Goal: Task Accomplishment & Management: Complete application form

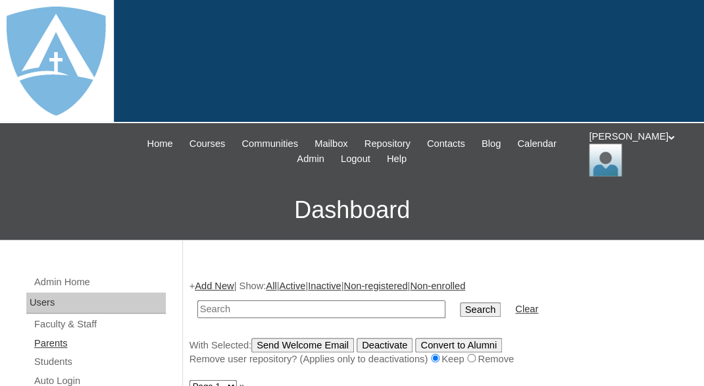
click at [45, 338] on link "Parents" at bounding box center [99, 343] width 133 height 16
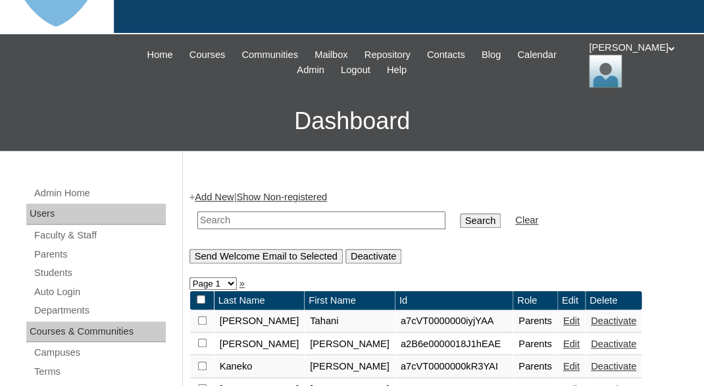
scroll to position [92, 0]
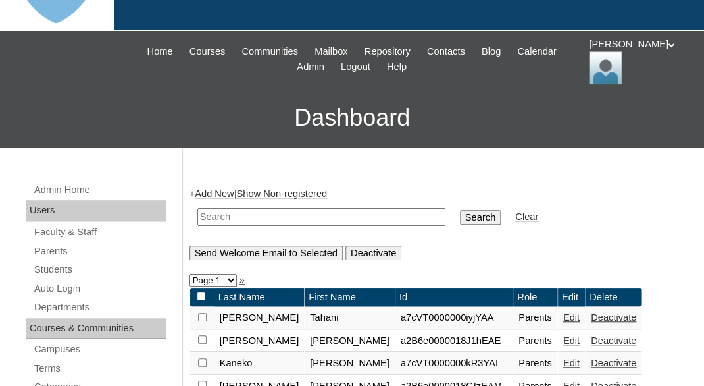
click at [226, 215] on input "text" at bounding box center [321, 217] width 248 height 18
paste input "Krystal O’Connor"
drag, startPoint x: 236, startPoint y: 213, endPoint x: 292, endPoint y: 212, distance: 56.0
click at [292, 212] on input "Krystal O’Connor" at bounding box center [321, 217] width 248 height 18
type input "Krystal"
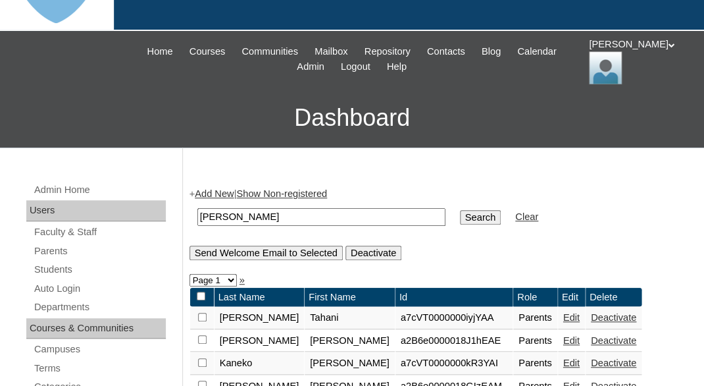
click at [460, 210] on input "Search" at bounding box center [480, 217] width 41 height 14
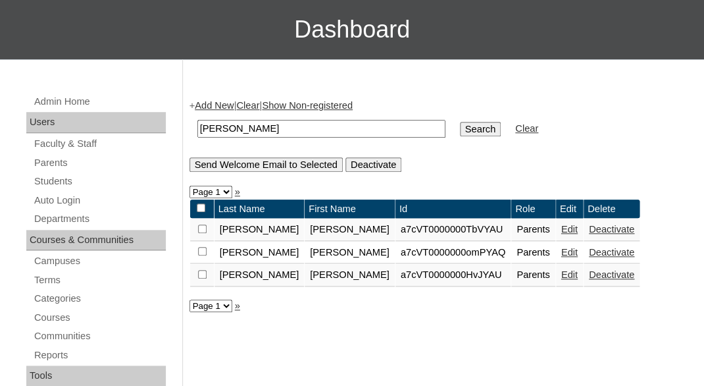
scroll to position [207, 0]
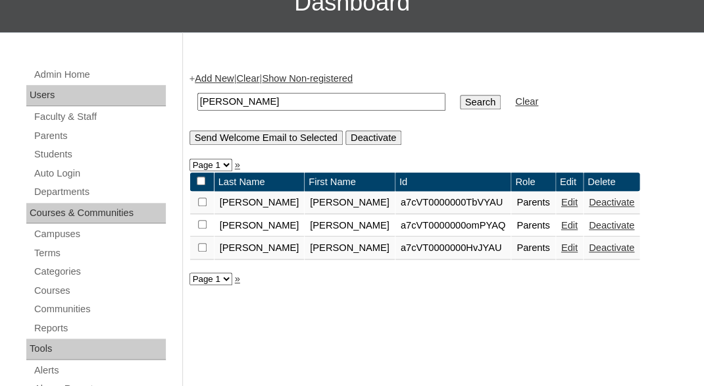
click at [561, 228] on link "Edit" at bounding box center [569, 225] width 16 height 11
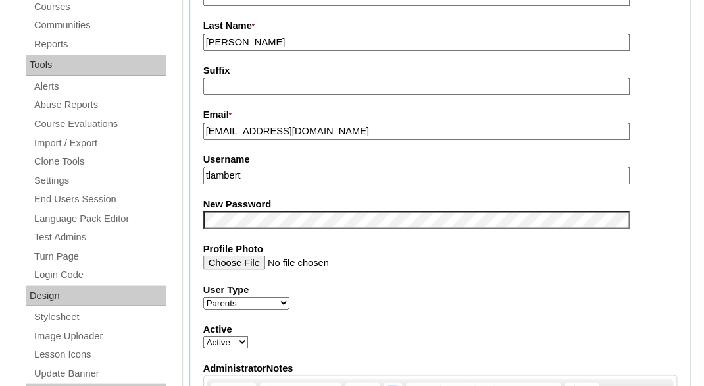
click at [299, 130] on input "ockk831@gmail.com" at bounding box center [416, 131] width 426 height 18
click at [291, 171] on input "tlambert" at bounding box center [416, 176] width 426 height 18
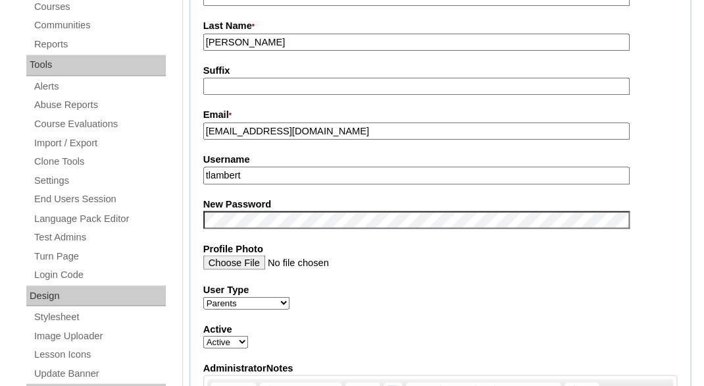
click at [291, 171] on input "tlambert" at bounding box center [416, 176] width 426 height 18
paste input "ockk831@gmail.com"
type input "ockk831@gmail.com"
click at [287, 198] on label "New Password" at bounding box center [440, 204] width 475 height 14
click at [301, 190] on fieldset "Account Information User Id * a7cVT0000000omPYAQ Title First Name * Krystal Mid…" at bounding box center [441, 208] width 502 height 788
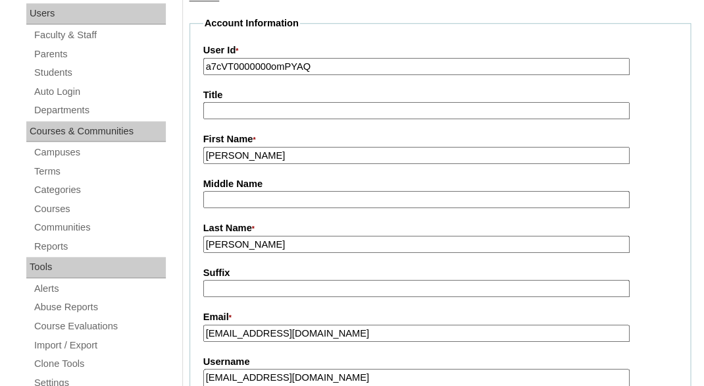
scroll to position [221, 0]
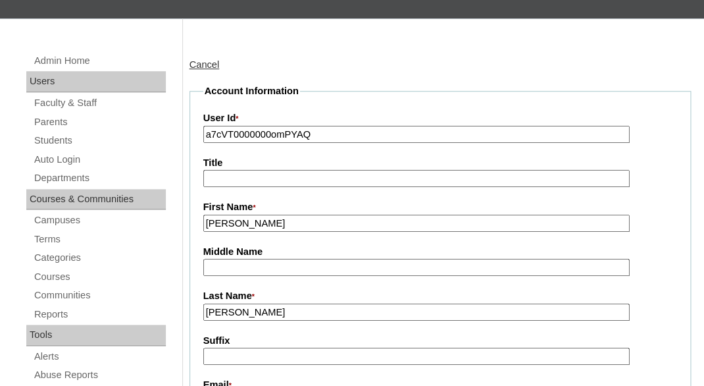
click at [336, 127] on input "a7cVT0000000omPYAQ" at bounding box center [416, 135] width 426 height 18
paste input "pNVYAY"
type input "a7cVT0000000pNVYAY"
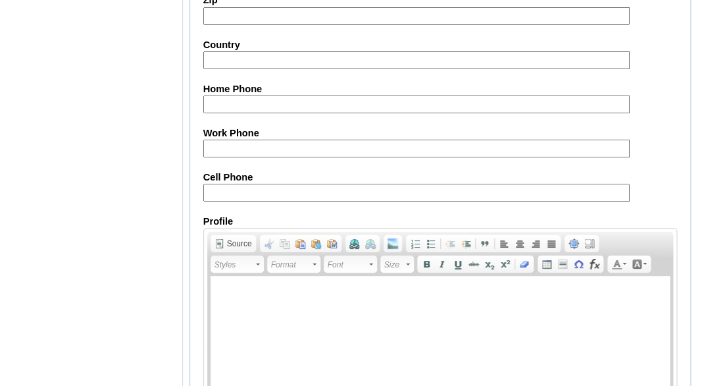
scroll to position [1434, 0]
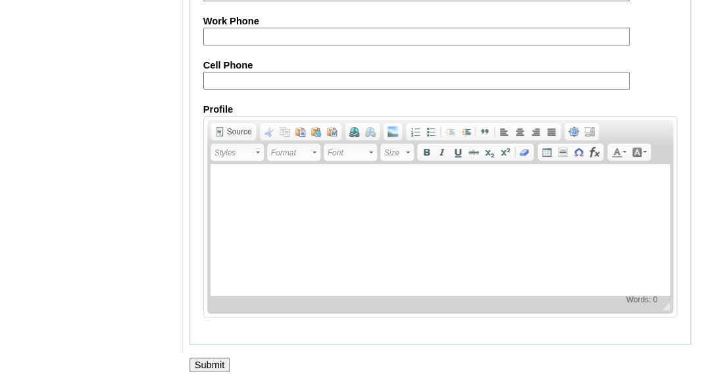
click at [208, 361] on input "Submit" at bounding box center [210, 364] width 41 height 14
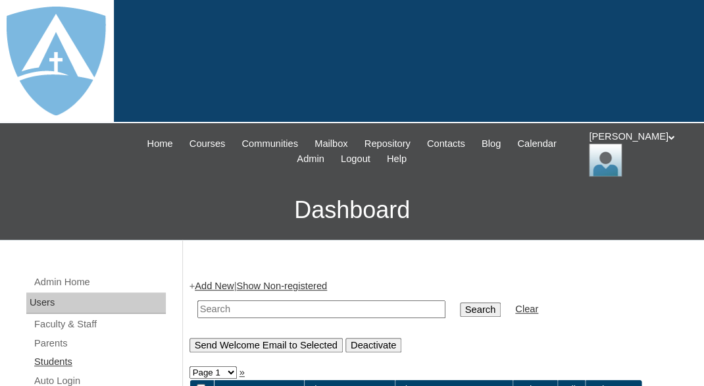
click at [63, 356] on link "Students" at bounding box center [99, 361] width 133 height 16
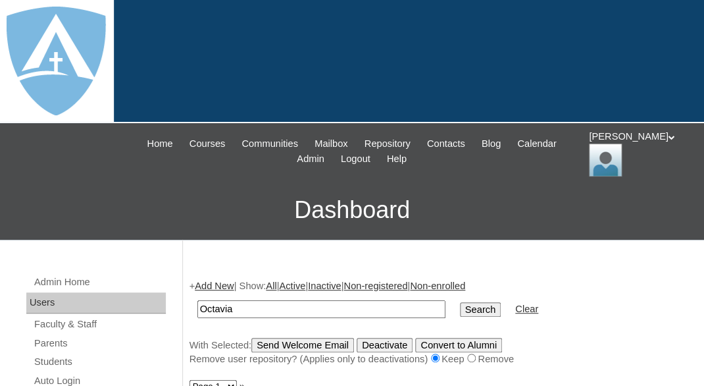
drag, startPoint x: 237, startPoint y: 305, endPoint x: 316, endPoint y: 305, distance: 79.0
click at [316, 305] on input "Octavia" at bounding box center [321, 309] width 248 height 18
type input "Octavia"
click at [460, 302] on input "Search" at bounding box center [480, 309] width 41 height 14
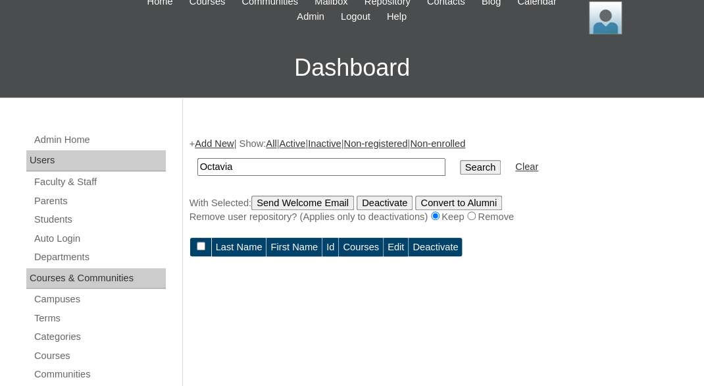
scroll to position [115, 0]
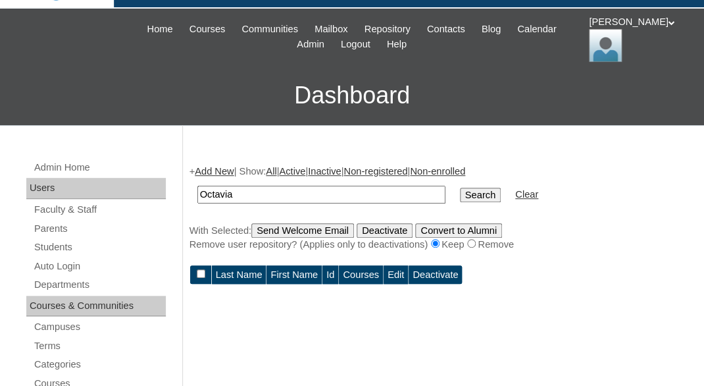
click at [217, 170] on link "Add New" at bounding box center [214, 171] width 39 height 11
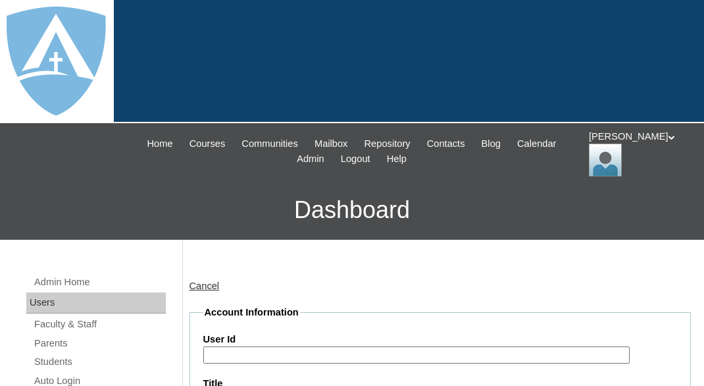
type input "tlambert"
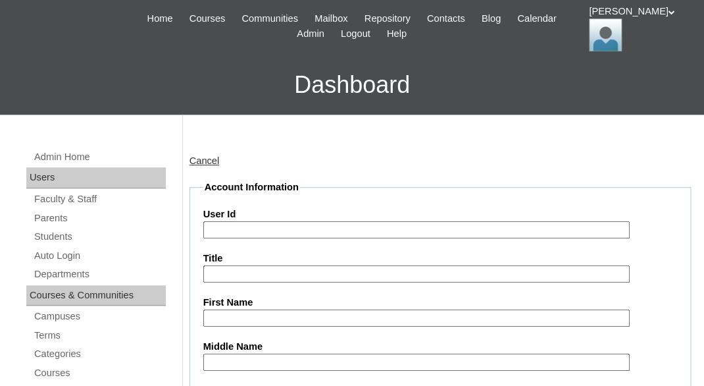
scroll to position [213, 0]
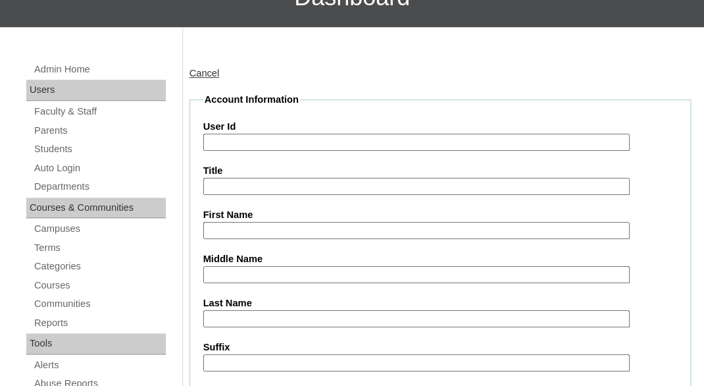
click at [247, 223] on input "First Name" at bounding box center [416, 231] width 426 height 18
paste input "Octavia O’Connor"
drag, startPoint x: 245, startPoint y: 226, endPoint x: 309, endPoint y: 226, distance: 64.5
click at [309, 226] on input "Octavia O’Connor" at bounding box center [416, 231] width 426 height 18
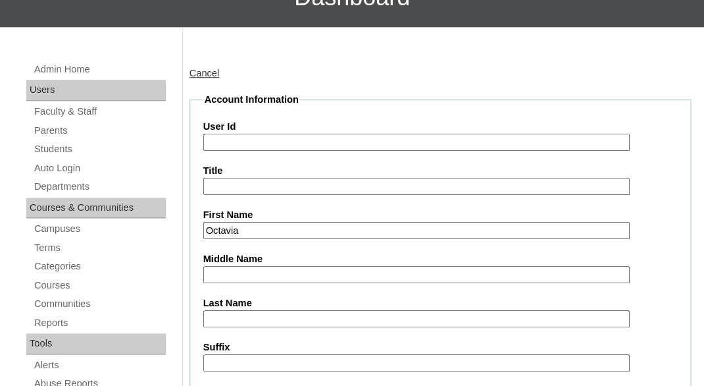
type input "Octavia"
click at [268, 311] on input "Last Name" at bounding box center [416, 319] width 426 height 18
paste input "[PERSON_NAME]"
type input "[PERSON_NAME]"
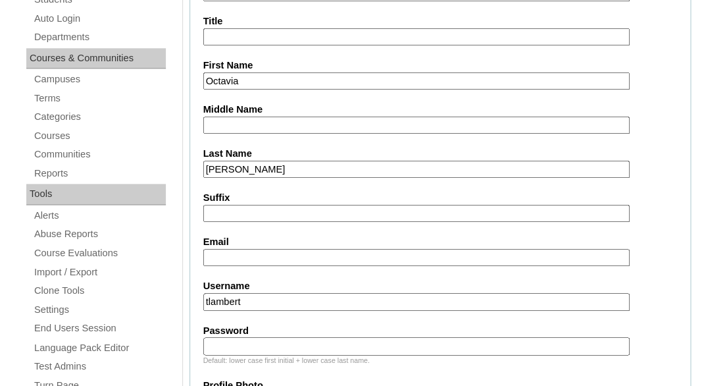
scroll to position [414, 0]
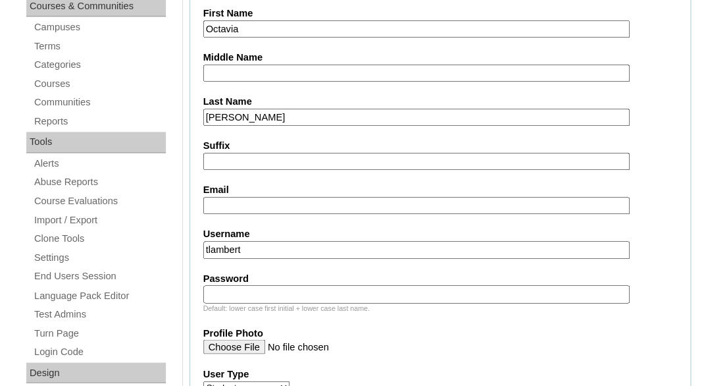
click at [297, 205] on input "Email" at bounding box center [416, 206] width 426 height 18
paste input "ockk831@gmail.com"
type input "ockk831@gmail.com"
click at [266, 247] on input "tlambert" at bounding box center [416, 250] width 426 height 18
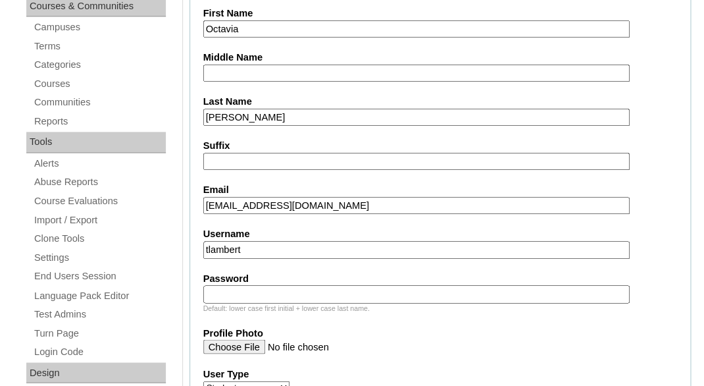
click at [266, 247] on input "tlambert" at bounding box center [416, 250] width 426 height 18
paste input "octavia.oconnor@enlightiumstudent.com"
type input "octavia.oconnor@enlightiumstudent.com"
click at [258, 287] on input "Password" at bounding box center [416, 294] width 426 height 18
paste input "octavia.oconnor@enlightiumstudent.com"
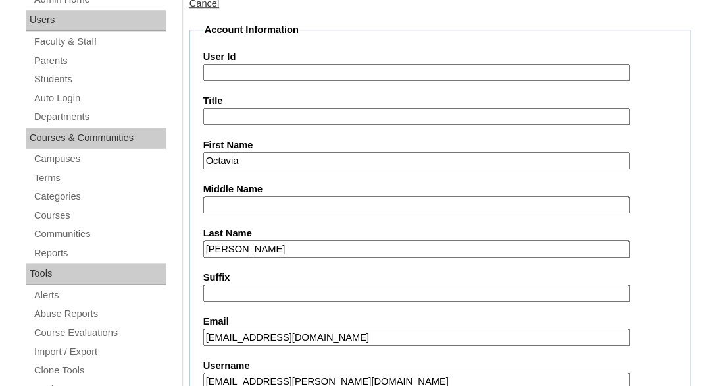
scroll to position [244, 0]
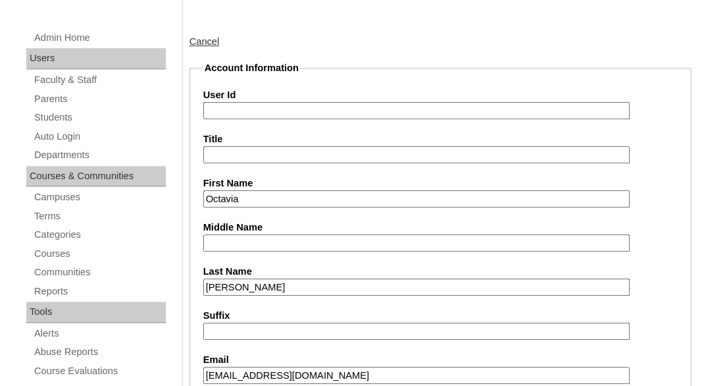
type input "octavia.oconnor@enlightiumstudent.com"
click at [238, 113] on input "User Id" at bounding box center [416, 111] width 426 height 18
paste input "octavia.oconnor@enlightiumstudent.com"
type input "26octavia.oconnor@enlightiumstudent.com"
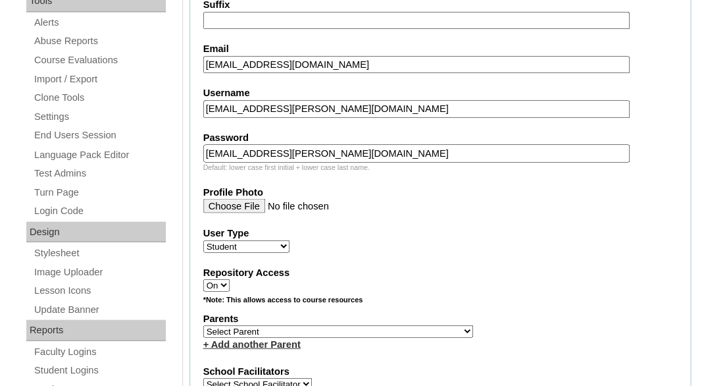
scroll to position [592, 0]
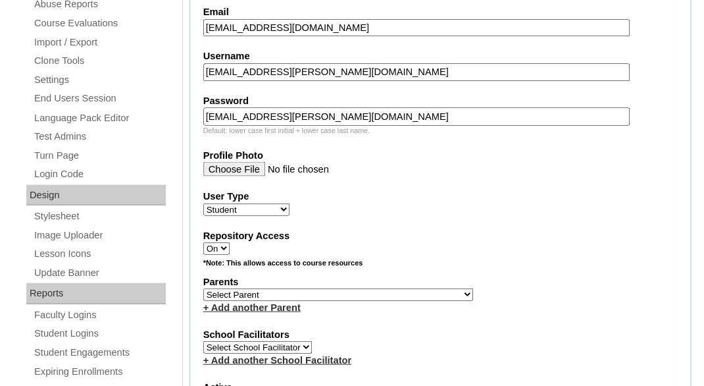
click at [203, 288] on select "Select Parent Abbas, Tahani Garcia, Rosa Kaneko, Chad Labourdette, Jessica Nich…" at bounding box center [338, 294] width 270 height 13
select select "101535"
click option "O’Connor, Krystal" at bounding box center [0, 0] width 0 height 0
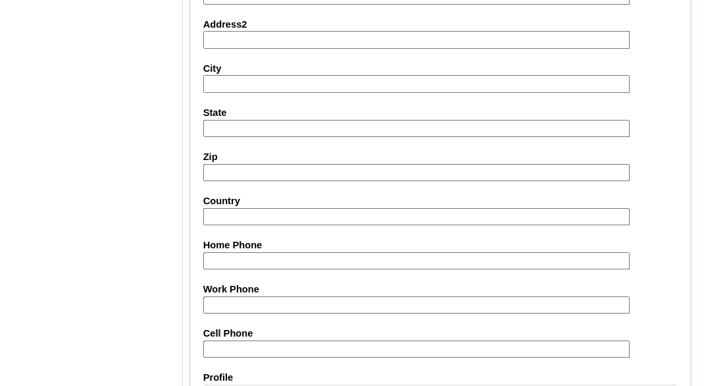
scroll to position [1721, 0]
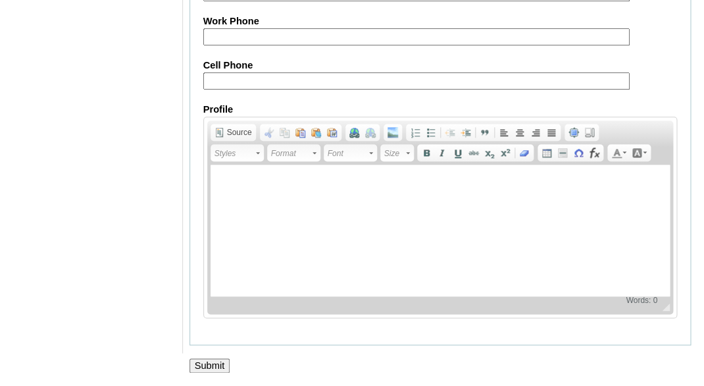
click at [200, 367] on input "Submit" at bounding box center [210, 365] width 41 height 14
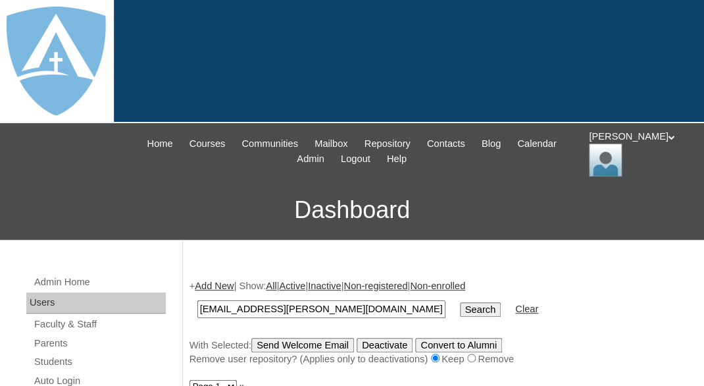
type input "[EMAIL_ADDRESS][PERSON_NAME][DOMAIN_NAME]"
click at [460, 302] on input "Search" at bounding box center [480, 309] width 41 height 14
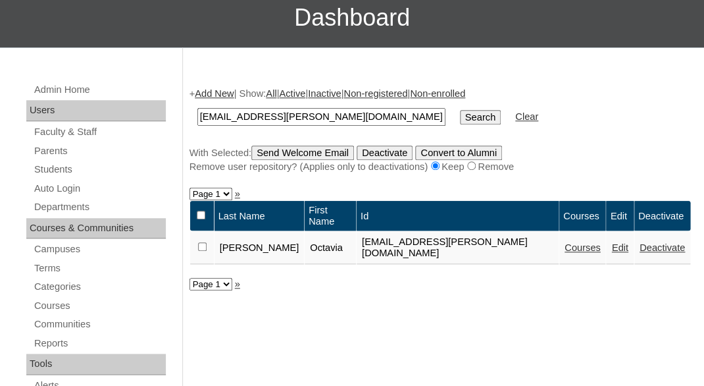
scroll to position [222, 0]
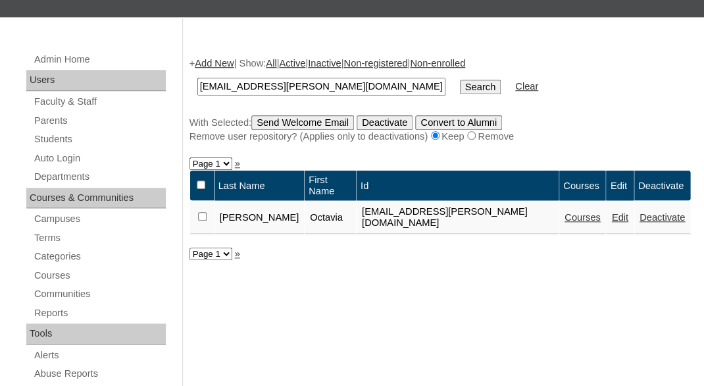
click at [565, 215] on link "Courses" at bounding box center [583, 217] width 36 height 11
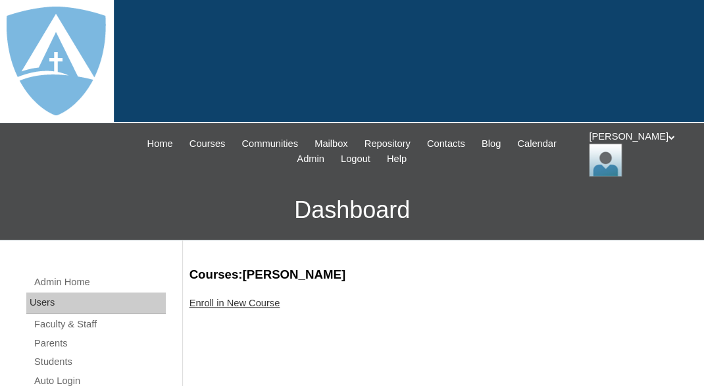
click at [257, 297] on link "Enroll in New Course" at bounding box center [235, 302] width 91 height 11
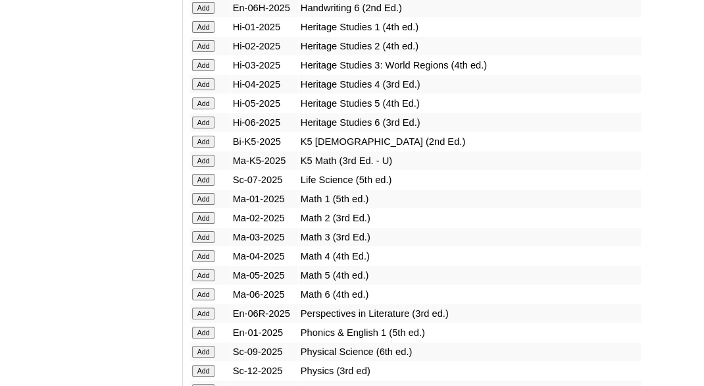
scroll to position [1283, 0]
click at [202, 147] on input "Add" at bounding box center [203, 141] width 23 height 12
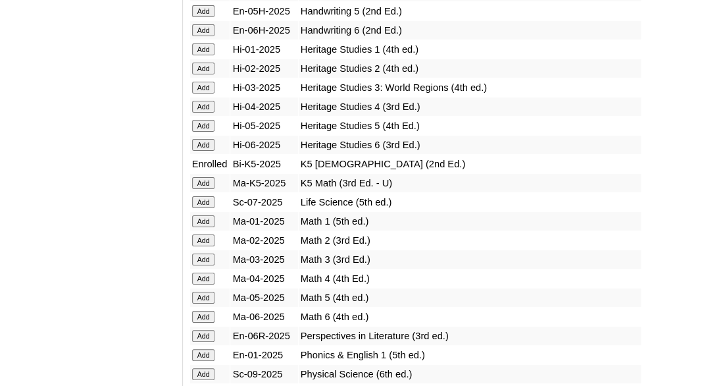
scroll to position [1277, 0]
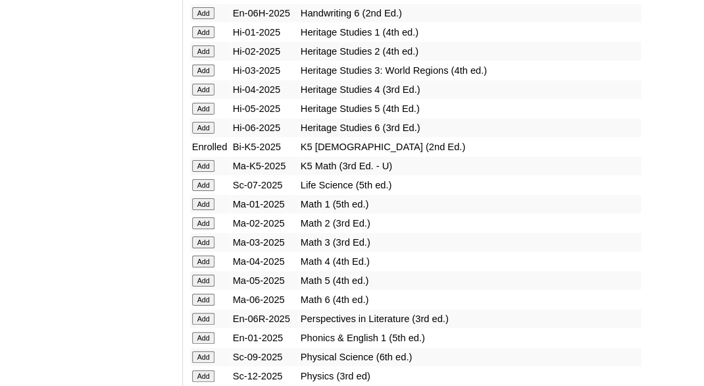
click at [204, 172] on input "Add" at bounding box center [203, 166] width 23 height 12
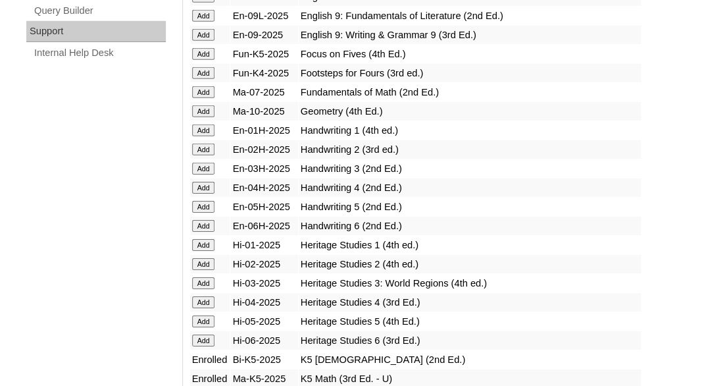
scroll to position [1070, 0]
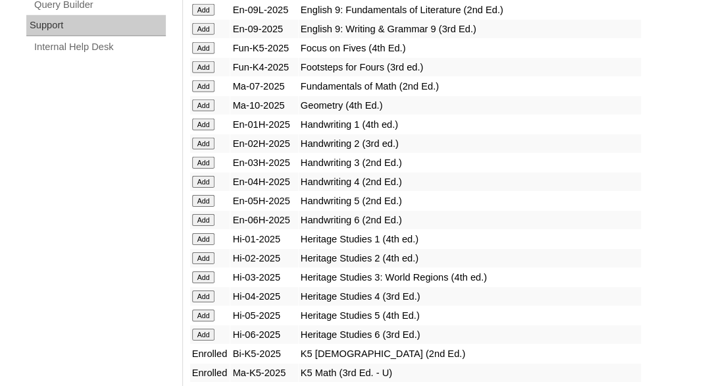
click at [203, 54] on input "Add" at bounding box center [203, 48] width 23 height 12
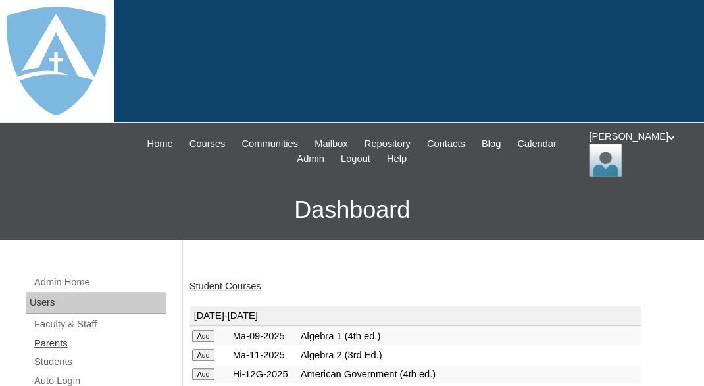
click at [54, 340] on link "Parents" at bounding box center [99, 343] width 133 height 16
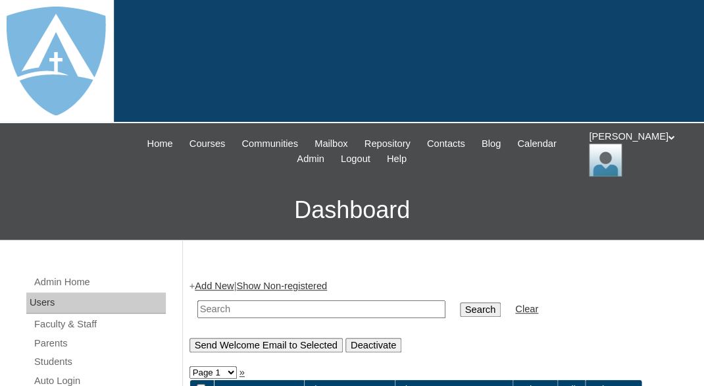
click at [219, 300] on input "text" at bounding box center [321, 309] width 248 height 18
paste input "[EMAIL_ADDRESS][PERSON_NAME][DOMAIN_NAME] [DOMAIN_NAME][EMAIL_ADDRESS][PERSON_N…"
click at [247, 296] on td "octavia.oconnor@enlightiumstudent.com octavia.oconnor@enlightiumstudent.com" at bounding box center [321, 309] width 261 height 31
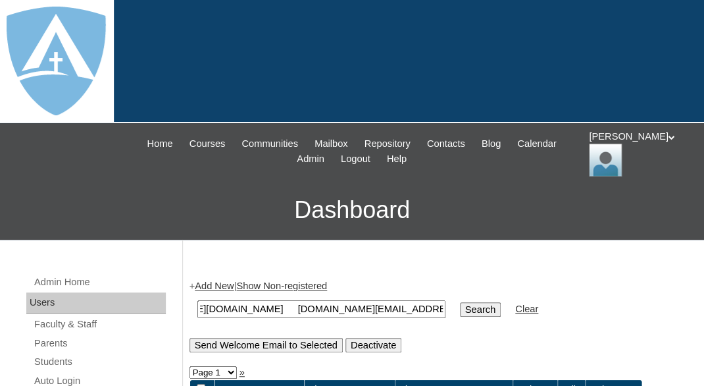
click at [245, 301] on input "octavia.oconnor@enlightiumstudent.com octavia.oconnor@enlightiumstudent.com" at bounding box center [321, 309] width 248 height 18
paste input "[PERSON_NAME]"
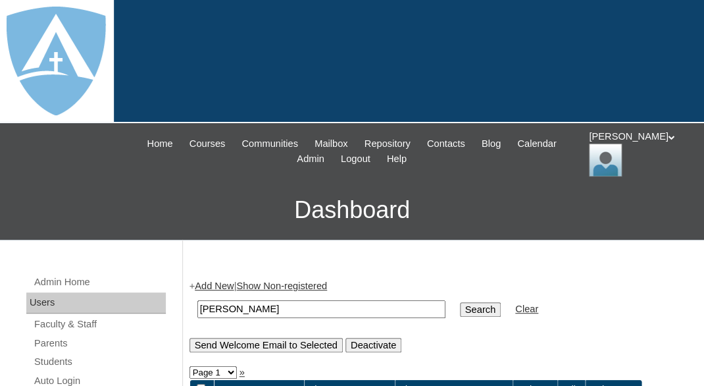
type input "[PERSON_NAME]"
click at [460, 302] on input "Search" at bounding box center [480, 309] width 41 height 14
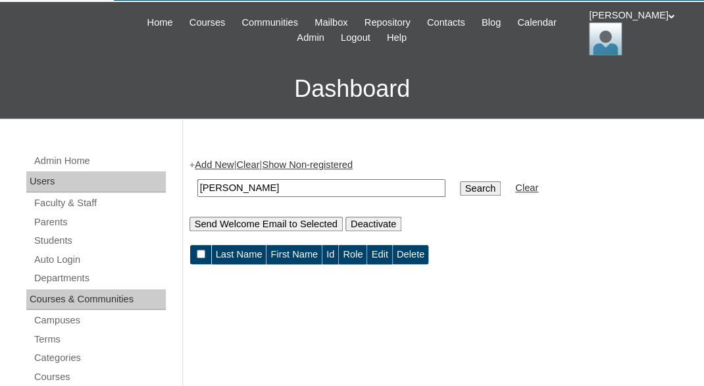
scroll to position [133, 0]
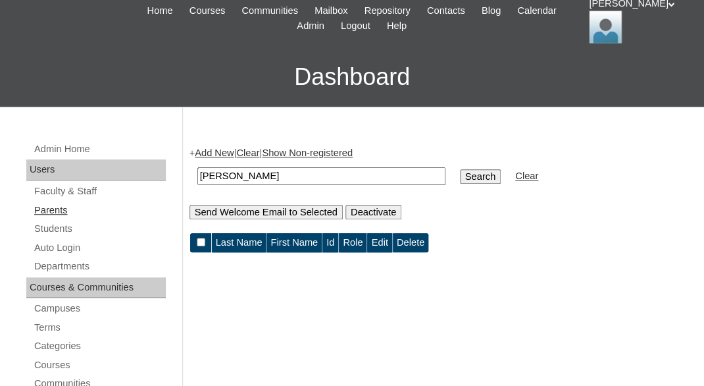
click at [50, 208] on link "Parents" at bounding box center [99, 210] width 133 height 16
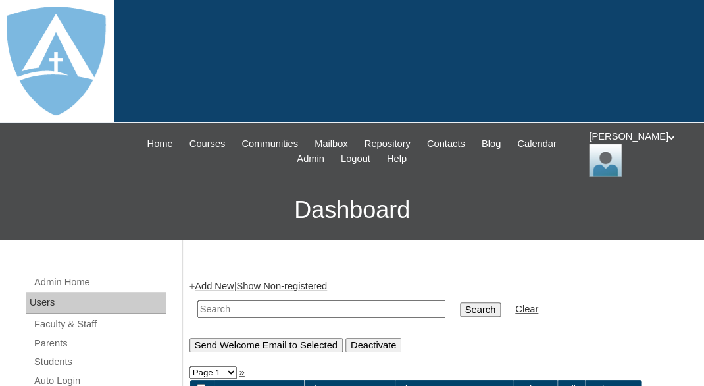
click at [215, 285] on link "Add New" at bounding box center [214, 285] width 39 height 11
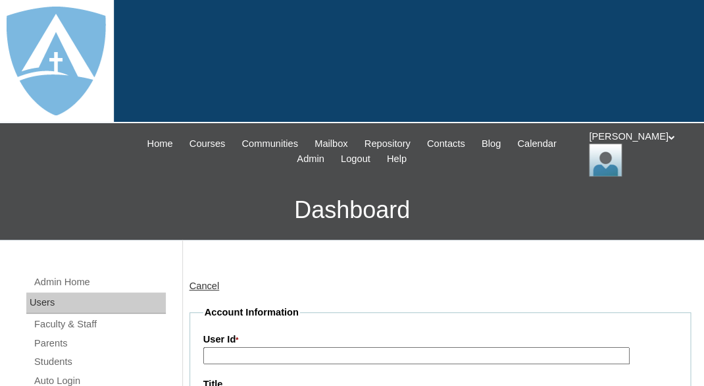
type input "tlambert"
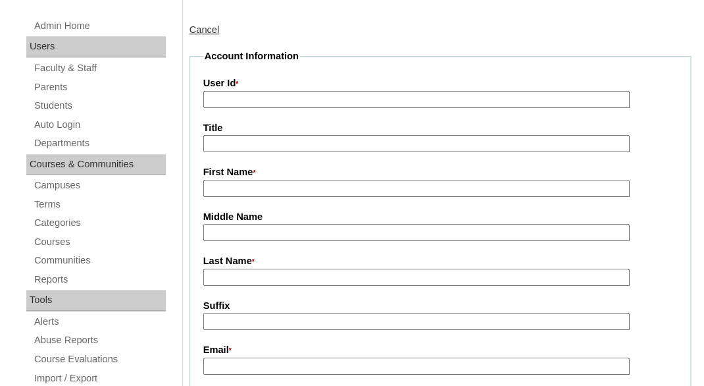
click at [240, 184] on input "First Name *" at bounding box center [416, 189] width 426 height 18
paste input "Echo Garza"
drag, startPoint x: 232, startPoint y: 186, endPoint x: 272, endPoint y: 184, distance: 40.8
click at [272, 185] on input "Echo Garza" at bounding box center [416, 189] width 426 height 18
type input "Echo"
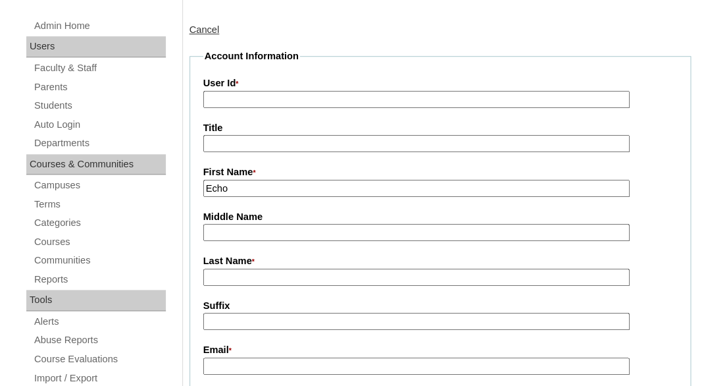
click at [228, 274] on input "Last Name *" at bounding box center [416, 278] width 426 height 18
paste input "Echo Garza"
drag, startPoint x: 234, startPoint y: 278, endPoint x: 169, endPoint y: 269, distance: 65.8
click at [203, 269] on input "Echo Garza" at bounding box center [416, 278] width 426 height 18
type input "Garza"
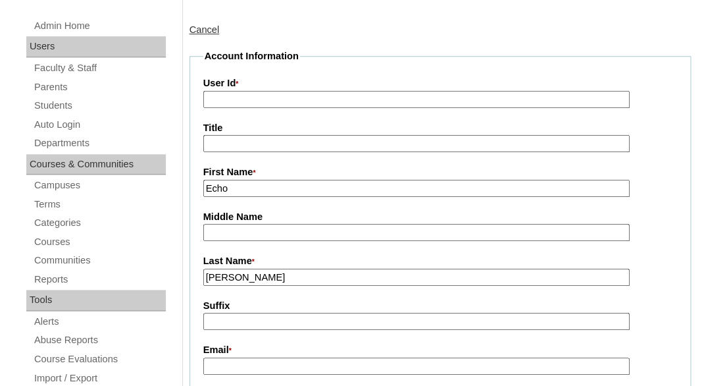
click at [226, 318] on input "Suffix" at bounding box center [416, 322] width 426 height 18
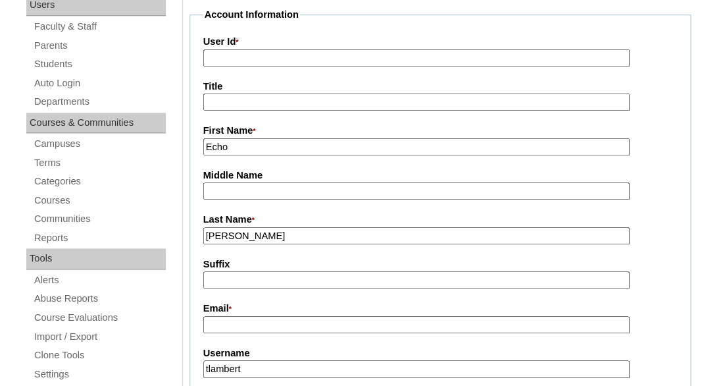
scroll to position [346, 0]
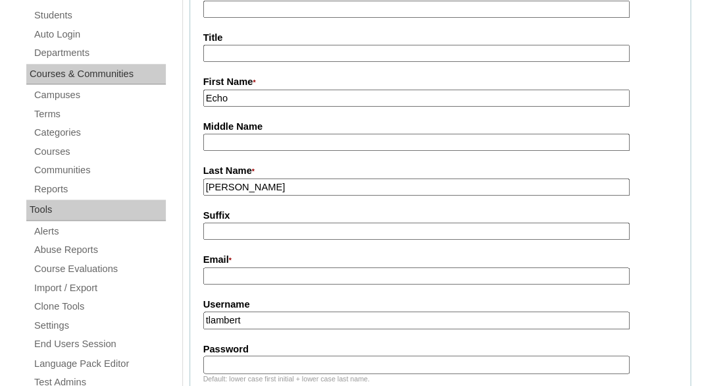
click at [278, 278] on input "Email *" at bounding box center [416, 276] width 426 height 18
paste input "Echo Garza"
click at [290, 316] on input "tlambert" at bounding box center [416, 320] width 426 height 18
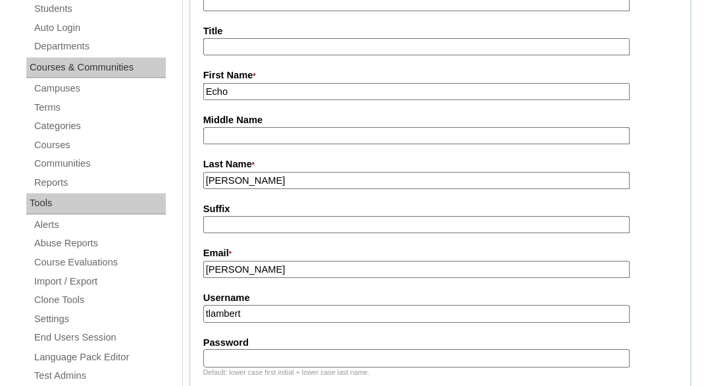
click at [290, 316] on input "tlambert" at bounding box center [416, 314] width 426 height 18
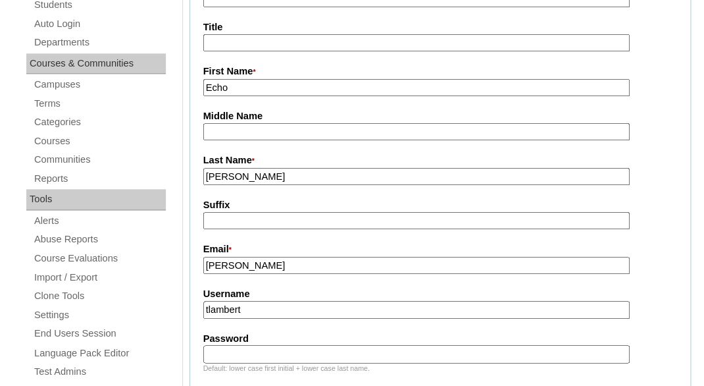
click at [292, 267] on input "Echo Garza" at bounding box center [416, 266] width 426 height 18
click at [245, 265] on input "Echo Garza" at bounding box center [416, 266] width 426 height 18
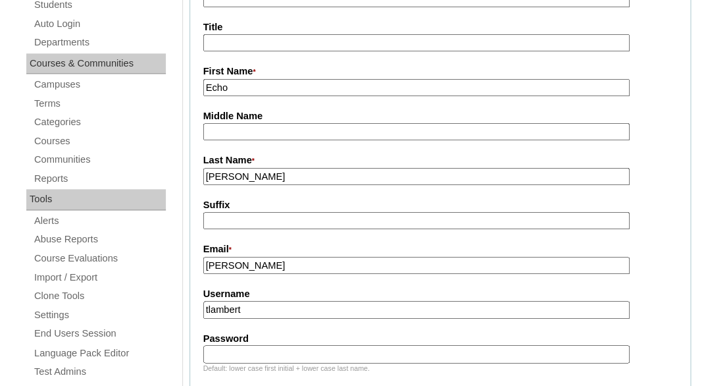
click at [245, 265] on input "Echo Garza" at bounding box center [416, 266] width 426 height 18
click at [297, 268] on input "Echo Garza" at bounding box center [416, 266] width 426 height 18
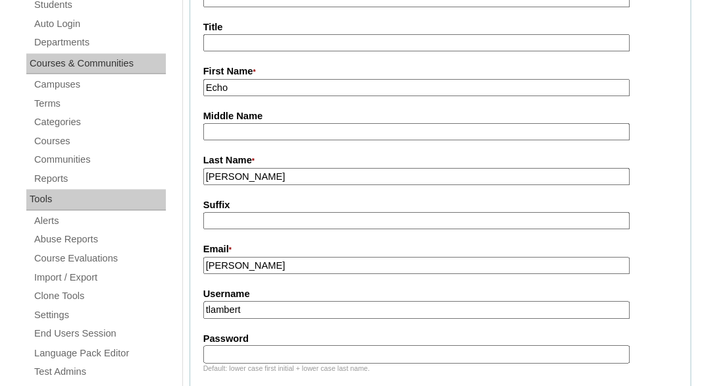
click at [297, 268] on input "Echo Garza" at bounding box center [416, 266] width 426 height 18
paste input "echoga7@icloud.com"
type input "echoga7@icloud.com"
click at [284, 314] on input "tlambert" at bounding box center [416, 310] width 426 height 18
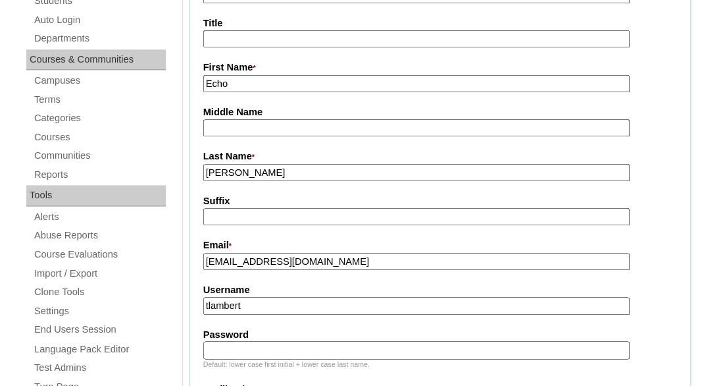
scroll to position [361, 0]
click at [278, 303] on input "tlambert" at bounding box center [416, 305] width 426 height 18
paste input "echoga7@icloud.com"
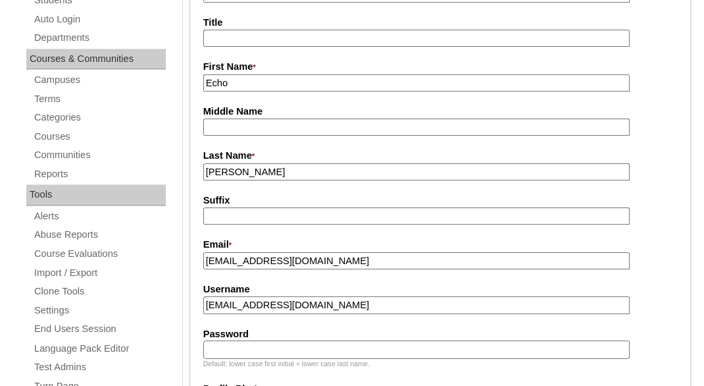
type input "echoga7@icloud.com"
click at [263, 345] on input "Password" at bounding box center [416, 349] width 426 height 18
paste input "echoga7@icloud.com"
type input "echoga7@icloud.com"
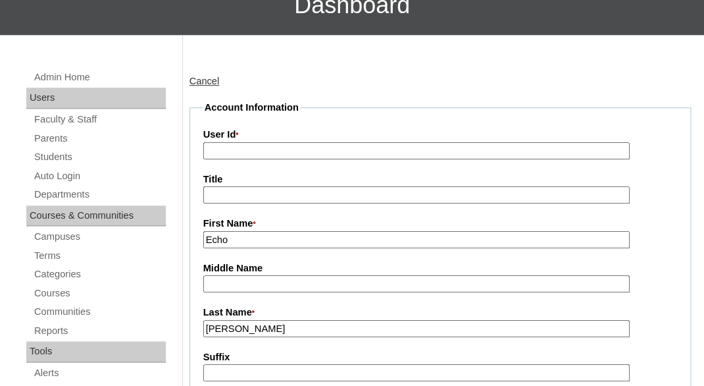
scroll to position [189, 0]
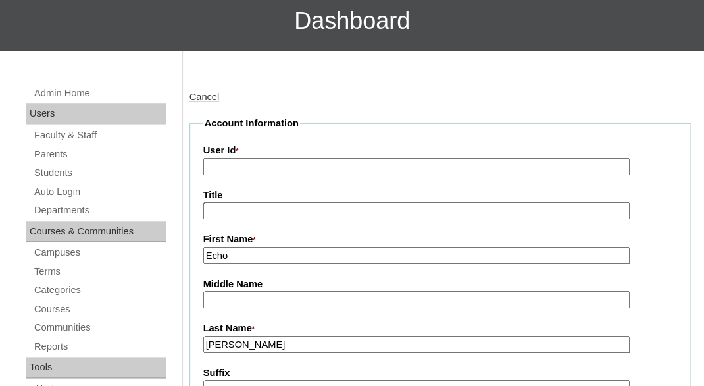
paste input "a7cVT0000000pQjYAI"
type input "a7cVT0000000pQjYAI"
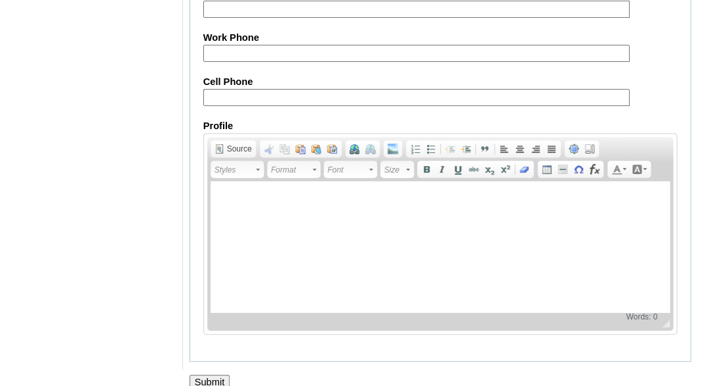
scroll to position [1485, 0]
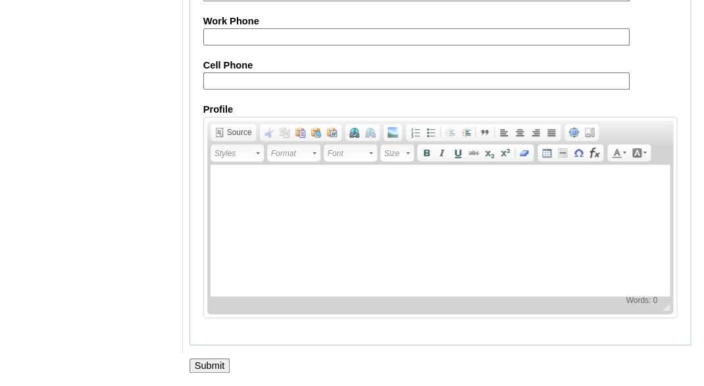
click at [202, 365] on input "Submit" at bounding box center [210, 365] width 41 height 14
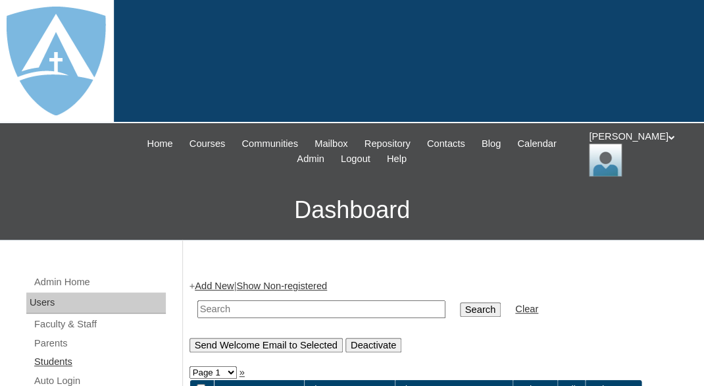
click at [47, 355] on link "Students" at bounding box center [99, 361] width 133 height 16
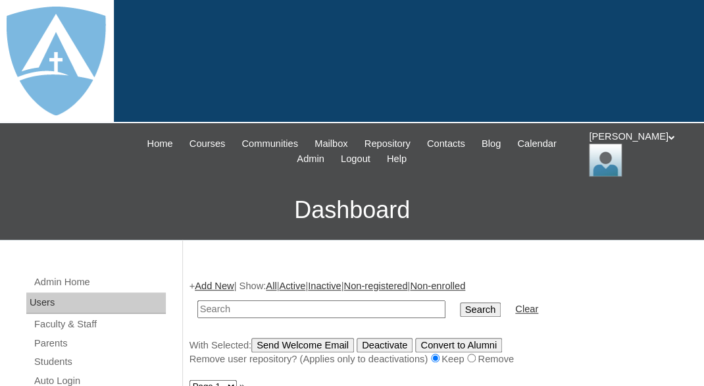
click at [212, 283] on link "Add New" at bounding box center [214, 285] width 39 height 11
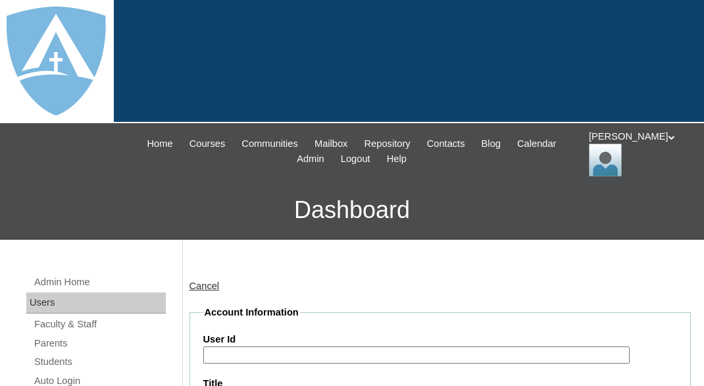
type input "tlambert"
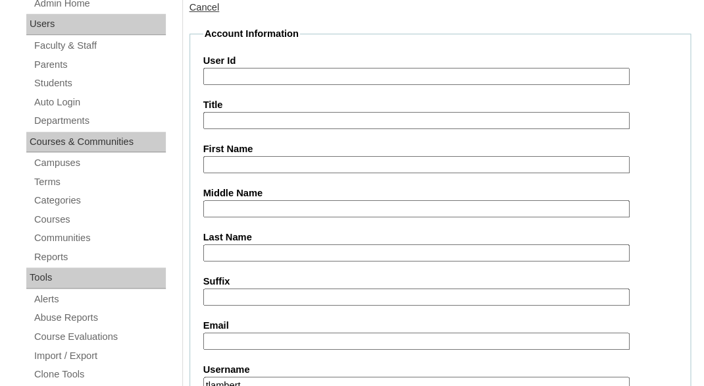
scroll to position [295, 0]
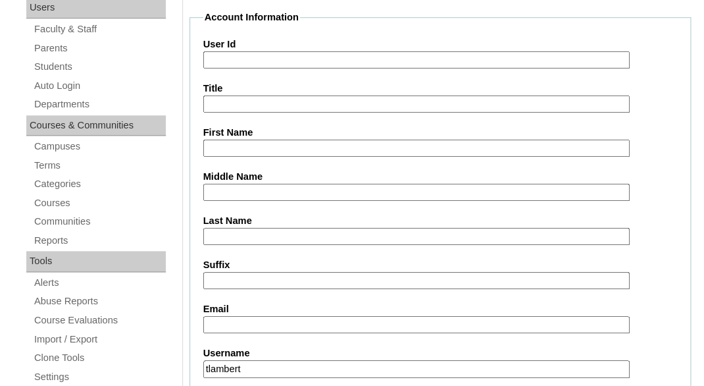
click at [243, 149] on input "First Name" at bounding box center [416, 149] width 426 height 18
paste input "Natalia George"
drag, startPoint x: 242, startPoint y: 140, endPoint x: 294, endPoint y: 143, distance: 52.8
click at [294, 143] on input "Natalia George" at bounding box center [416, 149] width 426 height 18
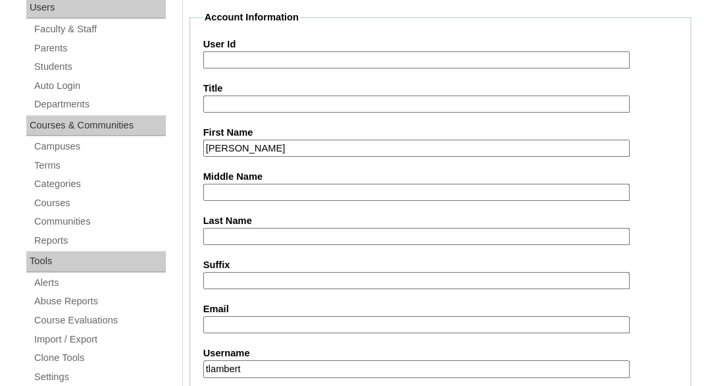
type input "Natalia"
click at [234, 234] on input "Last Name" at bounding box center [416, 237] width 426 height 18
paste input "George"
type input "George"
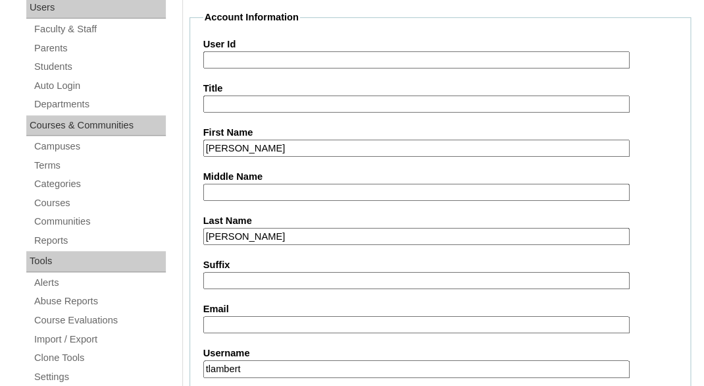
click at [232, 277] on input "Suffix" at bounding box center [416, 281] width 426 height 18
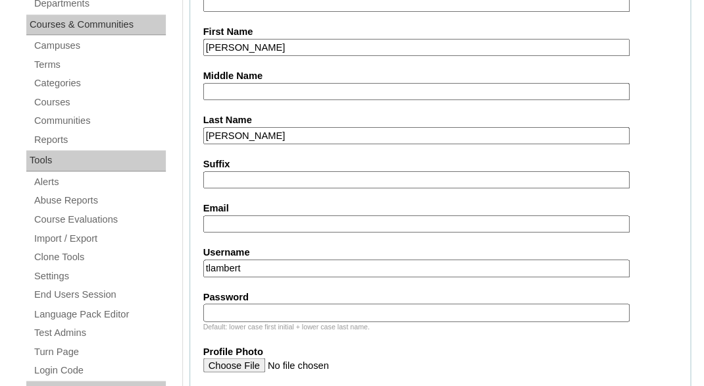
scroll to position [404, 0]
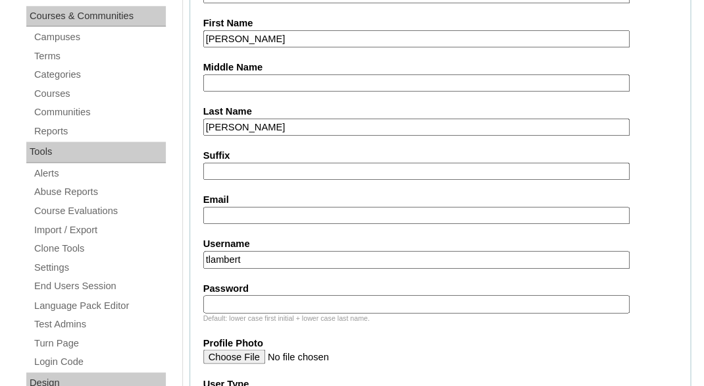
click at [276, 208] on input "Email" at bounding box center [416, 216] width 426 height 18
paste input "echoga7@icloud.com"
type input "echoga7@icloud.com"
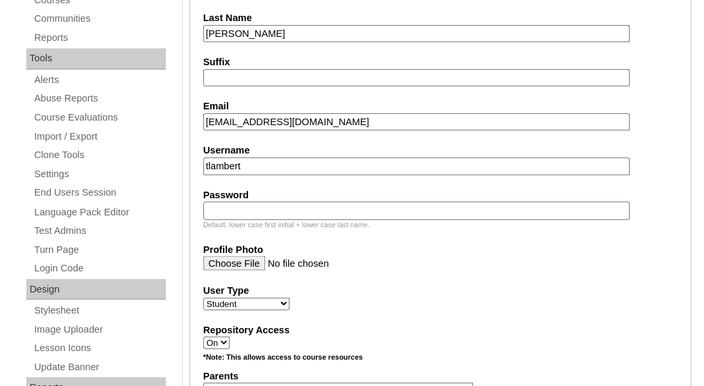
scroll to position [500, 0]
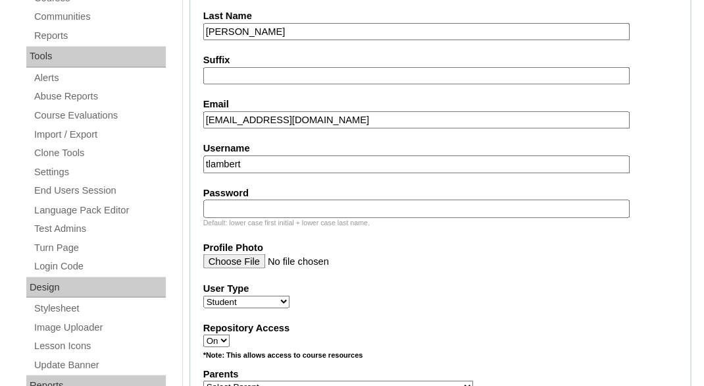
click at [255, 160] on input "tlambert" at bounding box center [416, 164] width 426 height 18
paste input "natalia.george@enlightiumstudent.com"
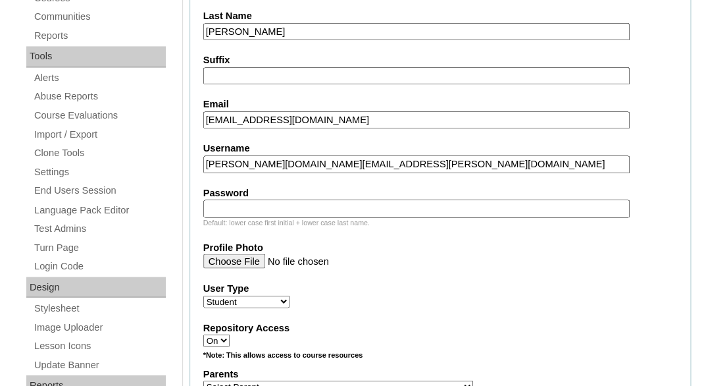
type input "natalia.george@enlightiumstudent.com"
click at [245, 210] on input "Password" at bounding box center [416, 208] width 426 height 18
paste input "natalia.george@enlightiumstudent.com"
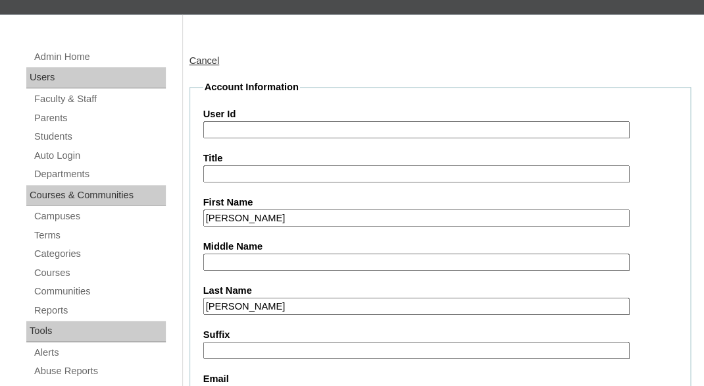
scroll to position [222, 0]
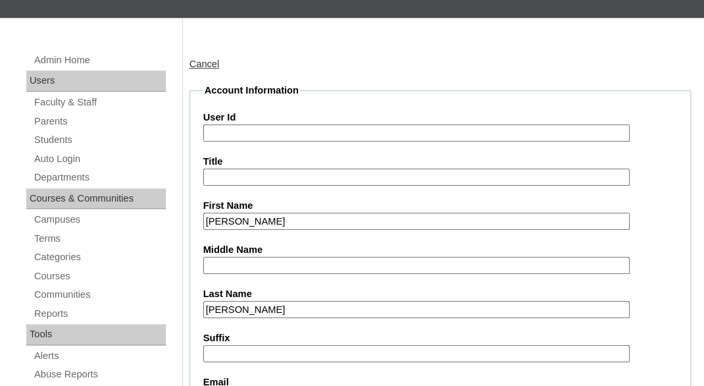
type input "natalia.george@enlightiumstudent.com"
click at [254, 127] on input "User Id" at bounding box center [416, 133] width 426 height 18
paste input "natalia.george@enlightiumstudent.com"
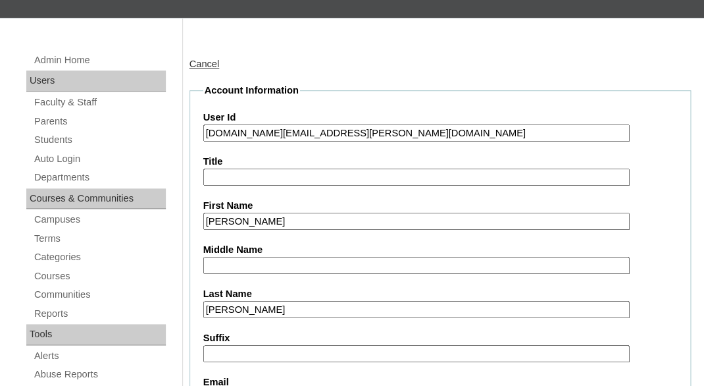
type input "26natalia.george@enlightiumstudent.com"
click at [288, 155] on label "Title" at bounding box center [440, 162] width 475 height 14
click at [288, 168] on input "Title" at bounding box center [416, 177] width 426 height 18
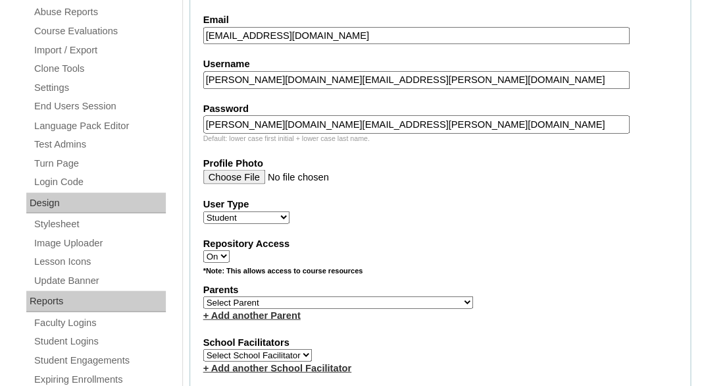
scroll to position [587, 0]
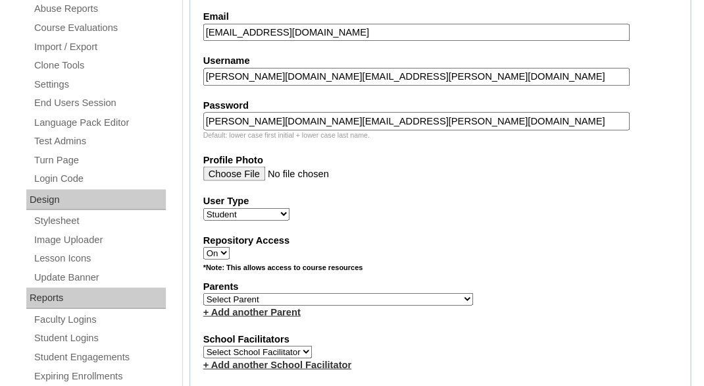
click at [203, 292] on select "Select Parent Abbas, Tahani Garcia, Rosa Kaneko, Chad Labourdette, Jessica Nich…" at bounding box center [338, 298] width 270 height 13
select select "101563"
click option "[PERSON_NAME], Echo" at bounding box center [0, 0] width 0 height 0
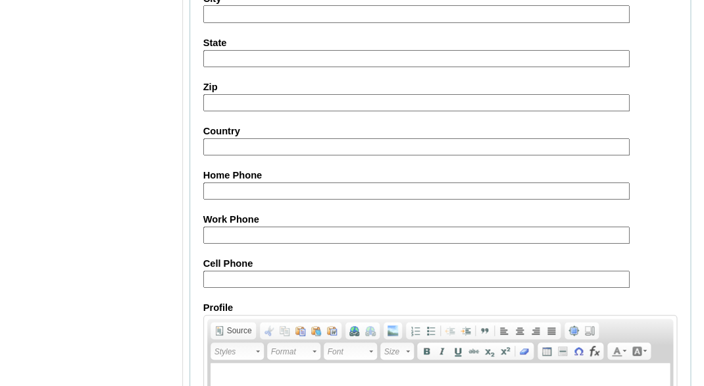
scroll to position [1721, 0]
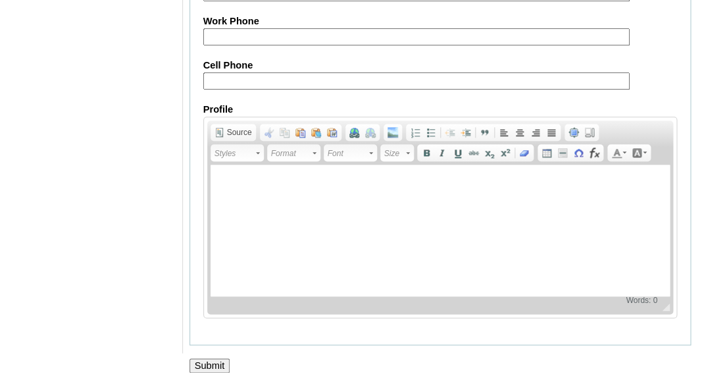
click at [201, 365] on input "Submit" at bounding box center [210, 365] width 41 height 14
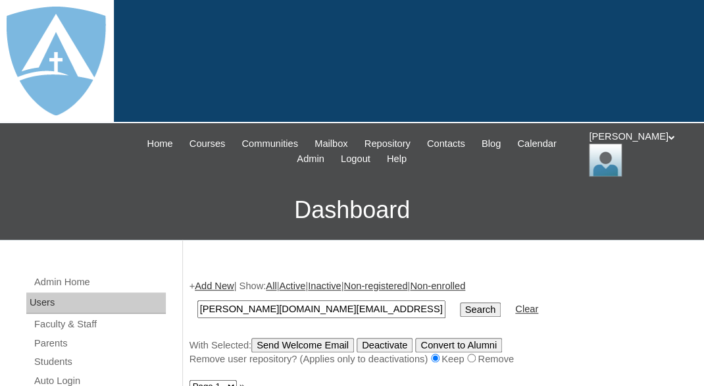
type input "[PERSON_NAME][DOMAIN_NAME][EMAIL_ADDRESS][PERSON_NAME][DOMAIN_NAME]"
click at [460, 302] on input "Search" at bounding box center [480, 309] width 41 height 14
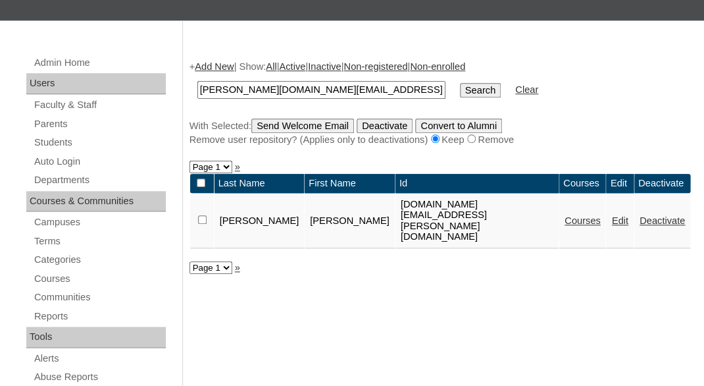
scroll to position [226, 0]
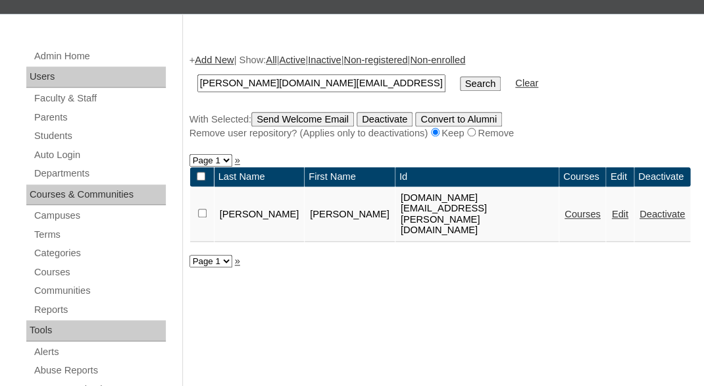
click at [573, 209] on link "Courses" at bounding box center [583, 214] width 36 height 11
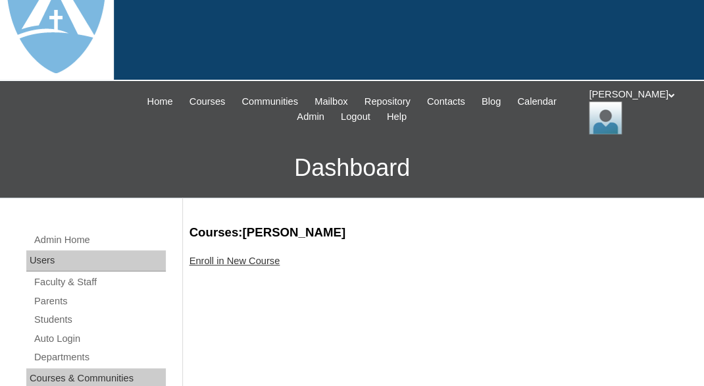
scroll to position [84, 0]
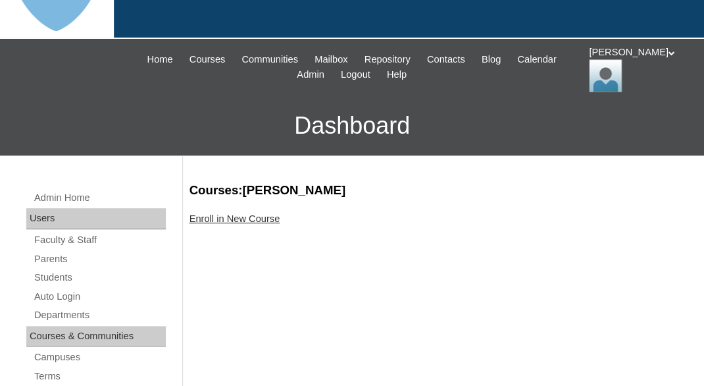
click at [249, 219] on link "Enroll in New Course" at bounding box center [235, 218] width 91 height 11
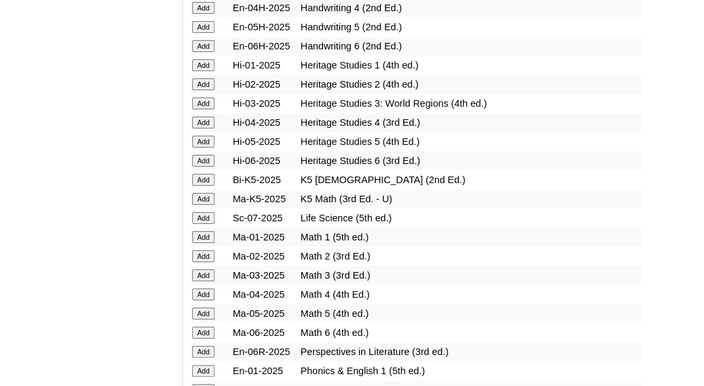
scroll to position [1245, 0]
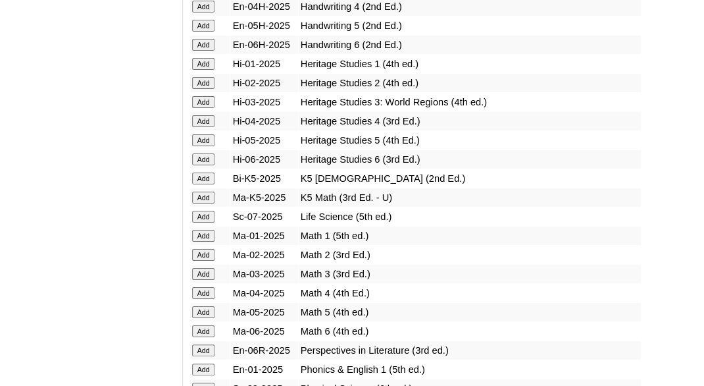
click at [199, 184] on input "Add" at bounding box center [203, 178] width 23 height 12
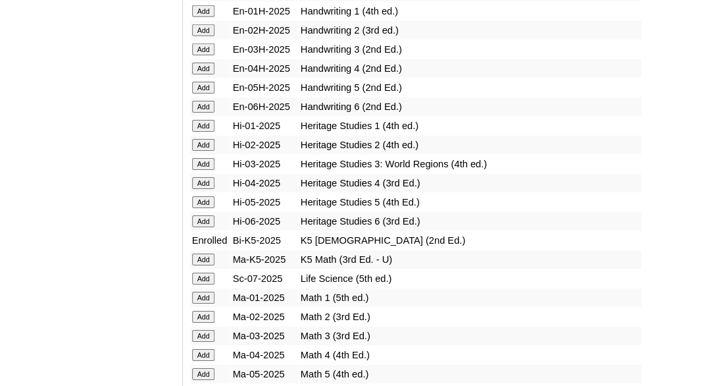
scroll to position [1188, 0]
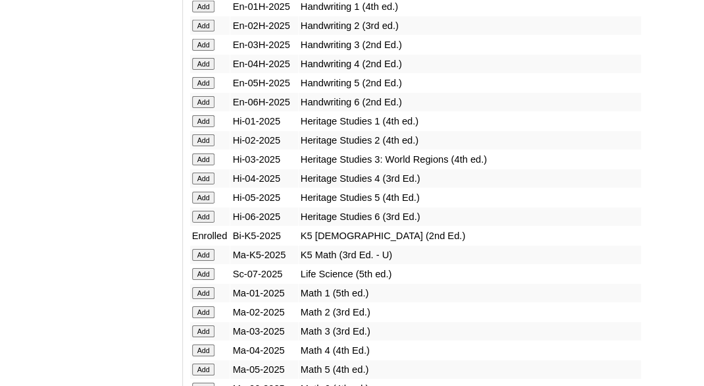
click at [201, 261] on input "Add" at bounding box center [203, 255] width 23 height 12
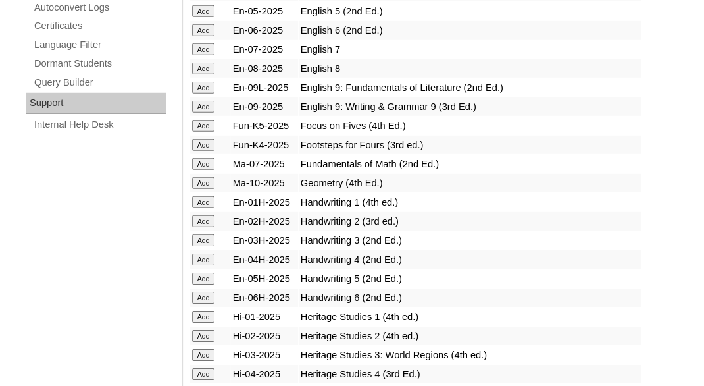
scroll to position [993, 0]
click at [201, 131] on input "Add" at bounding box center [203, 125] width 23 height 12
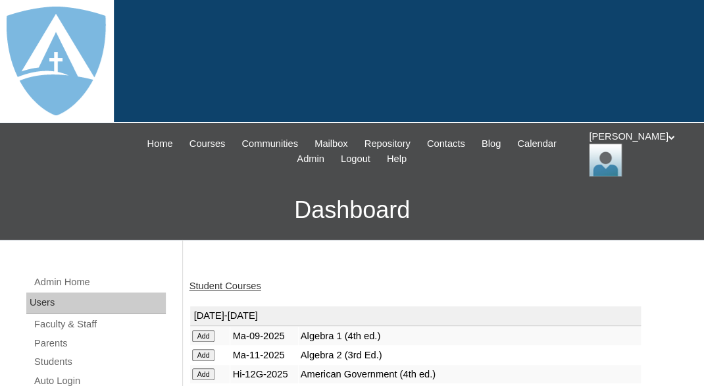
click at [238, 285] on link "Student Courses" at bounding box center [226, 285] width 72 height 11
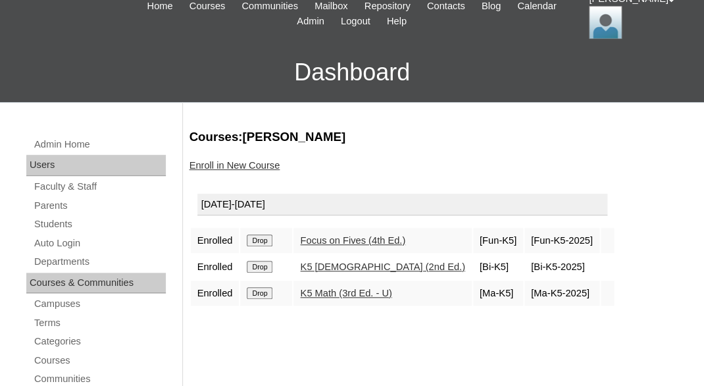
scroll to position [194, 0]
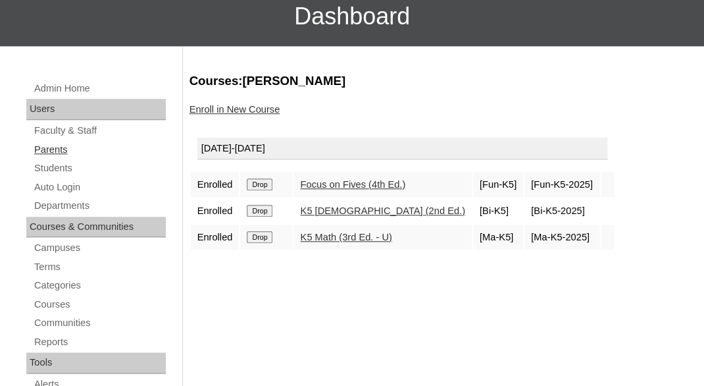
click at [54, 142] on link "Parents" at bounding box center [99, 150] width 133 height 16
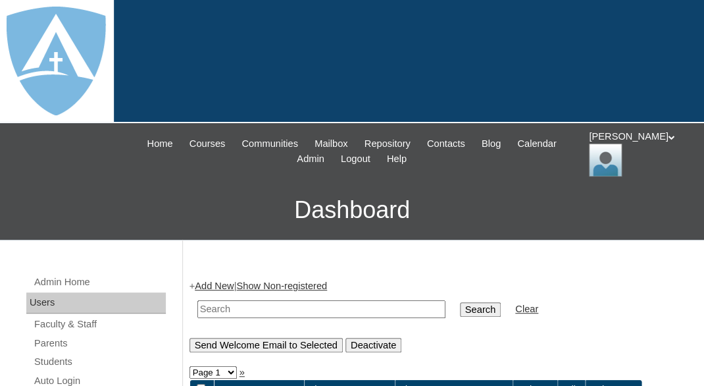
click at [245, 303] on input "text" at bounding box center [321, 309] width 248 height 18
paste input "Heather Eschliman"
drag, startPoint x: 238, startPoint y: 306, endPoint x: 333, endPoint y: 315, distance: 95.2
click at [333, 315] on input "Heather Eschliman" at bounding box center [321, 309] width 248 height 18
type input "Heather"
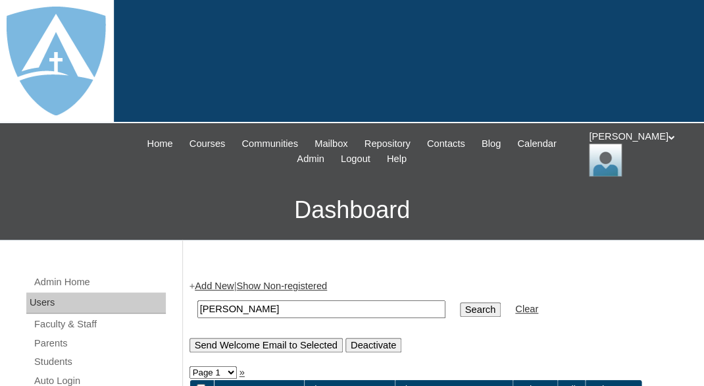
click at [460, 302] on input "Search" at bounding box center [480, 309] width 41 height 14
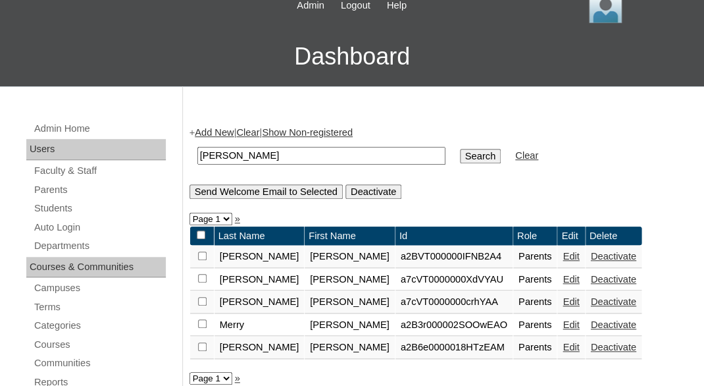
scroll to position [216, 0]
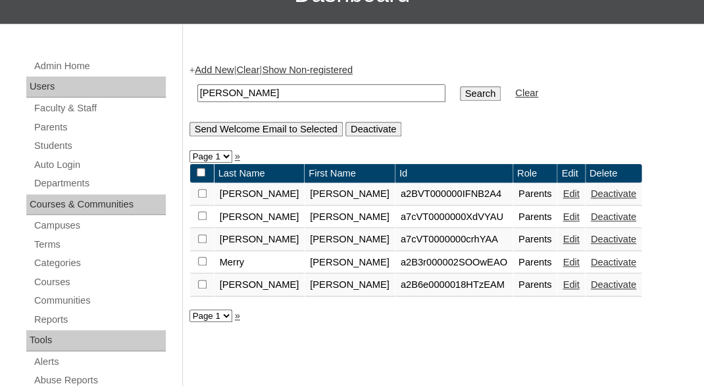
click at [213, 66] on link "Add New" at bounding box center [214, 70] width 39 height 11
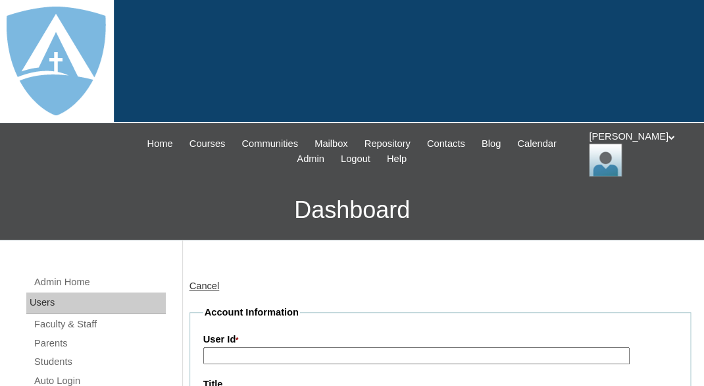
type input "tlambert"
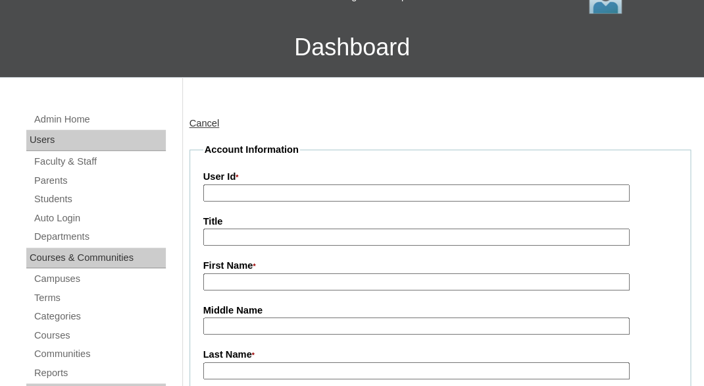
scroll to position [238, 0]
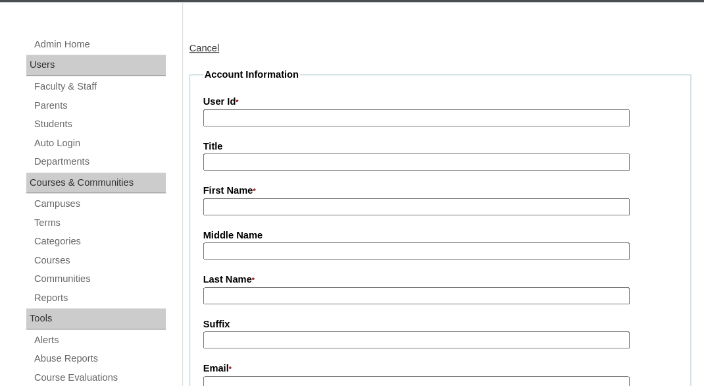
click at [230, 211] on input "First Name *" at bounding box center [416, 207] width 426 height 18
paste input "[PERSON_NAME]"
drag, startPoint x: 247, startPoint y: 207, endPoint x: 317, endPoint y: 207, distance: 70.4
click at [317, 207] on input "Heather Eschliman" at bounding box center [416, 207] width 426 height 18
type input "Heather"
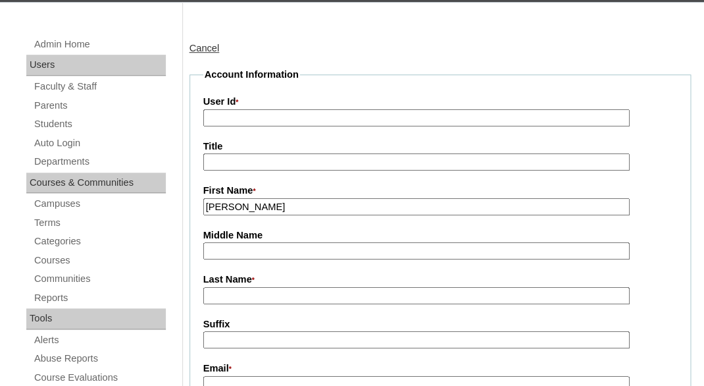
click at [257, 283] on label "Last Name *" at bounding box center [440, 279] width 475 height 14
click at [257, 287] on input "Last Name *" at bounding box center [416, 296] width 426 height 18
paste input "Eschliman"
type input "Eschliman"
click at [250, 331] on input "Suffix" at bounding box center [416, 340] width 426 height 18
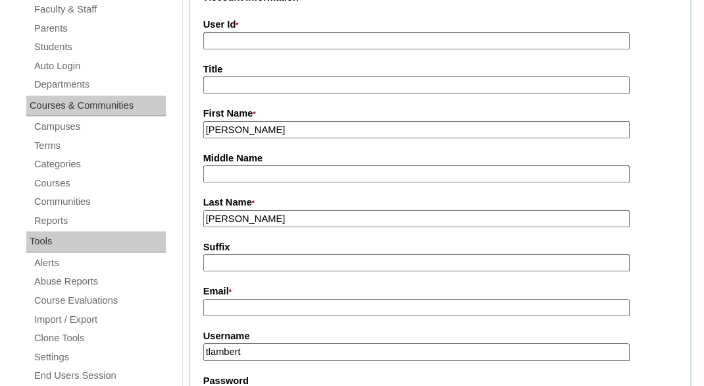
scroll to position [369, 0]
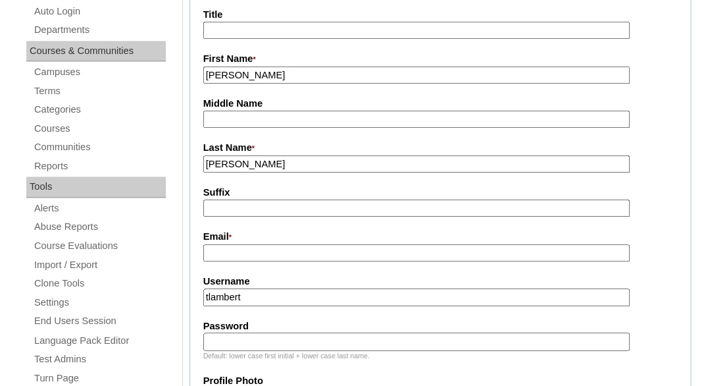
click at [282, 248] on input "Email *" at bounding box center [416, 253] width 426 height 18
paste input "heschliman20@gmail.com"
type input "heschliman20@gmail.com"
click at [297, 299] on input "tlambert" at bounding box center [416, 297] width 426 height 18
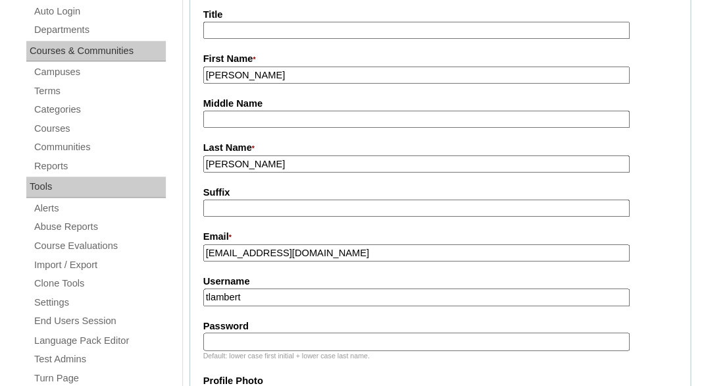
click at [297, 299] on input "tlambert" at bounding box center [416, 297] width 426 height 18
paste input "heschliman20@gmail.com"
type input "heschliman20@gmail.com"
click at [281, 340] on input "Password" at bounding box center [416, 341] width 426 height 18
paste input "heschliman20@gmail.com"
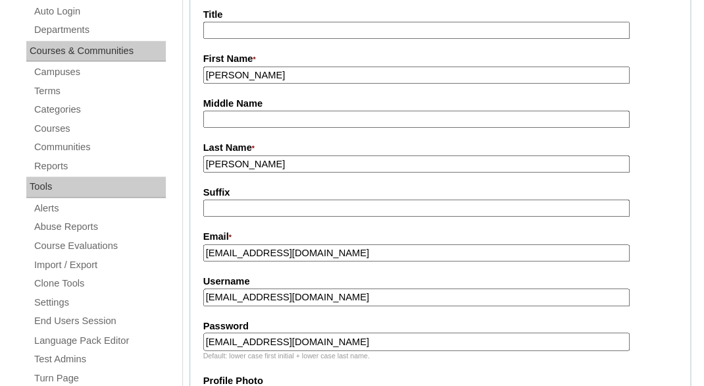
type input "heschliman20@gmail.com"
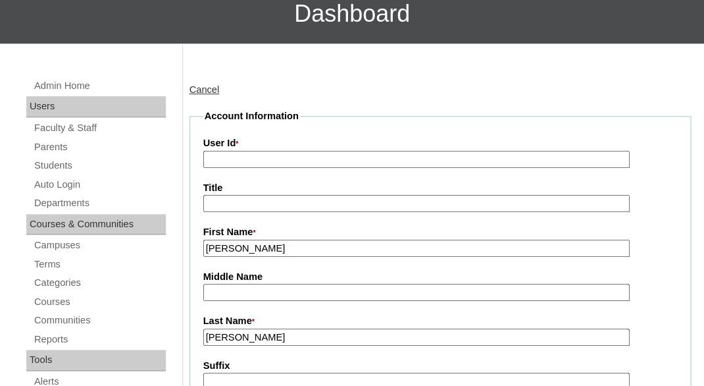
click at [296, 151] on input "User Id *" at bounding box center [416, 160] width 426 height 18
paste input "a7cVT0000000pSLYAY"
type input "a7cVT0000000pSLYAY"
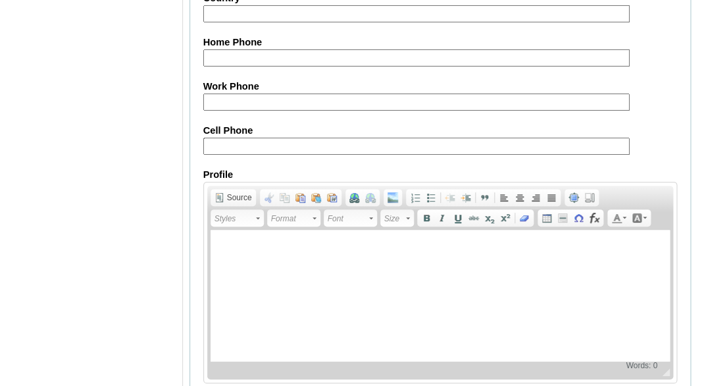
scroll to position [1485, 0]
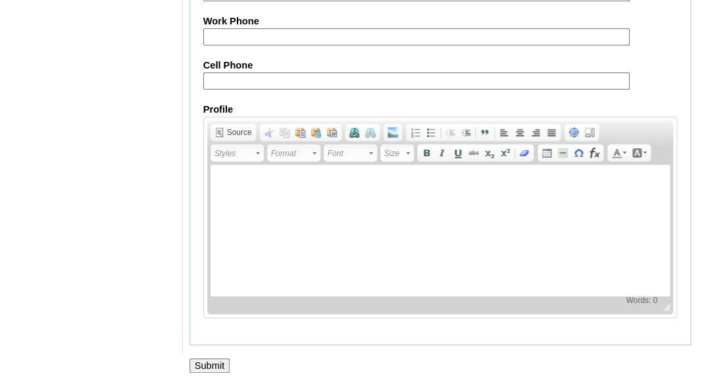
click at [209, 359] on input "Submit" at bounding box center [210, 365] width 41 height 14
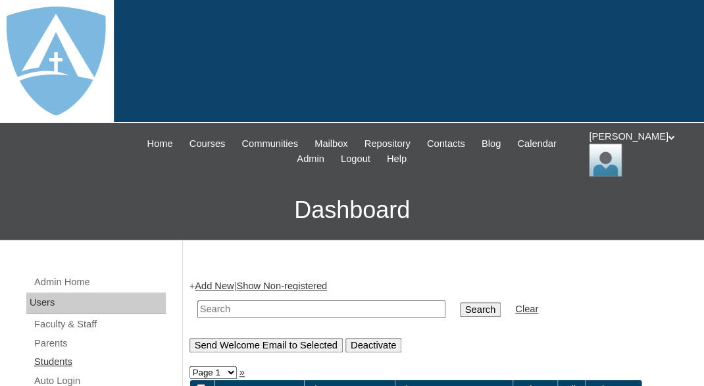
click at [54, 357] on link "Students" at bounding box center [99, 361] width 133 height 16
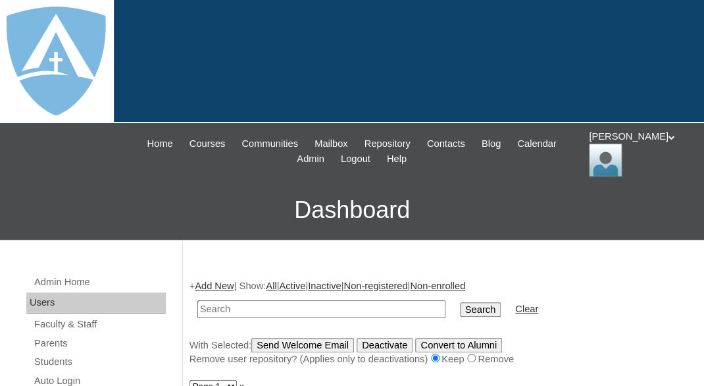
click at [214, 282] on link "Add New" at bounding box center [214, 285] width 39 height 11
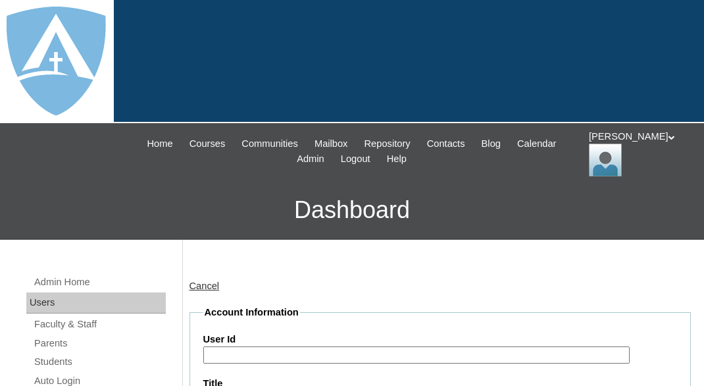
type input "tlambert"
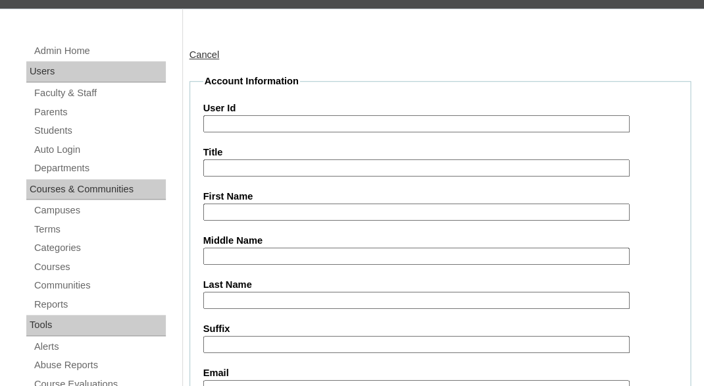
scroll to position [274, 0]
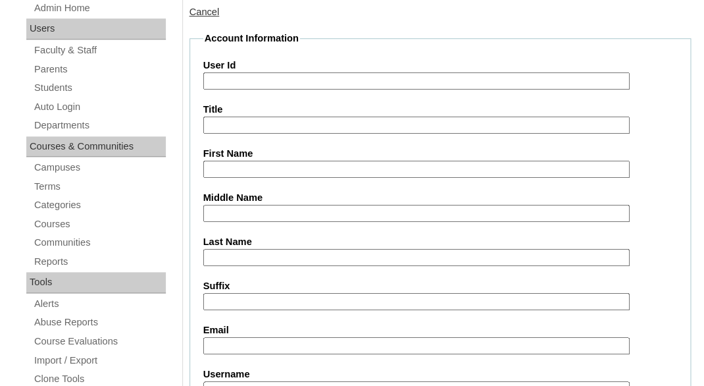
click at [257, 161] on input "First Name" at bounding box center [416, 170] width 426 height 18
paste input "Arabella Eschliman"
drag, startPoint x: 249, startPoint y: 160, endPoint x: 324, endPoint y: 166, distance: 74.6
click at [324, 166] on input "Arabella Eschliman" at bounding box center [416, 170] width 426 height 18
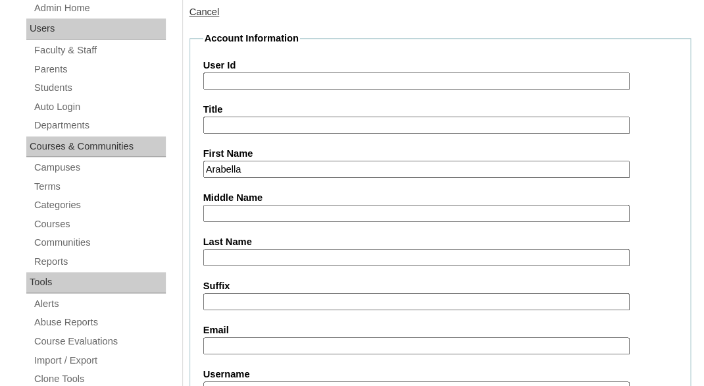
type input "Arabella"
click at [278, 249] on input "Last Name" at bounding box center [416, 258] width 426 height 18
paste input "Eschliman"
type input "Eschliman"
click at [270, 303] on input "Suffix" at bounding box center [416, 302] width 426 height 18
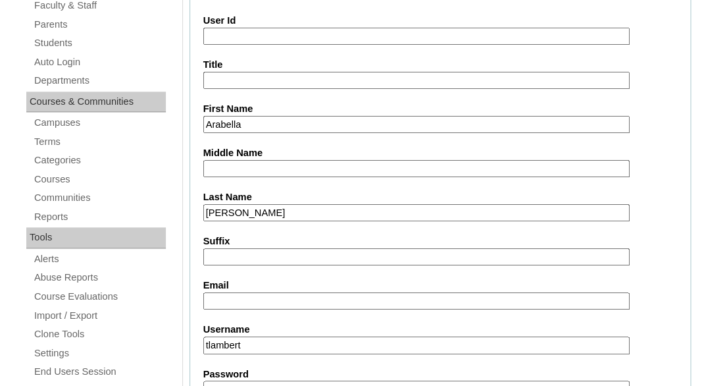
scroll to position [337, 0]
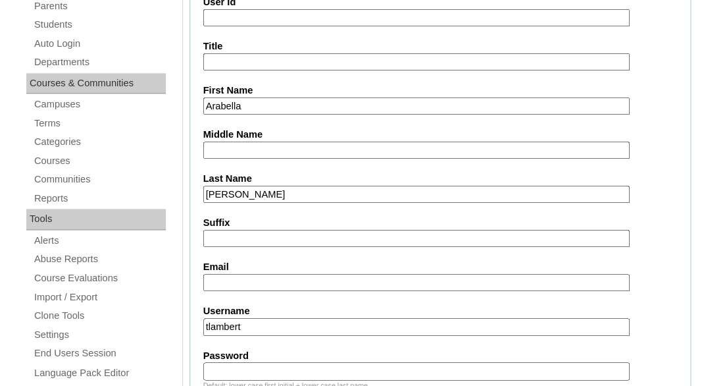
click at [247, 276] on input "Email" at bounding box center [416, 283] width 426 height 18
paste input "heschliman20@gmail.com"
type input "heschliman20@gmail.com"
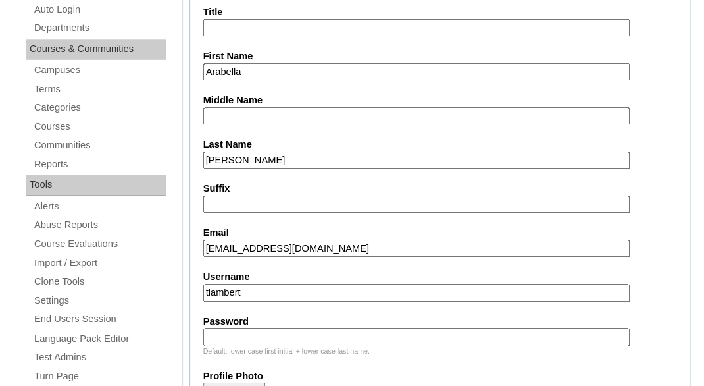
scroll to position [426, 0]
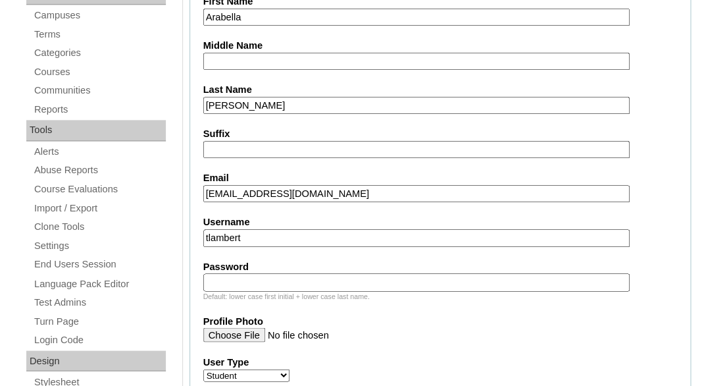
click at [281, 232] on input "tlambert" at bounding box center [416, 238] width 426 height 18
paste input "arabella.eschliman@enlightiumstudent.com"
type input "arabella.eschliman@enlightiumstudent.com"
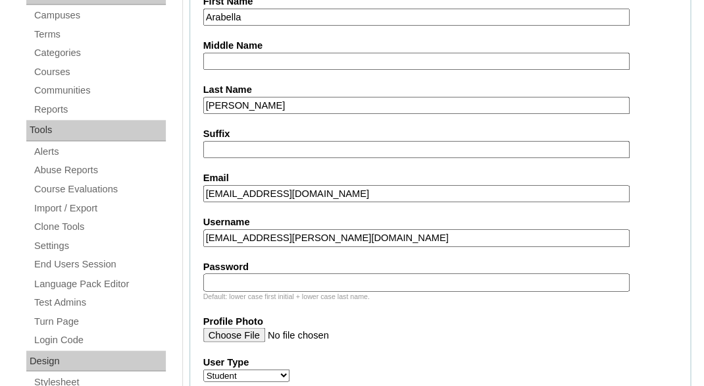
click at [269, 276] on input "Password" at bounding box center [416, 282] width 426 height 18
paste input "arabella.eschliman@enlightiumstudent.com"
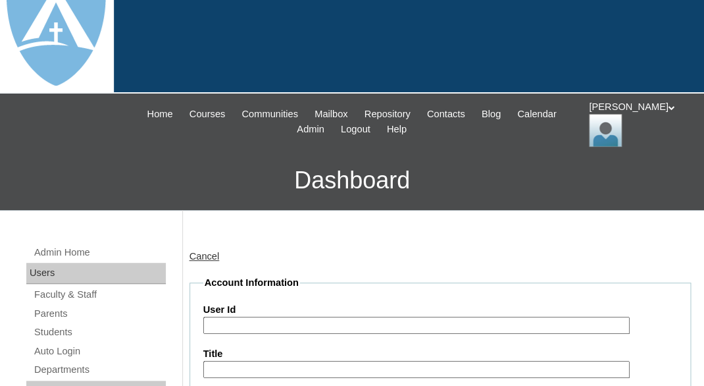
type input "arabella.eschliman@enlightiumstudent.com"
click at [242, 318] on input "User Id" at bounding box center [416, 326] width 426 height 18
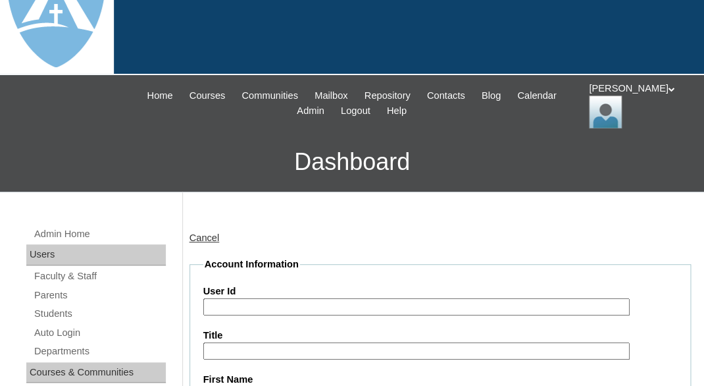
scroll to position [48, 0]
paste input "arabella.eschliman@enlightiumstudent.com"
type input "26arabella.eschliman@enlightiumstudent.com"
click at [294, 267] on legend "Account Information" at bounding box center [251, 264] width 97 height 14
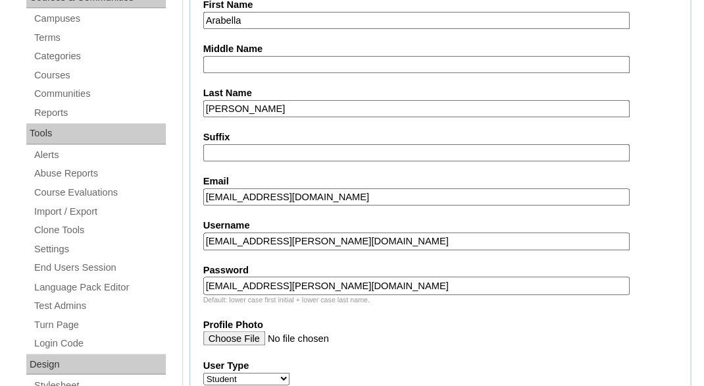
scroll to position [531, 0]
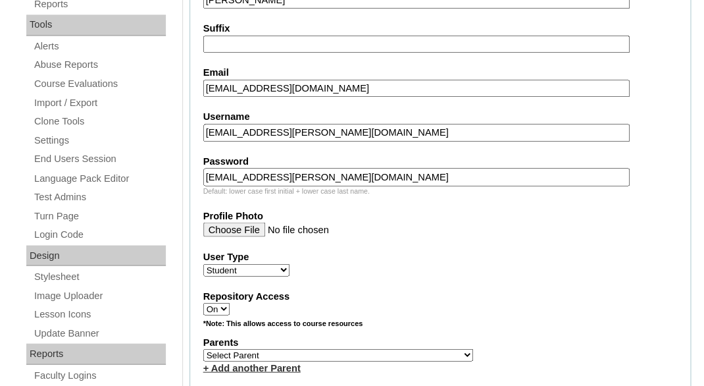
click at [203, 348] on select "Select Parent Abbas, Tahani Garcia, Rosa Kaneko, Chad Labourdette, Jessica Nich…" at bounding box center [338, 354] width 270 height 13
select select "101565"
click option "Eschliman, Heather" at bounding box center [0, 0] width 0 height 0
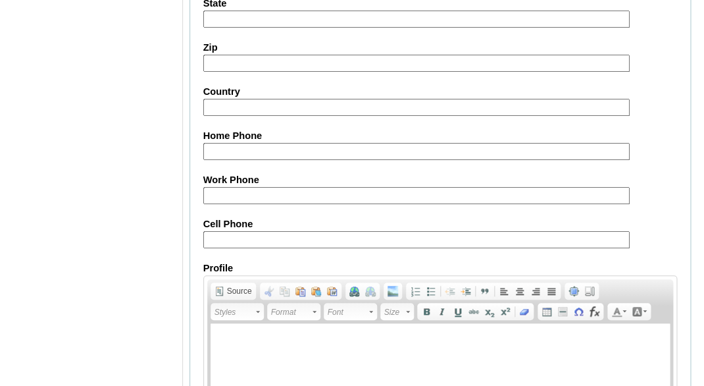
scroll to position [1721, 0]
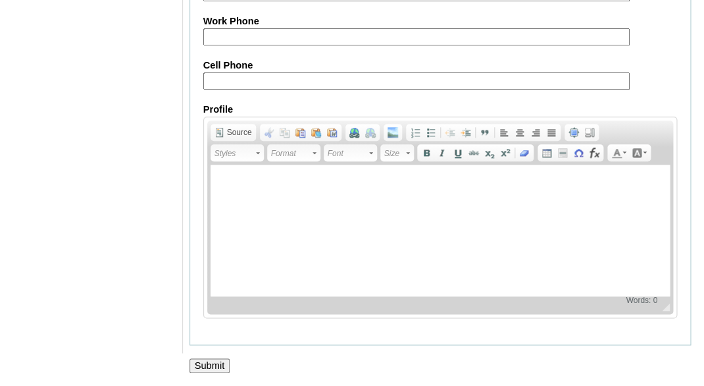
click at [209, 366] on input "Submit" at bounding box center [210, 365] width 41 height 14
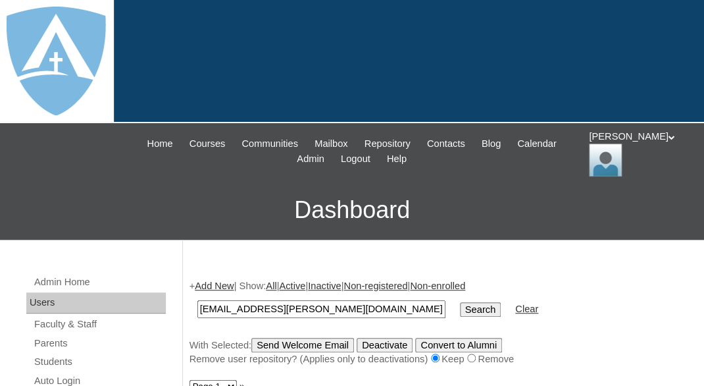
type input "[EMAIL_ADDRESS][PERSON_NAME][DOMAIN_NAME]"
click at [460, 302] on input "Search" at bounding box center [480, 309] width 41 height 14
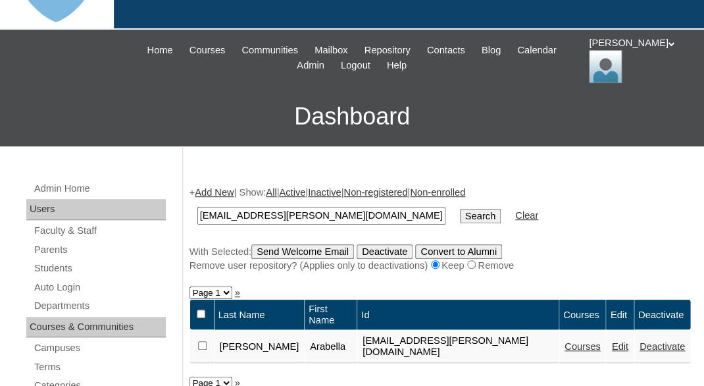
scroll to position [157, 0]
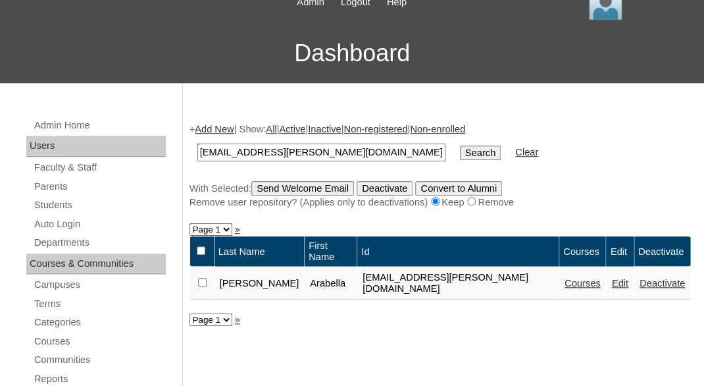
click at [577, 278] on link "Courses" at bounding box center [583, 283] width 36 height 11
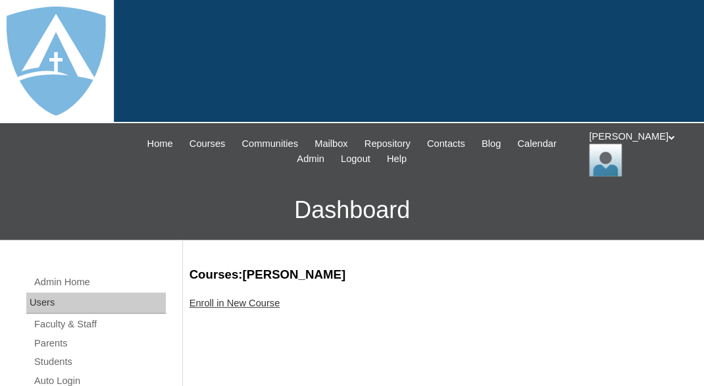
click at [213, 306] on div "Enroll in New Course" at bounding box center [441, 303] width 502 height 14
click at [215, 299] on link "Enroll in New Course" at bounding box center [235, 302] width 91 height 11
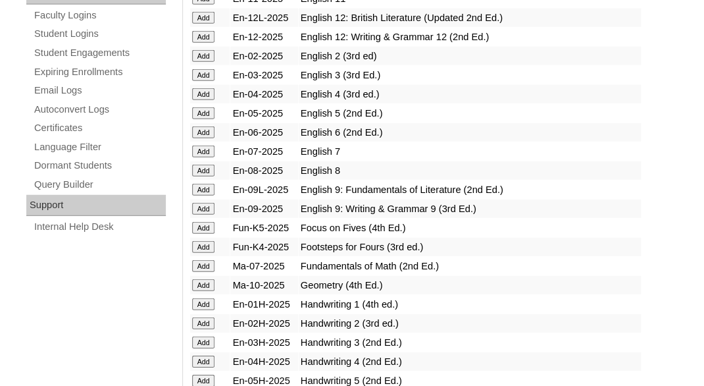
scroll to position [891, 0]
click at [203, 233] on input "Add" at bounding box center [203, 227] width 23 height 12
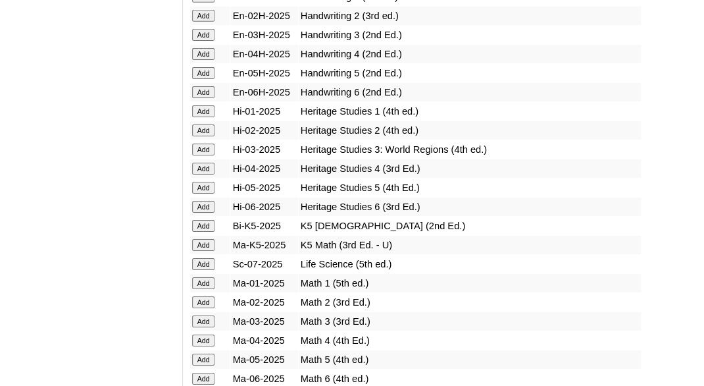
scroll to position [1397, 0]
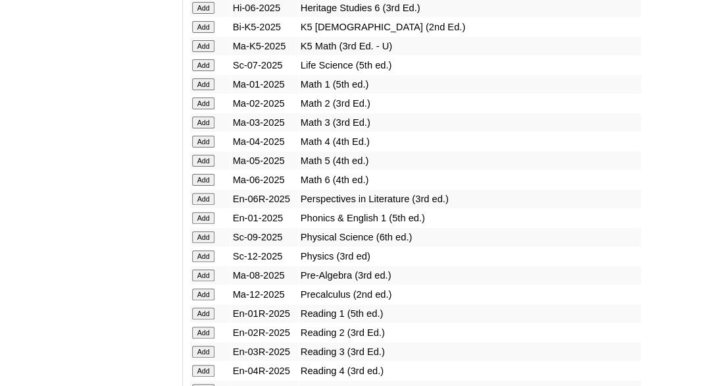
click at [204, 33] on input "Add" at bounding box center [203, 27] width 23 height 12
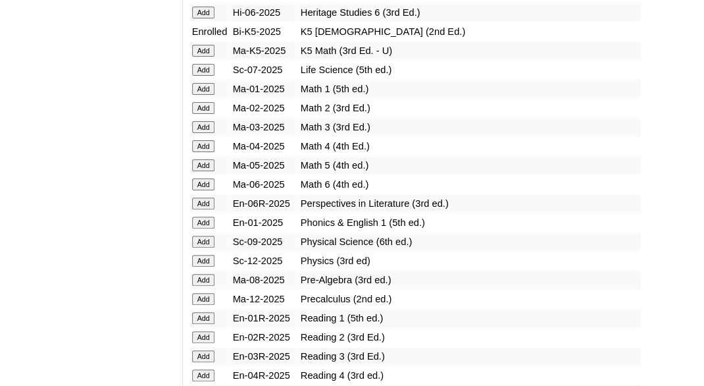
scroll to position [1383, 0]
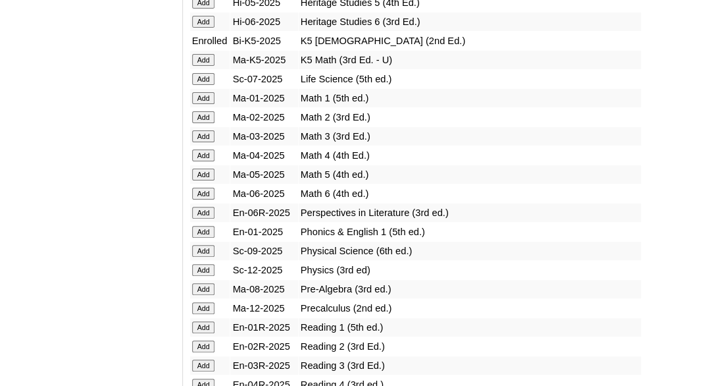
click at [201, 66] on input "Add" at bounding box center [203, 60] width 23 height 12
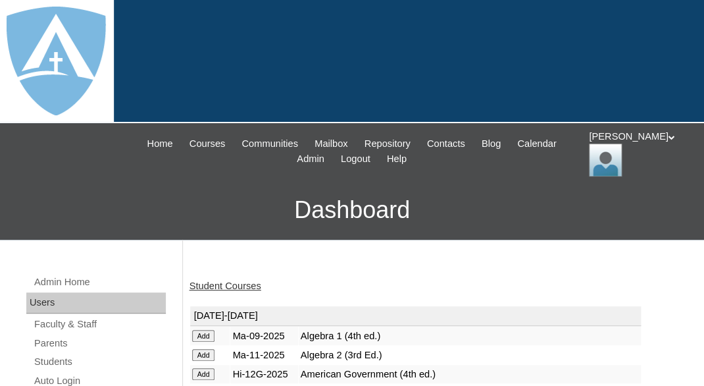
click at [212, 282] on link "Student Courses" at bounding box center [226, 285] width 72 height 11
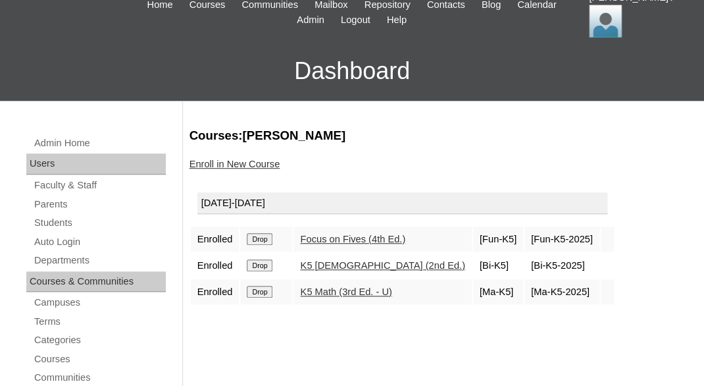
scroll to position [142, 0]
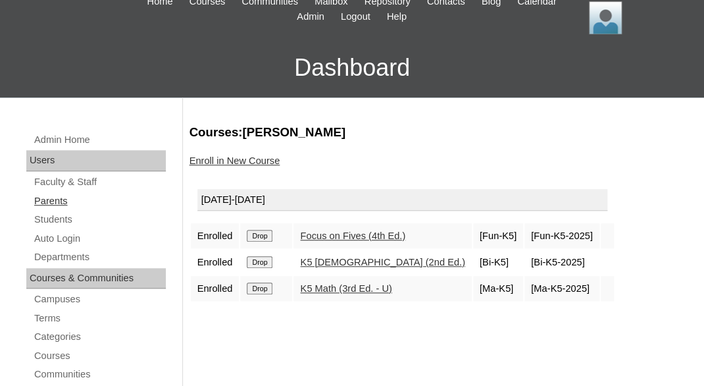
click at [47, 197] on link "Parents" at bounding box center [99, 201] width 133 height 16
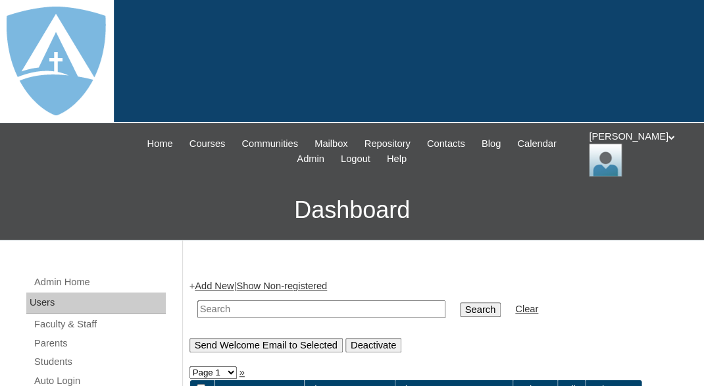
click at [233, 301] on input "text" at bounding box center [321, 309] width 248 height 18
paste input "Nadine Persaud"
drag, startPoint x: 235, startPoint y: 305, endPoint x: 179, endPoint y: 301, distance: 56.1
click at [197, 301] on input "[PERSON_NAME]" at bounding box center [321, 309] width 248 height 18
click at [203, 309] on input "Persaud" at bounding box center [321, 309] width 248 height 18
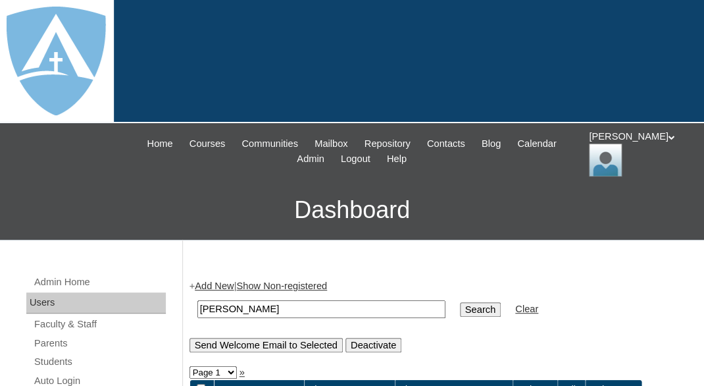
type input "Persaud"
click at [460, 302] on input "Search" at bounding box center [480, 309] width 41 height 14
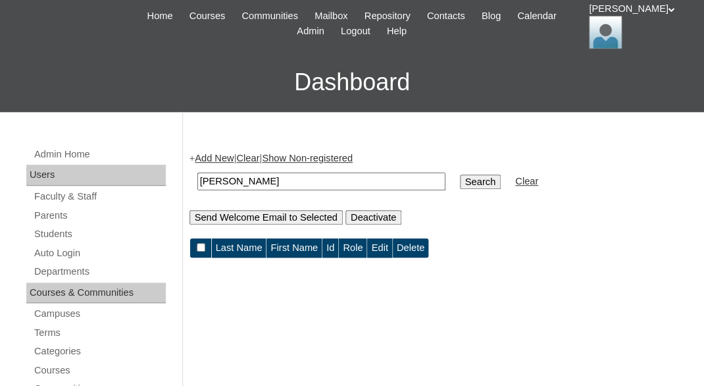
scroll to position [138, 0]
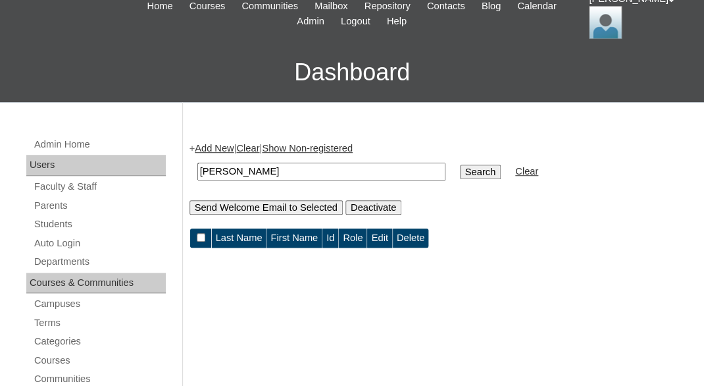
click at [216, 149] on link "Add New" at bounding box center [214, 148] width 39 height 11
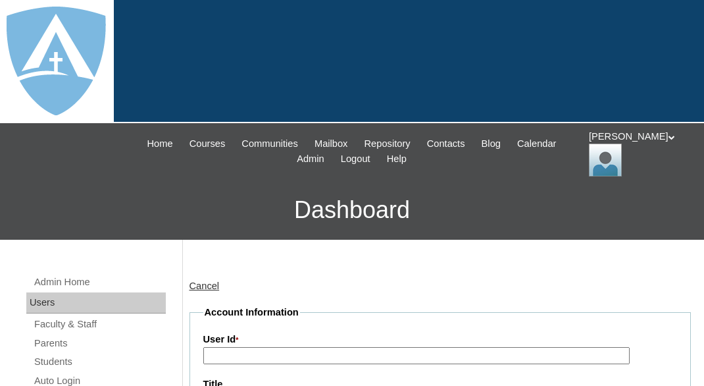
type input "tlambert"
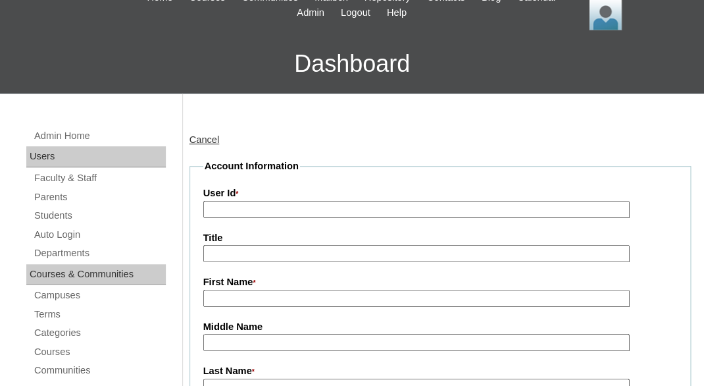
scroll to position [256, 0]
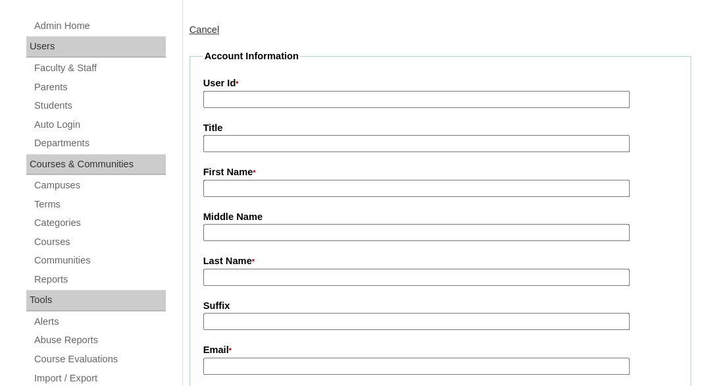
click at [229, 188] on input "First Name *" at bounding box center [416, 189] width 426 height 18
paste input "[PERSON_NAME]"
drag, startPoint x: 244, startPoint y: 184, endPoint x: 297, endPoint y: 193, distance: 54.8
click at [298, 194] on input "[PERSON_NAME]" at bounding box center [416, 189] width 426 height 18
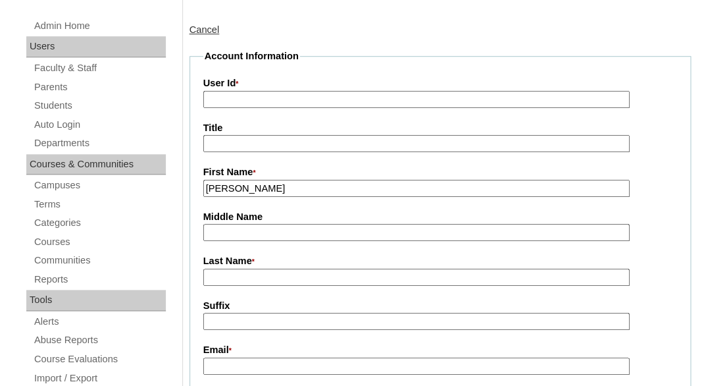
type input "[PERSON_NAME]"
click at [252, 271] on input "Last Name *" at bounding box center [416, 278] width 426 height 18
paste input "[PERSON_NAME]"
type input "[PERSON_NAME]"
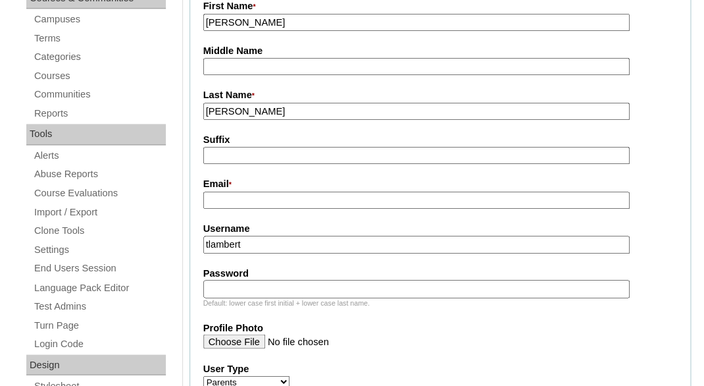
scroll to position [456, 0]
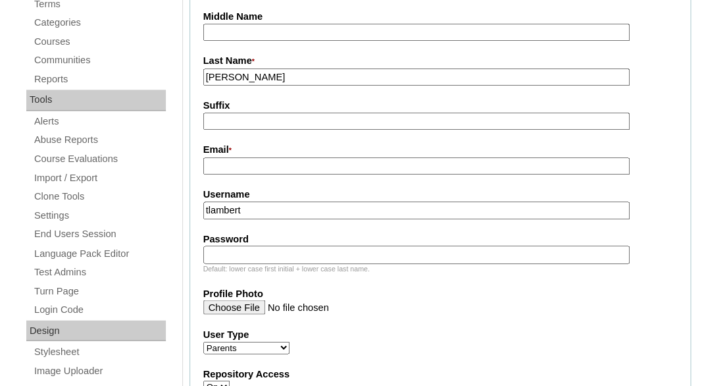
click at [256, 167] on input "Email *" at bounding box center [416, 166] width 426 height 18
paste input "[EMAIL_ADDRESS][DOMAIN_NAME]"
type input "[EMAIL_ADDRESS][DOMAIN_NAME]"
click at [268, 202] on input "tlambert" at bounding box center [416, 210] width 426 height 18
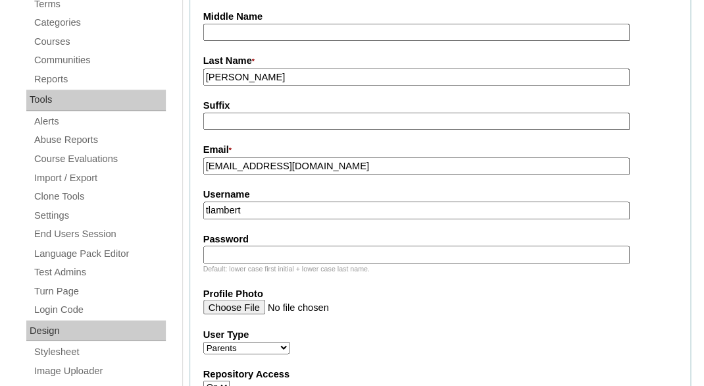
click at [268, 202] on input "tlambert" at bounding box center [416, 210] width 426 height 18
paste input "[EMAIL_ADDRESS][DOMAIN_NAME]"
type input "[EMAIL_ADDRESS][DOMAIN_NAME]"
click at [259, 253] on input "Password" at bounding box center [416, 254] width 426 height 18
paste input "[EMAIL_ADDRESS][DOMAIN_NAME]"
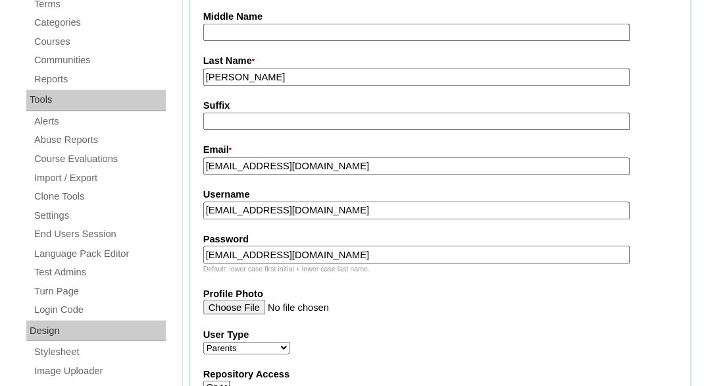
type input "[EMAIL_ADDRESS][DOMAIN_NAME]"
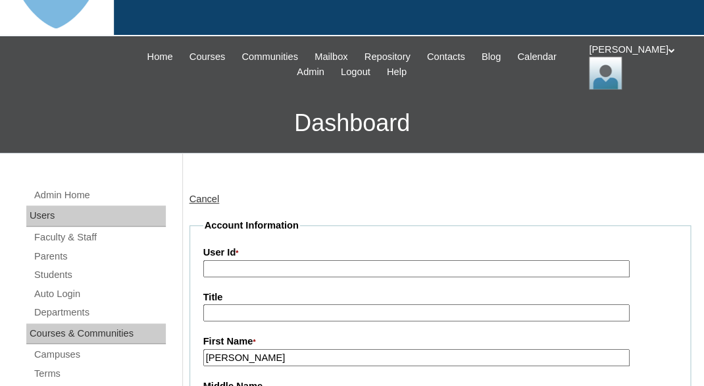
scroll to position [175, 0]
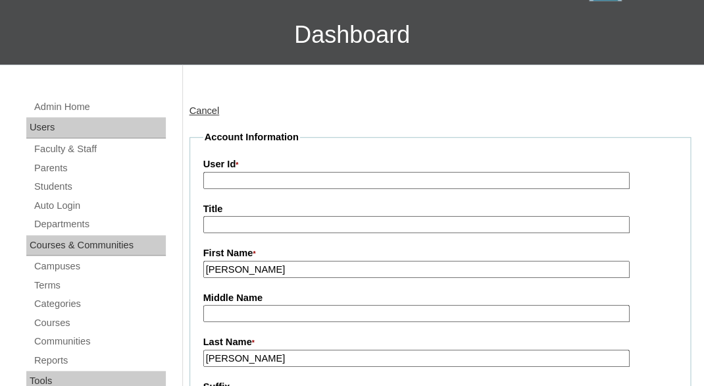
click at [321, 175] on input "User Id *" at bounding box center [416, 181] width 426 height 18
paste input "a7cVT0000000pTxYAI"
type input "a7cVT0000000pTxYAI"
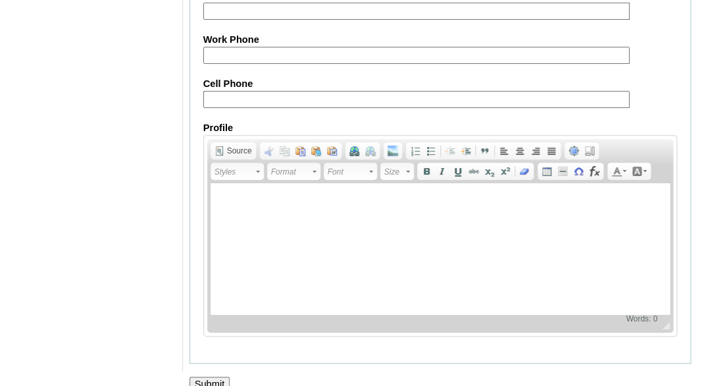
scroll to position [1485, 0]
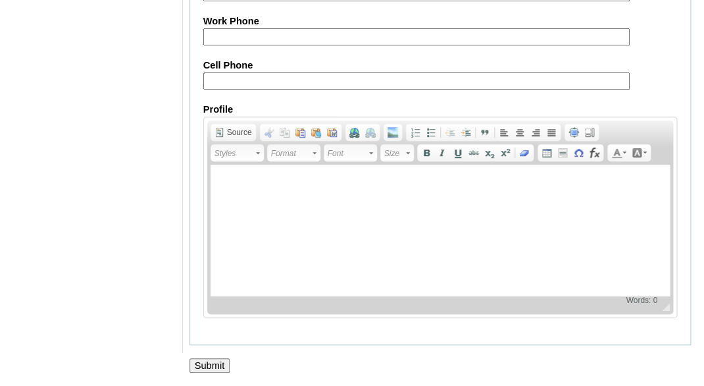
click at [207, 367] on input "Submit" at bounding box center [210, 365] width 41 height 14
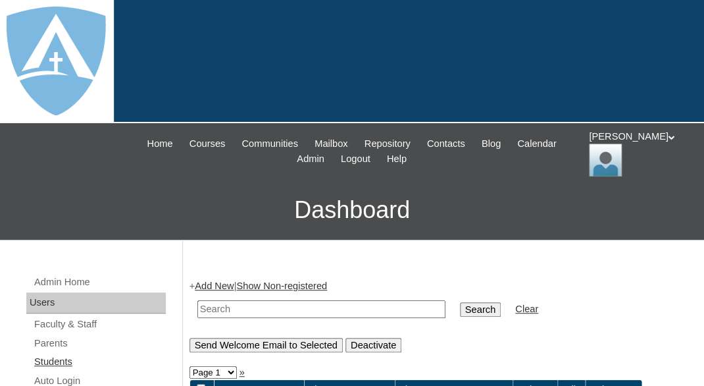
click at [51, 357] on link "Students" at bounding box center [99, 361] width 133 height 16
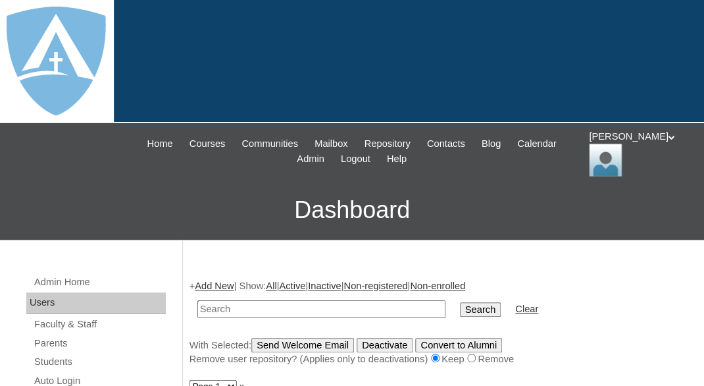
click at [211, 281] on link "Add New" at bounding box center [214, 285] width 39 height 11
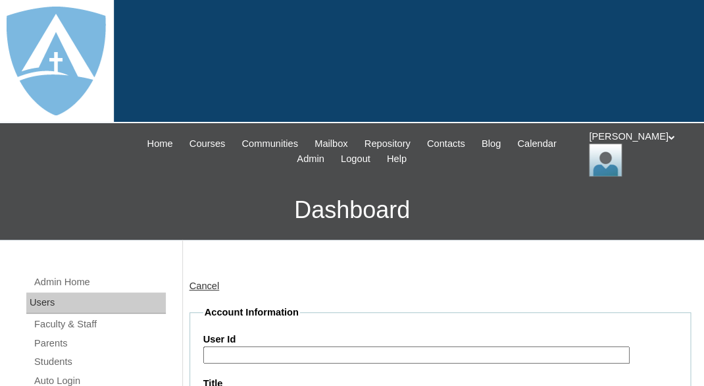
type input "tlambert"
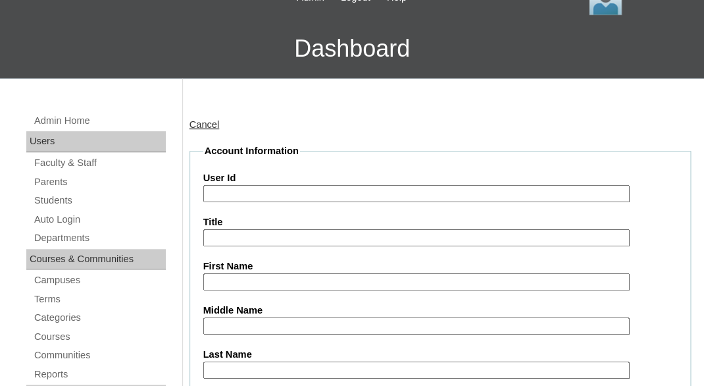
scroll to position [199, 0]
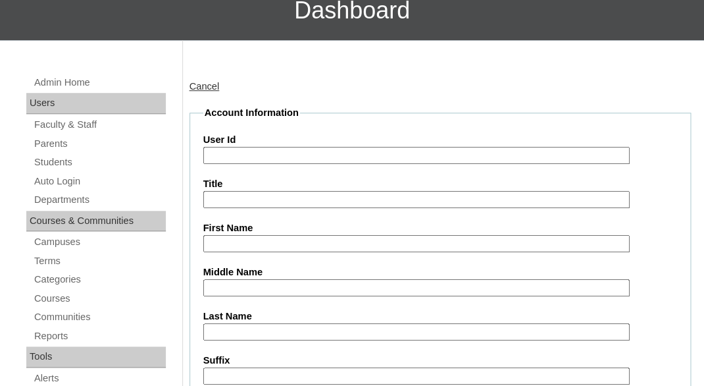
click at [252, 237] on input "First Name" at bounding box center [416, 244] width 426 height 18
paste input "[PERSON_NAME]"
drag, startPoint x: 231, startPoint y: 239, endPoint x: 301, endPoint y: 233, distance: 70.0
click at [301, 235] on input "[PERSON_NAME]" at bounding box center [416, 244] width 426 height 18
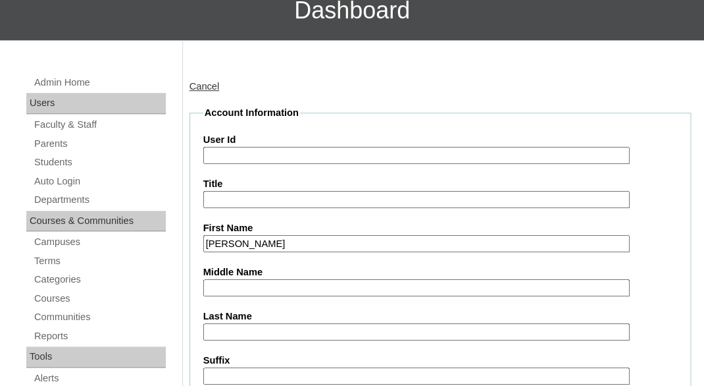
click at [260, 238] on input "[PERSON_NAME]" at bounding box center [416, 244] width 426 height 18
paste input "Ayah"
type input "Ayah"
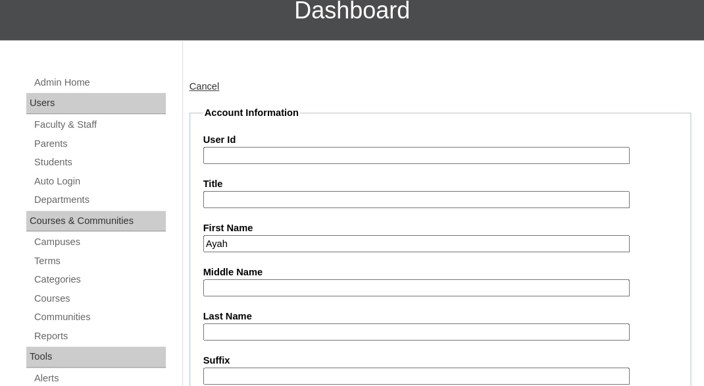
click at [236, 328] on input "Last Name" at bounding box center [416, 332] width 426 height 18
paste input "[PERSON_NAME]"
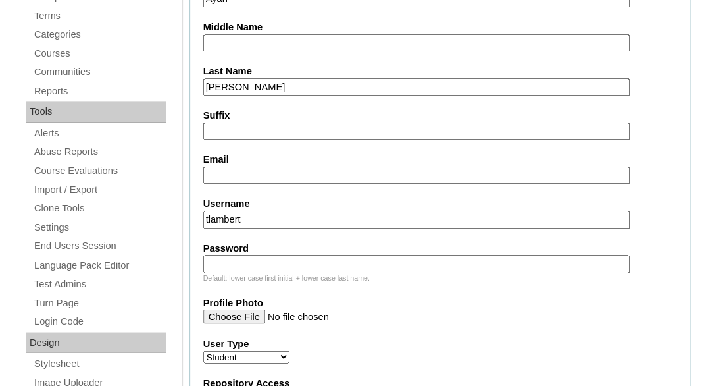
scroll to position [464, 0]
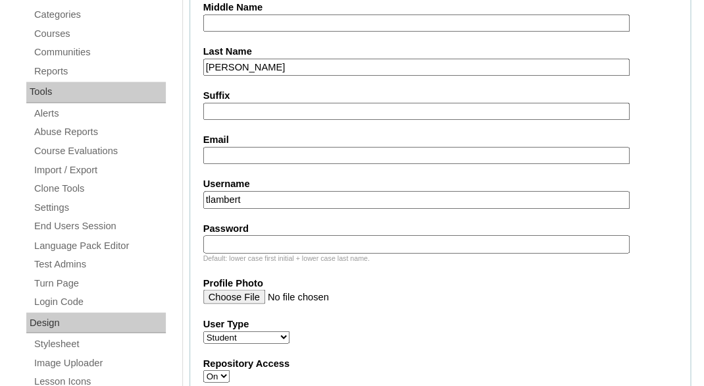
type input "[PERSON_NAME]"
click at [275, 194] on input "tlambert" at bounding box center [416, 200] width 426 height 18
click at [260, 154] on input "Email" at bounding box center [416, 156] width 426 height 18
paste input "[EMAIL_ADDRESS][DOMAIN_NAME]"
type input "[EMAIL_ADDRESS][DOMAIN_NAME]"
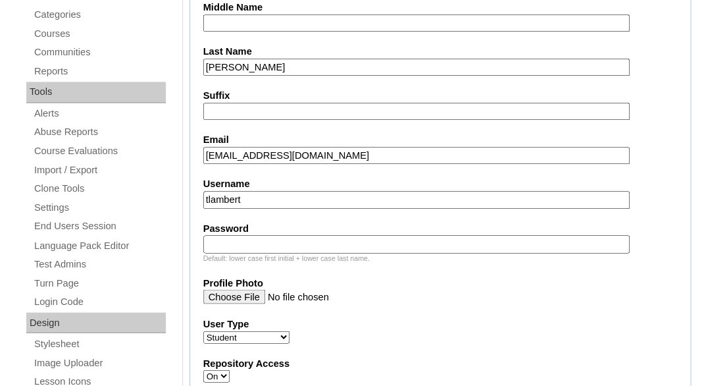
click at [274, 198] on input "tlambert" at bounding box center [416, 200] width 426 height 18
paste input "[EMAIL_ADDRESS][PERSON_NAME][DOMAIN_NAME]"
type input "[EMAIL_ADDRESS][PERSON_NAME][DOMAIN_NAME]"
click at [265, 236] on input "Password" at bounding box center [416, 244] width 426 height 18
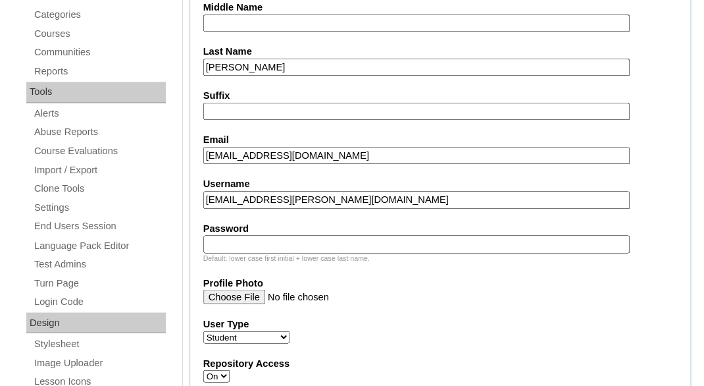
paste input "[EMAIL_ADDRESS][PERSON_NAME][DOMAIN_NAME]"
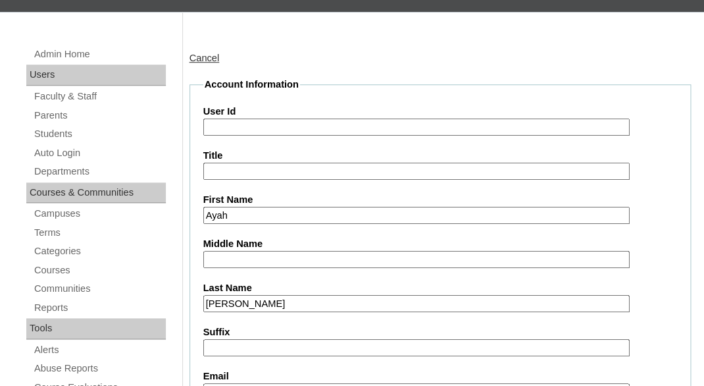
scroll to position [117, 0]
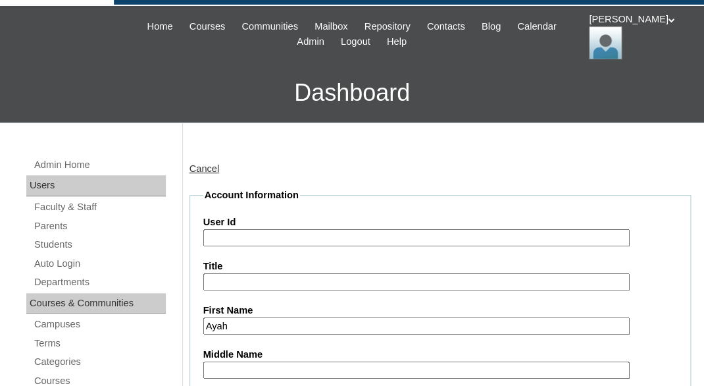
type input "[EMAIL_ADDRESS][PERSON_NAME][DOMAIN_NAME]"
click at [246, 231] on input "User Id" at bounding box center [416, 238] width 426 height 18
paste input "[EMAIL_ADDRESS][PERSON_NAME][DOMAIN_NAME]"
type input "[EMAIL_ADDRESS][PERSON_NAME][DOMAIN_NAME]"
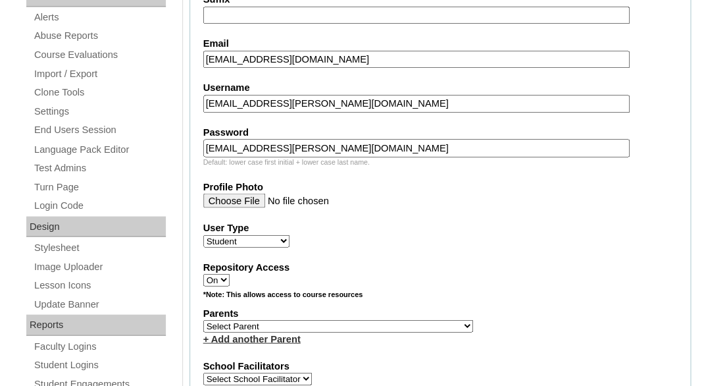
scroll to position [561, 0]
click at [203, 319] on select "Select [PERSON_NAME], [PERSON_NAME], [PERSON_NAME], [PERSON_NAME], [PERSON_NAME…" at bounding box center [338, 325] width 270 height 13
select select "101567"
click option "[PERSON_NAME]" at bounding box center [0, 0] width 0 height 0
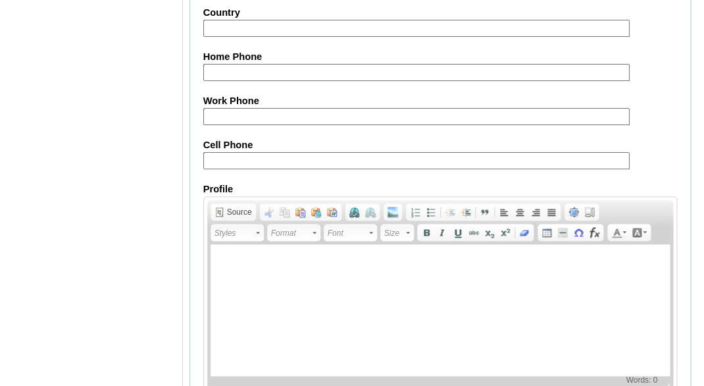
scroll to position [1721, 0]
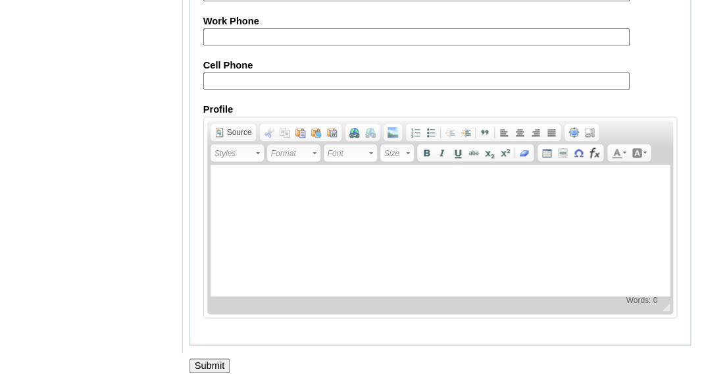
click at [211, 361] on input "Submit" at bounding box center [210, 365] width 41 height 14
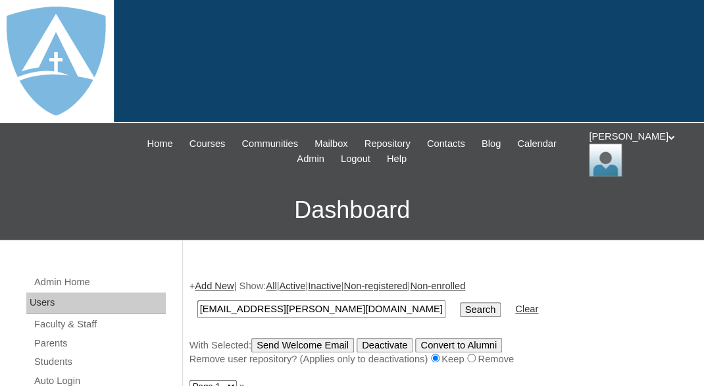
type input "[EMAIL_ADDRESS][PERSON_NAME][DOMAIN_NAME]"
click at [460, 302] on input "Search" at bounding box center [480, 309] width 41 height 14
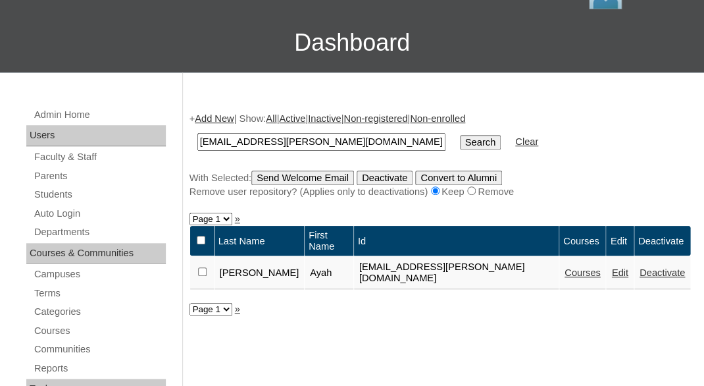
scroll to position [192, 0]
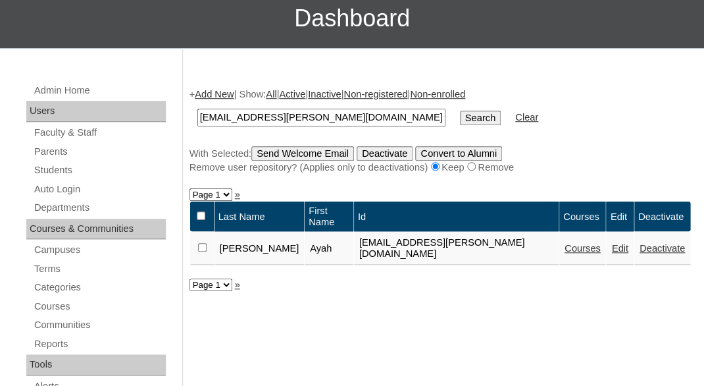
click at [565, 243] on link "Courses" at bounding box center [583, 248] width 36 height 11
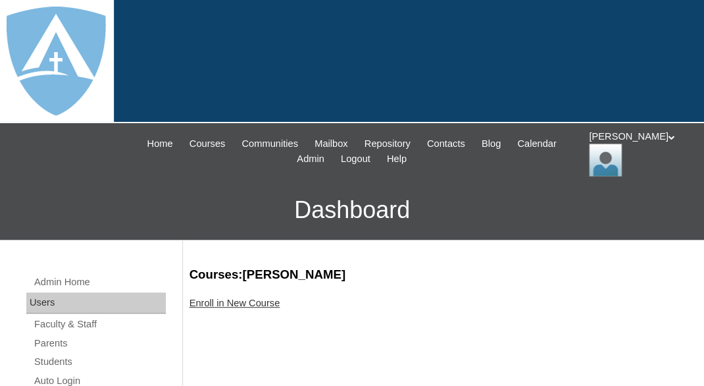
click at [233, 302] on link "Enroll in New Course" at bounding box center [235, 302] width 91 height 11
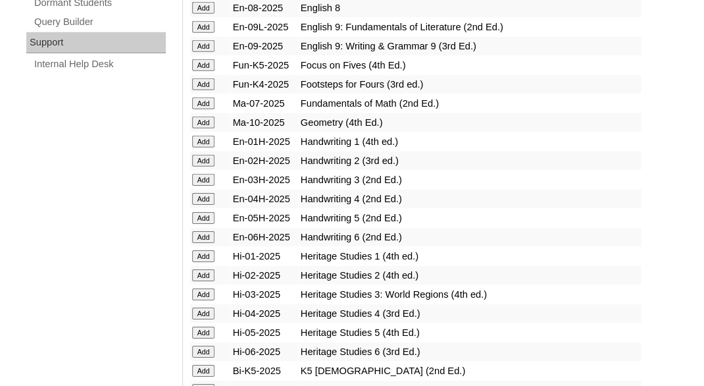
scroll to position [1089, 0]
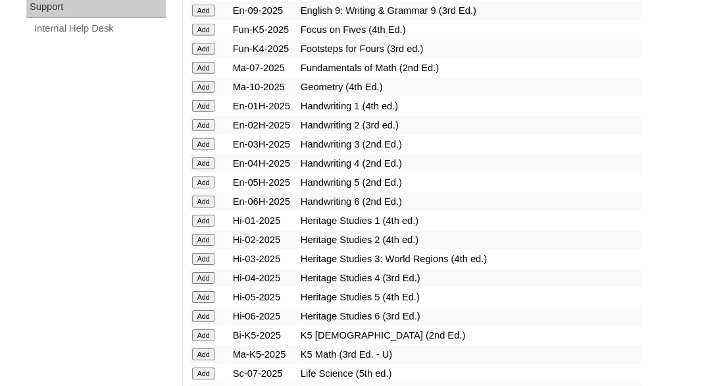
click at [199, 341] on input "Add" at bounding box center [203, 335] width 23 height 12
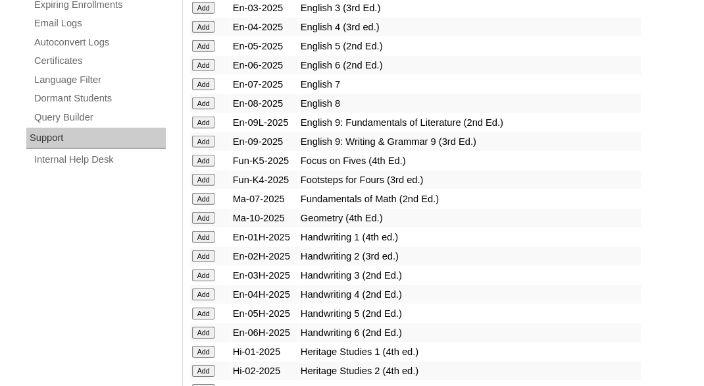
scroll to position [961, 0]
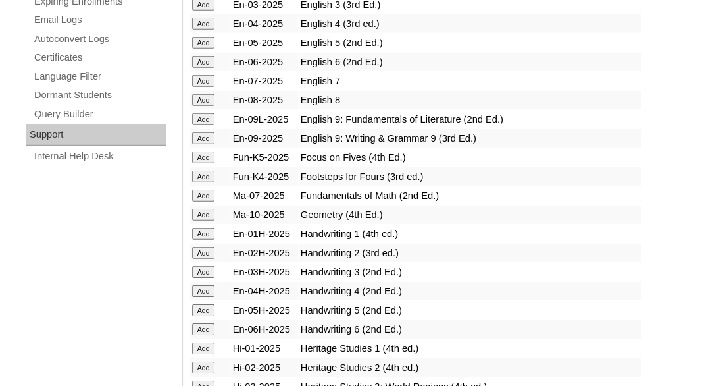
click at [199, 163] on input "Add" at bounding box center [203, 157] width 23 height 12
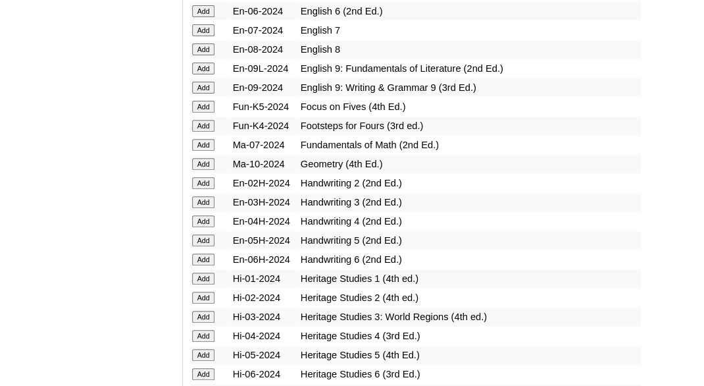
scroll to position [2885, 0]
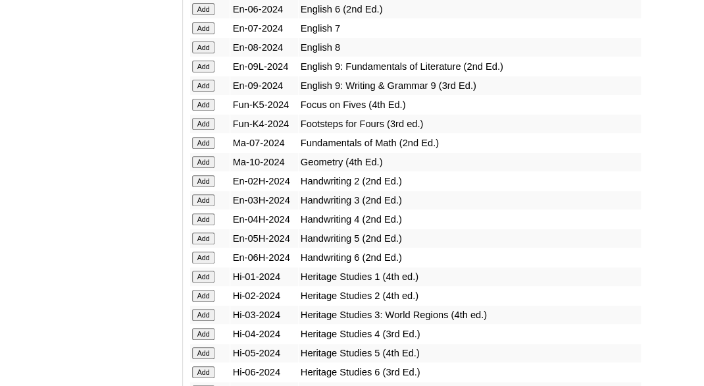
click at [202, 111] on input "Add" at bounding box center [203, 105] width 23 height 12
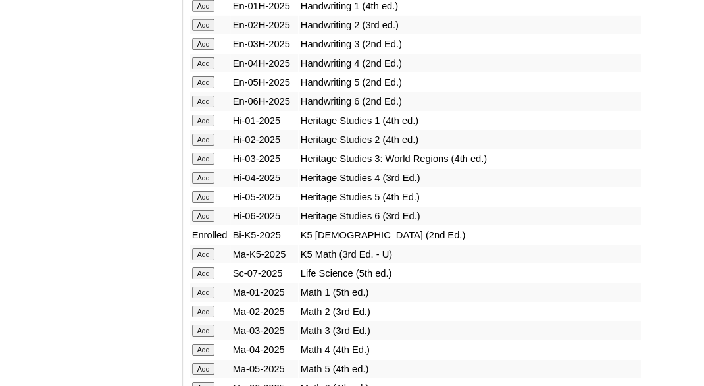
scroll to position [1191, 0]
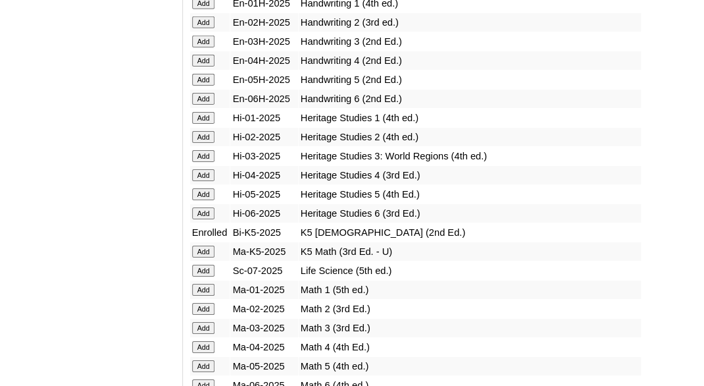
click at [203, 257] on input "Add" at bounding box center [203, 251] width 23 height 12
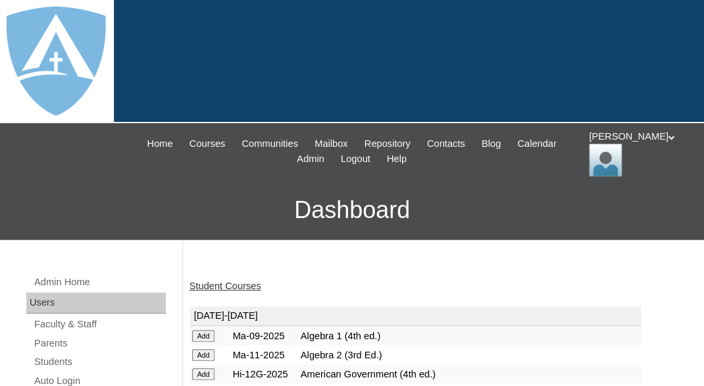
click at [234, 282] on link "Student Courses" at bounding box center [226, 285] width 72 height 11
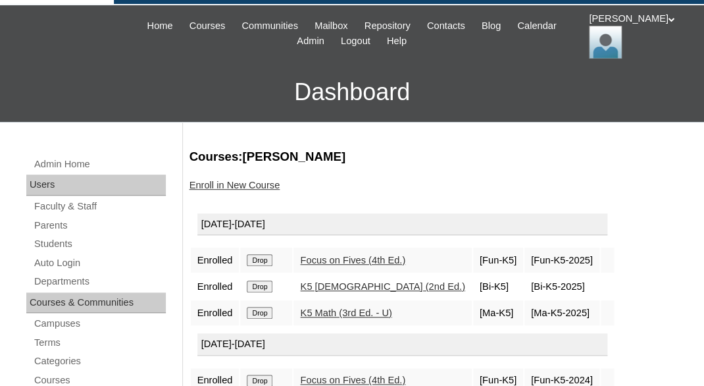
scroll to position [216, 0]
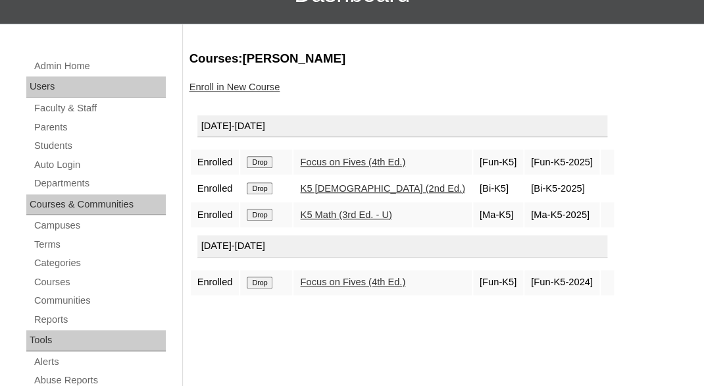
click at [263, 288] on input "Drop" at bounding box center [260, 282] width 26 height 12
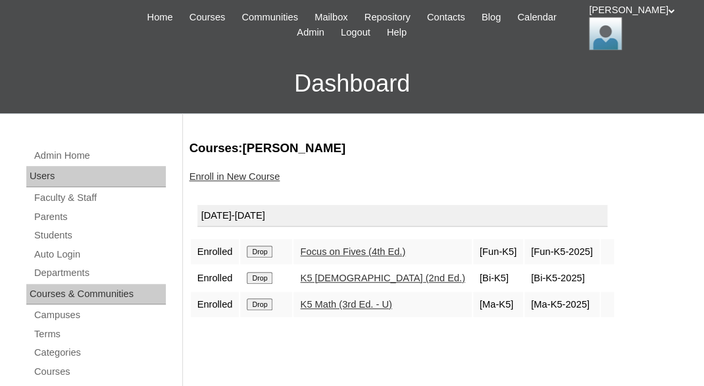
scroll to position [128, 0]
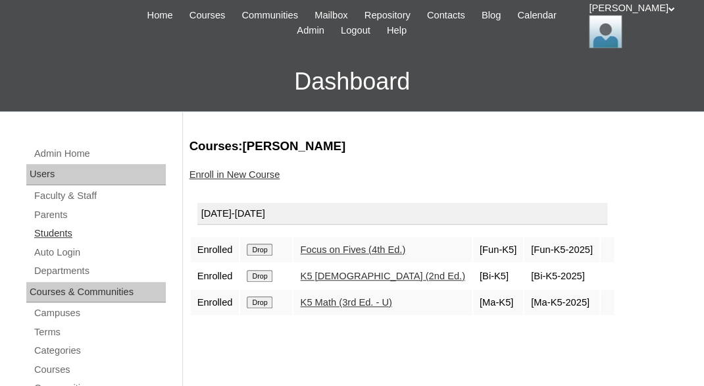
click at [53, 226] on link "Students" at bounding box center [99, 233] width 133 height 16
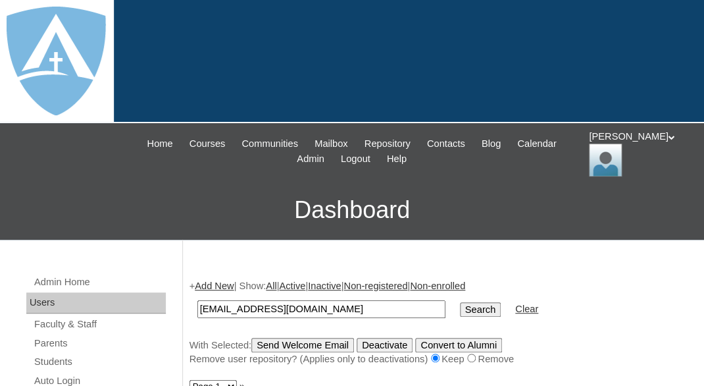
type input "[EMAIL_ADDRESS][DOMAIN_NAME]"
click at [460, 302] on input "Search" at bounding box center [480, 309] width 41 height 14
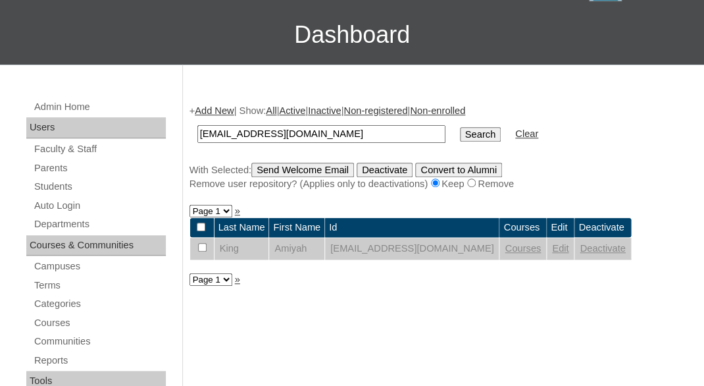
scroll to position [201, 0]
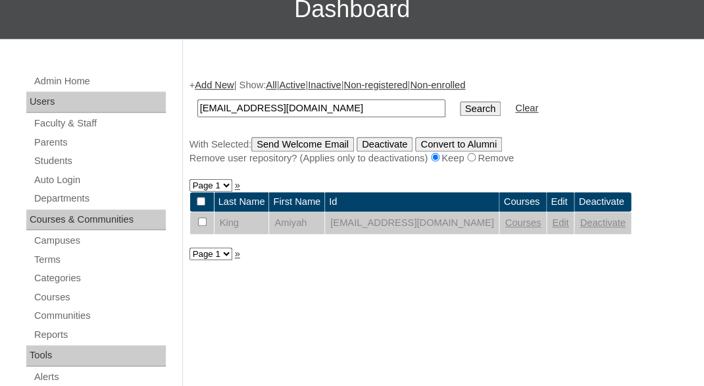
click at [337, 103] on input "[EMAIL_ADDRESS][DOMAIN_NAME]" at bounding box center [321, 108] width 248 height 18
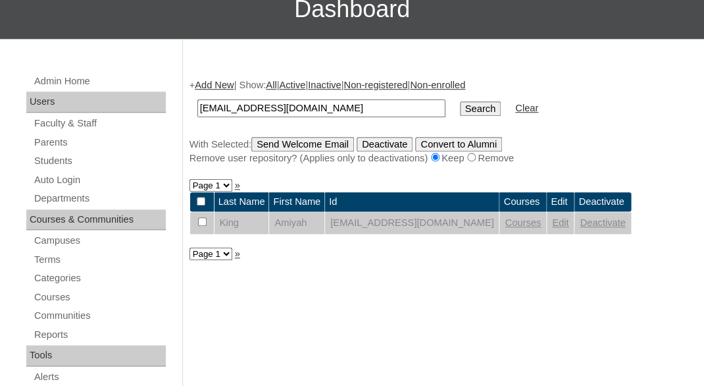
click at [460, 101] on input "Search" at bounding box center [480, 108] width 41 height 14
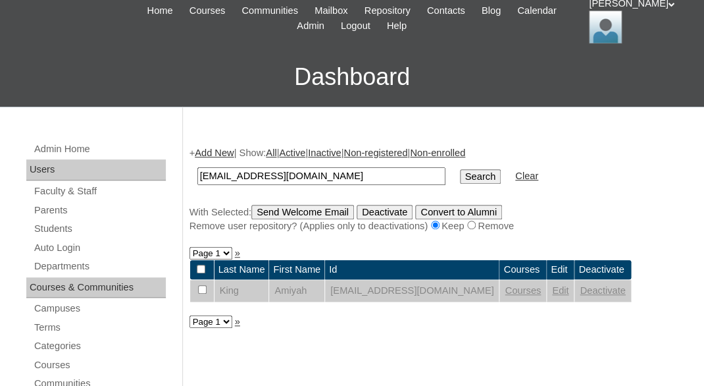
scroll to position [145, 0]
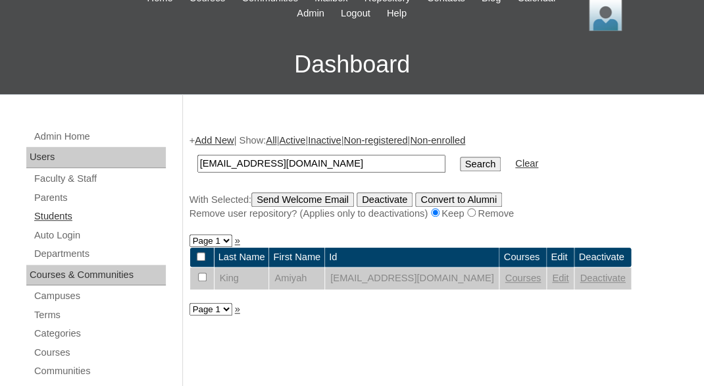
click at [49, 212] on link "Students" at bounding box center [99, 216] width 133 height 16
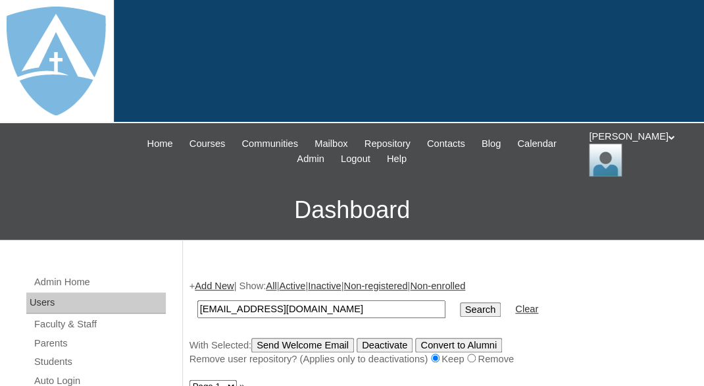
type input "cheregreen222@gmail.com"
click at [460, 302] on input "Search" at bounding box center [480, 309] width 41 height 14
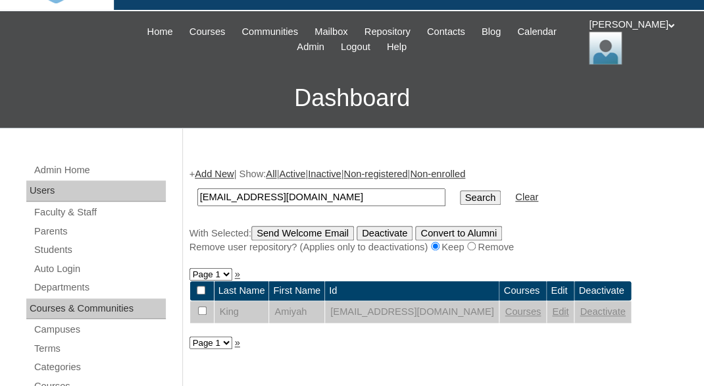
scroll to position [118, 0]
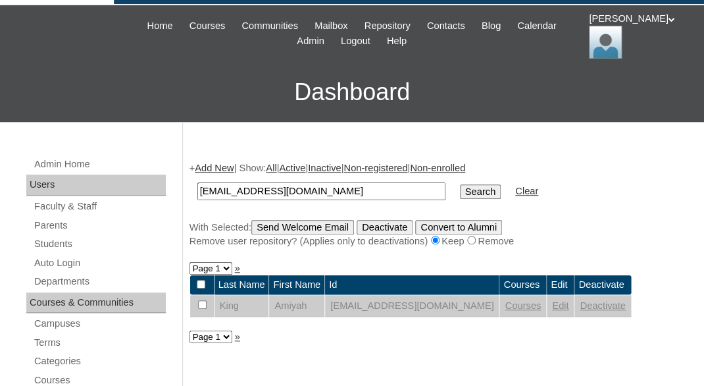
click at [299, 188] on input "[EMAIL_ADDRESS][DOMAIN_NAME]" at bounding box center [321, 191] width 248 height 18
click at [460, 184] on input "Search" at bounding box center [480, 191] width 41 height 14
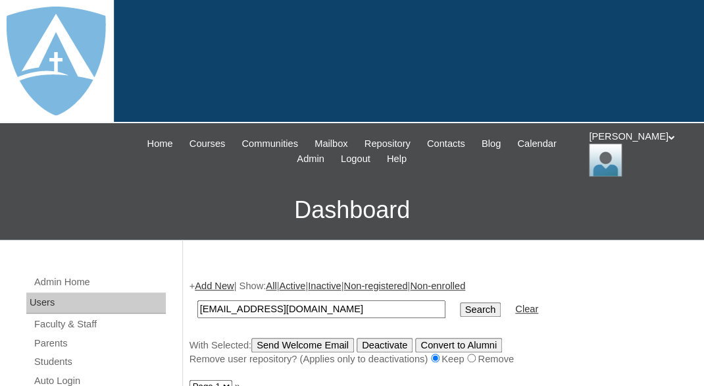
click at [275, 313] on input "[EMAIL_ADDRESS][DOMAIN_NAME]" at bounding box center [321, 309] width 248 height 18
type input "[PERSON_NAME]"
click at [460, 302] on input "Search" at bounding box center [480, 309] width 41 height 14
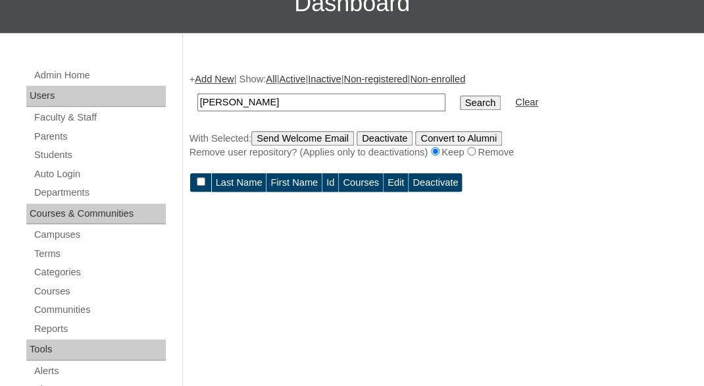
scroll to position [215, 0]
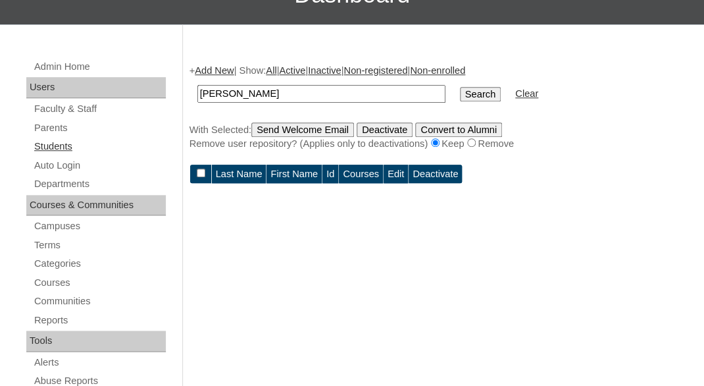
click at [43, 147] on link "Students" at bounding box center [99, 146] width 133 height 16
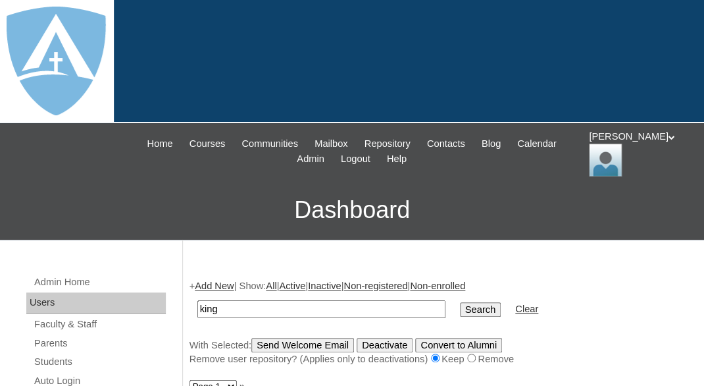
type input "king"
click at [460, 302] on input "Search" at bounding box center [480, 309] width 41 height 14
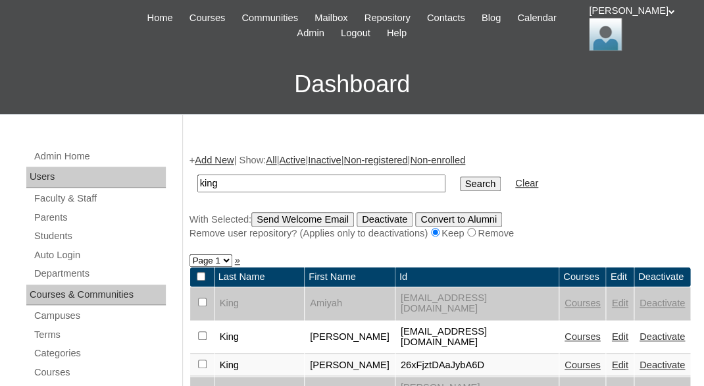
scroll to position [187, 0]
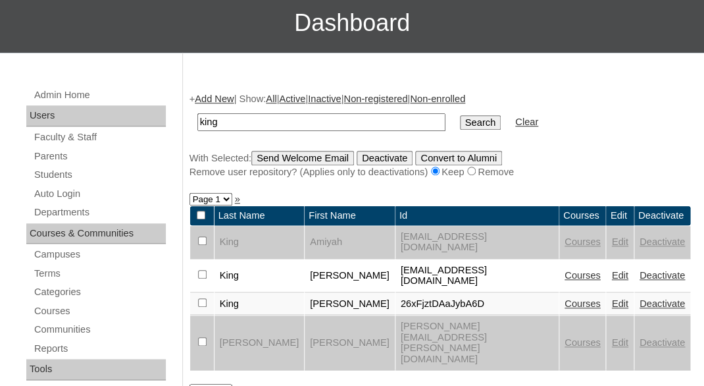
click at [569, 270] on link "Courses" at bounding box center [583, 275] width 36 height 11
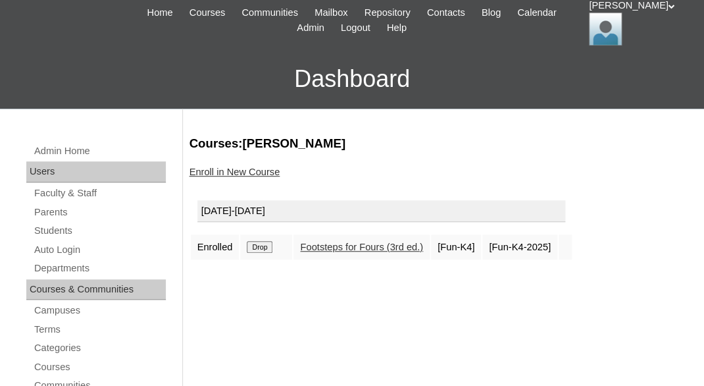
scroll to position [134, 0]
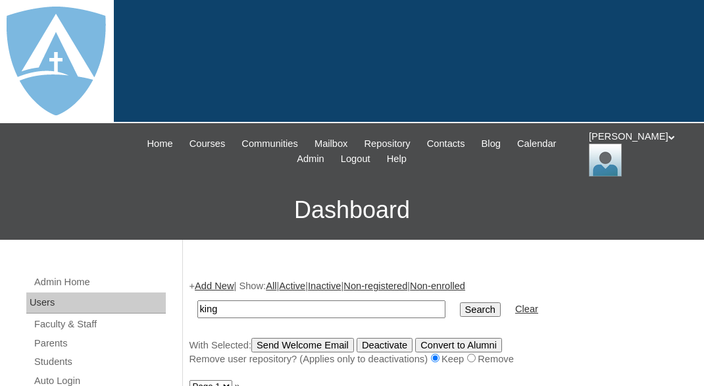
scroll to position [187, 0]
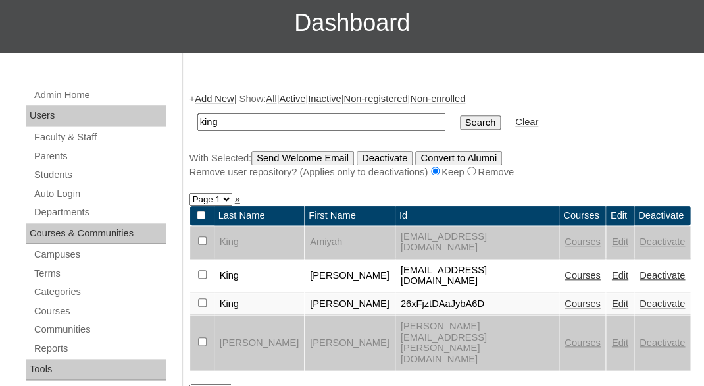
click at [613, 270] on link "Edit" at bounding box center [619, 275] width 16 height 11
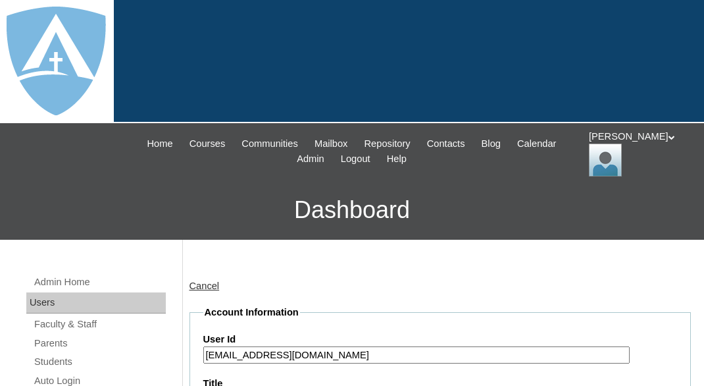
type input "tlambert"
click at [169, 142] on span "Home" at bounding box center [160, 143] width 26 height 15
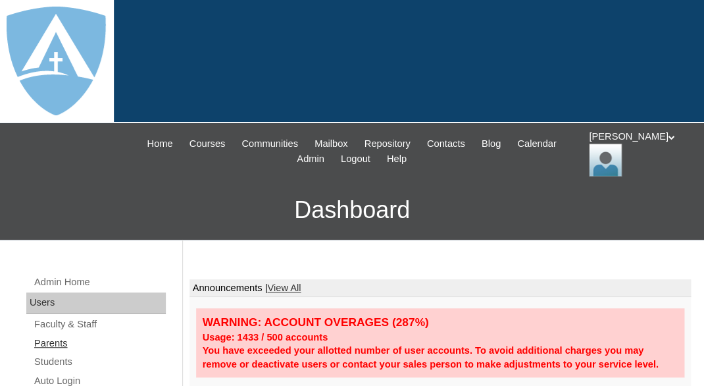
click at [54, 340] on link "Parents" at bounding box center [99, 343] width 133 height 16
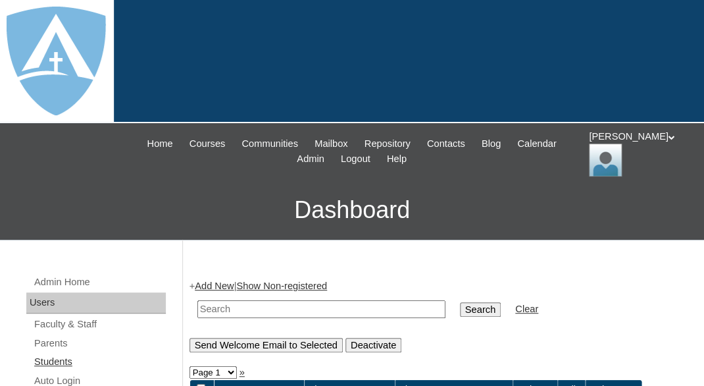
click at [52, 356] on link "Students" at bounding box center [99, 361] width 133 height 16
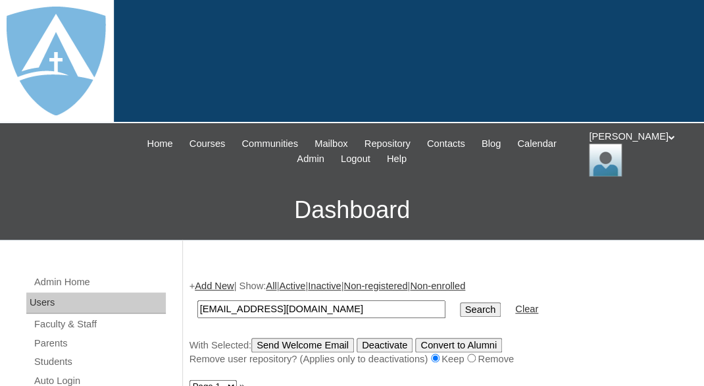
type input "[EMAIL_ADDRESS][DOMAIN_NAME]"
click at [460, 302] on input "Search" at bounding box center [480, 309] width 41 height 14
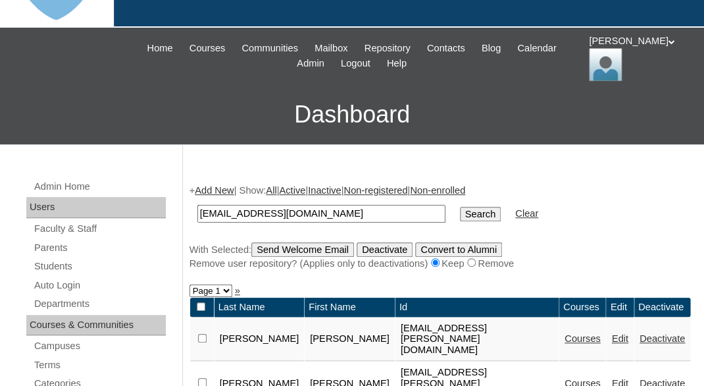
scroll to position [149, 0]
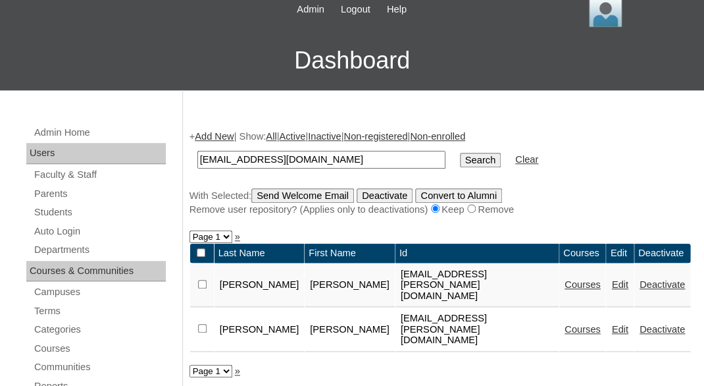
click at [310, 155] on input "bdj177@icloud.com" at bounding box center [321, 160] width 248 height 18
type input "[PERSON_NAME]"
click at [460, 153] on input "Search" at bounding box center [480, 160] width 41 height 14
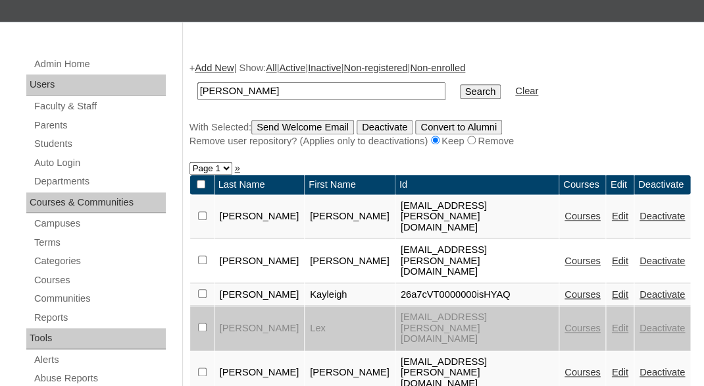
scroll to position [219, 0]
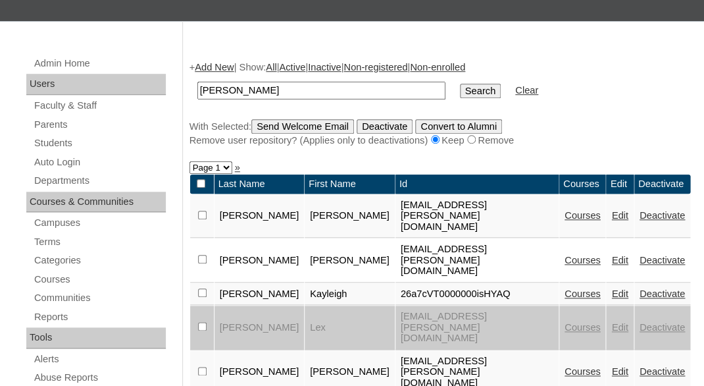
click at [611, 288] on link "Edit" at bounding box center [619, 293] width 16 height 11
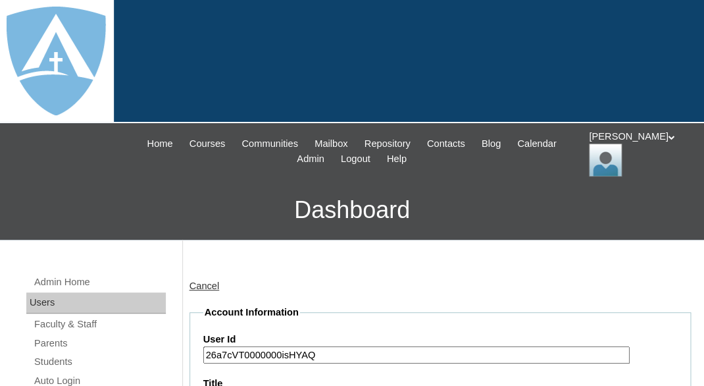
type input "tlambert"
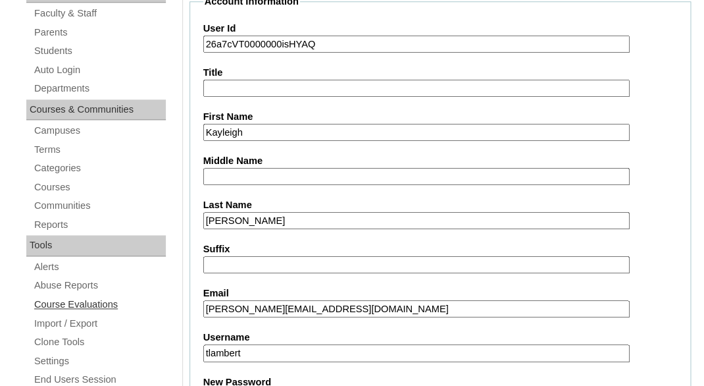
scroll to position [249, 0]
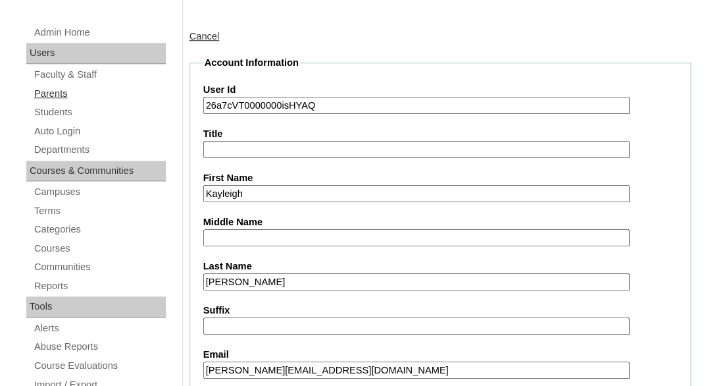
click at [51, 90] on link "Parents" at bounding box center [99, 94] width 133 height 16
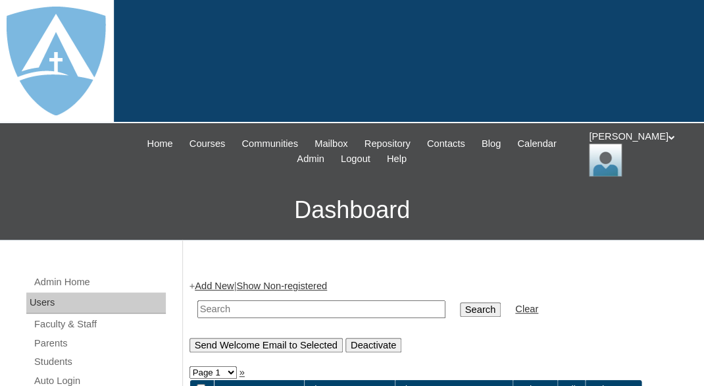
click at [250, 303] on input "text" at bounding box center [321, 309] width 248 height 18
paste input "[EMAIL_ADDRESS][DOMAIN_NAME]"
type input "[EMAIL_ADDRESS][DOMAIN_NAME]"
click at [460, 302] on input "Search" at bounding box center [480, 309] width 41 height 14
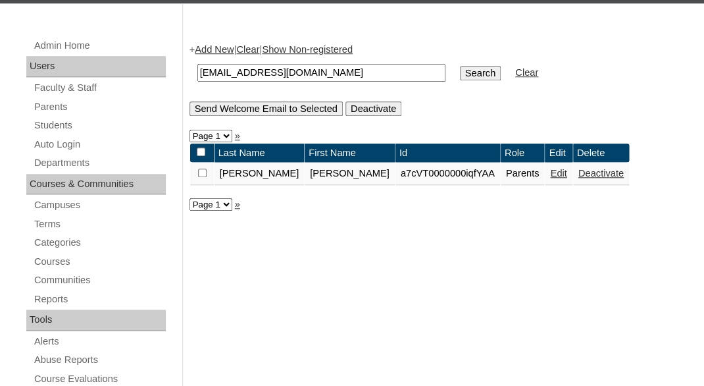
scroll to position [237, 0]
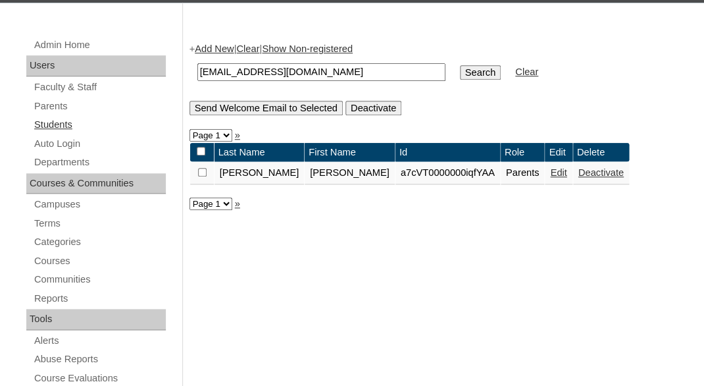
click at [55, 120] on link "Students" at bounding box center [99, 124] width 133 height 16
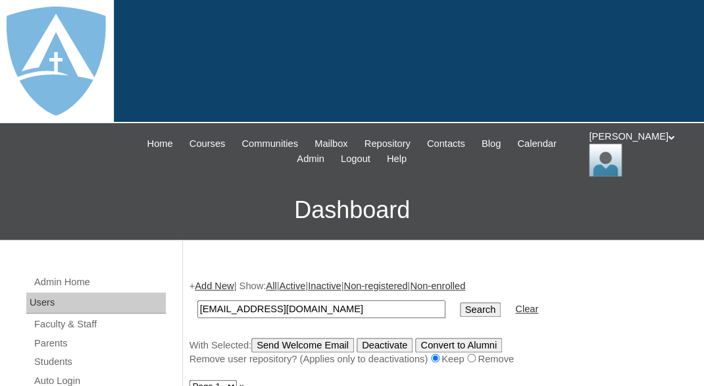
type input "[EMAIL_ADDRESS][DOMAIN_NAME]"
click at [460, 302] on input "Search" at bounding box center [480, 309] width 41 height 14
click at [620, 147] on div "Thomas My Profile My Settings Logout" at bounding box center [640, 153] width 102 height 47
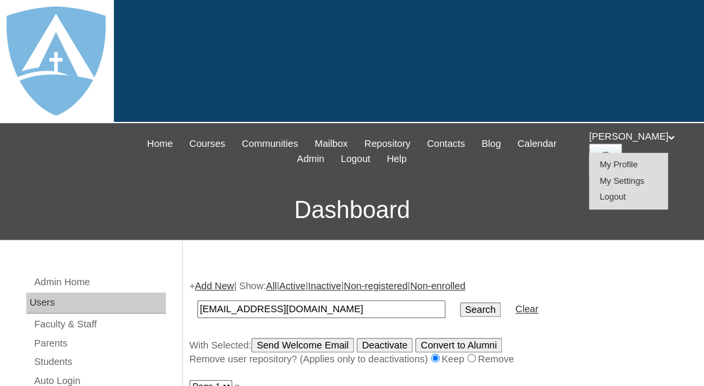
click at [606, 198] on span "Logout" at bounding box center [613, 197] width 26 height 10
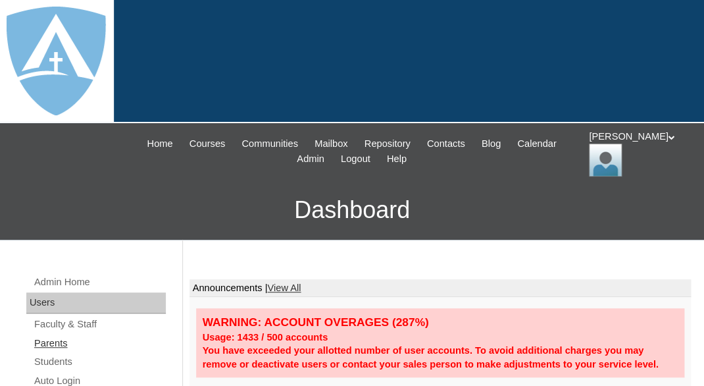
click at [48, 342] on link "Parents" at bounding box center [99, 343] width 133 height 16
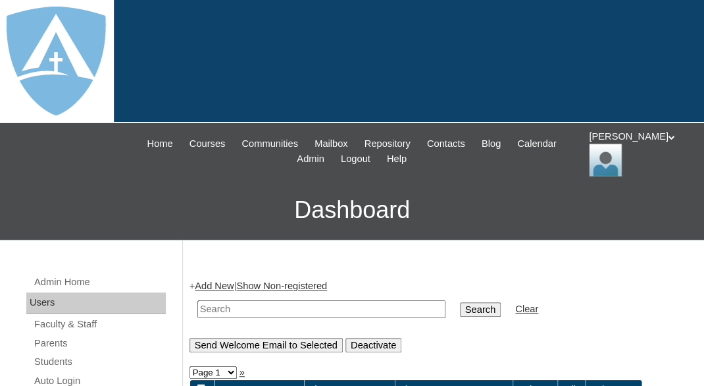
click at [269, 302] on input "text" at bounding box center [321, 309] width 248 height 18
paste input "[EMAIL_ADDRESS][DOMAIN_NAME]"
type input "[EMAIL_ADDRESS][DOMAIN_NAME]"
click at [460, 302] on input "Search" at bounding box center [480, 309] width 41 height 14
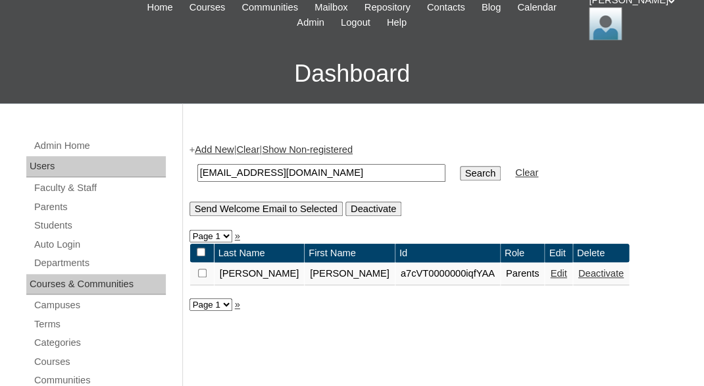
scroll to position [266, 0]
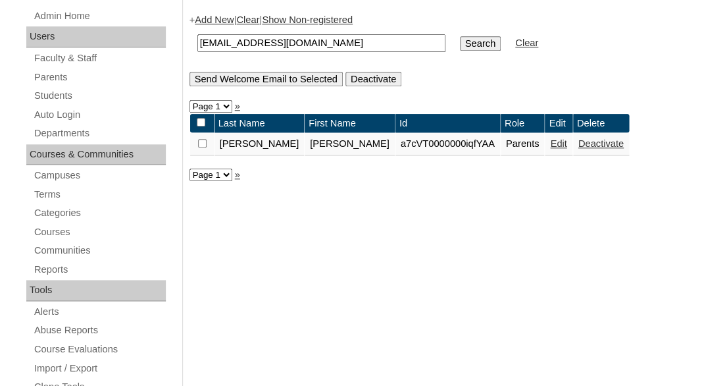
click at [550, 143] on link "Edit" at bounding box center [558, 143] width 16 height 11
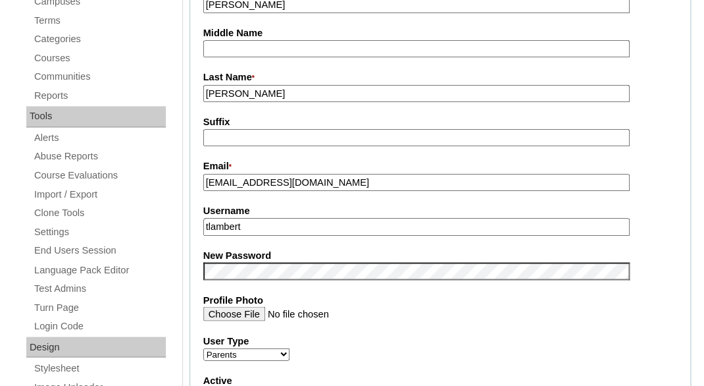
click at [322, 182] on input "[EMAIL_ADDRESS][DOMAIN_NAME]" at bounding box center [416, 183] width 426 height 18
click at [309, 220] on input "tlambert" at bounding box center [416, 227] width 426 height 18
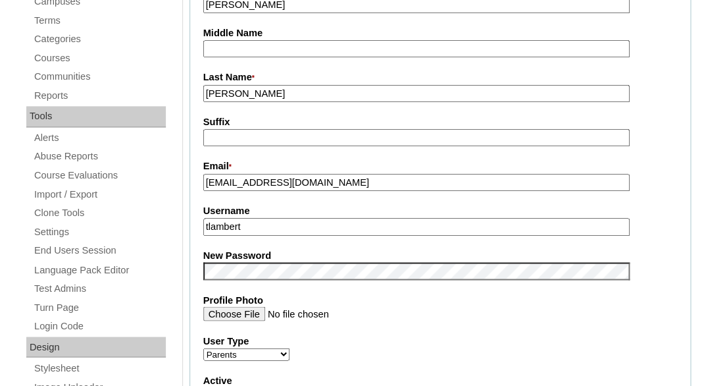
click at [309, 220] on input "tlambert" at bounding box center [416, 227] width 426 height 18
paste input "[EMAIL_ADDRESS][DOMAIN_NAME]"
type input "[EMAIL_ADDRESS][DOMAIN_NAME]"
click at [301, 242] on fieldset "Account Information User Id * a7cVT0000000iqfYAA Title First Name * [PERSON_NAM…" at bounding box center [441, 260] width 502 height 788
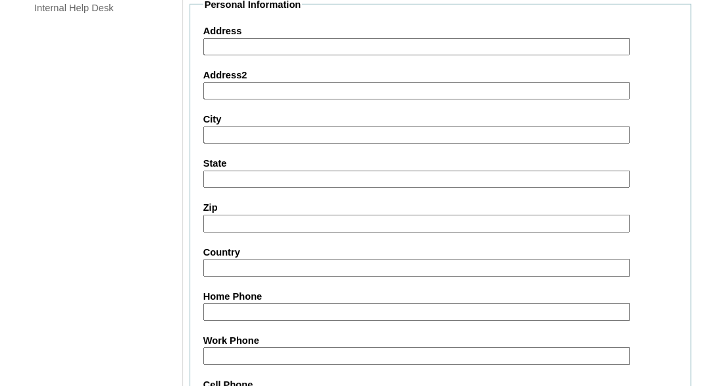
scroll to position [1434, 0]
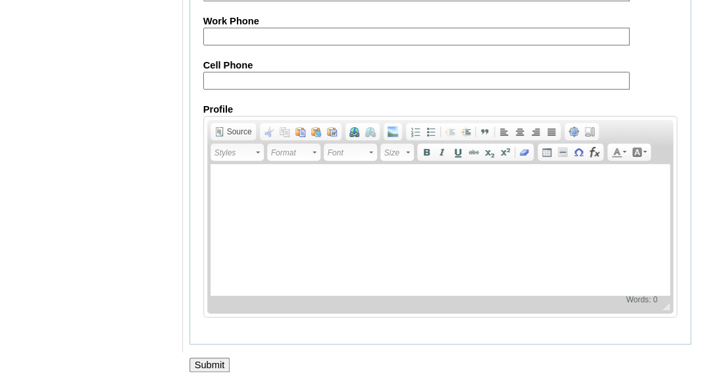
click at [201, 364] on input "Submit" at bounding box center [210, 364] width 41 height 14
